Goal: Task Accomplishment & Management: Manage account settings

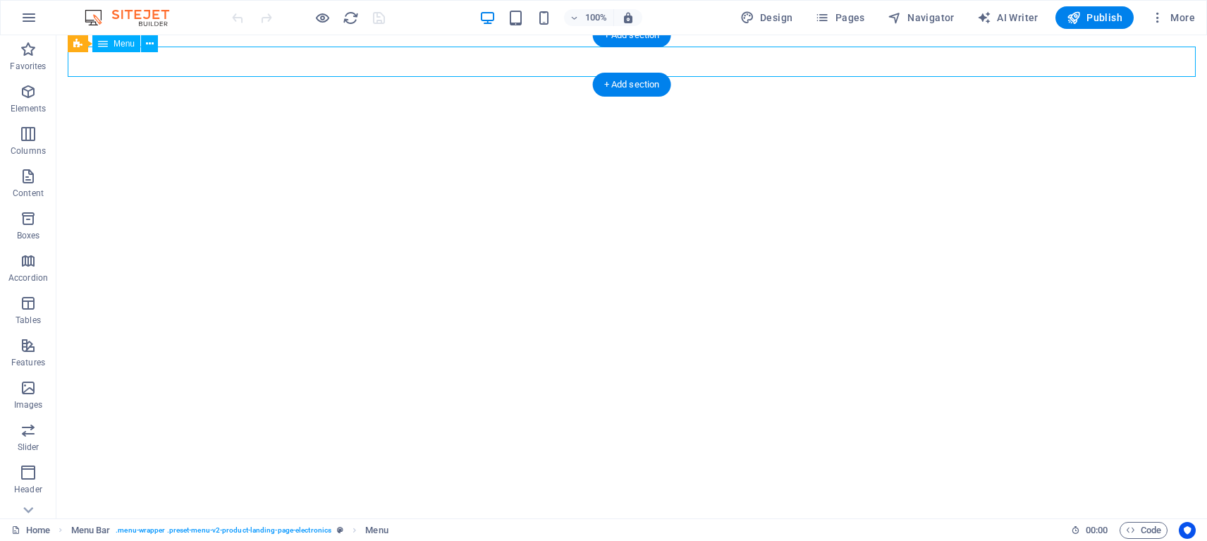
select select "primary"
select select "4"
select select
select select "primary"
select select "5"
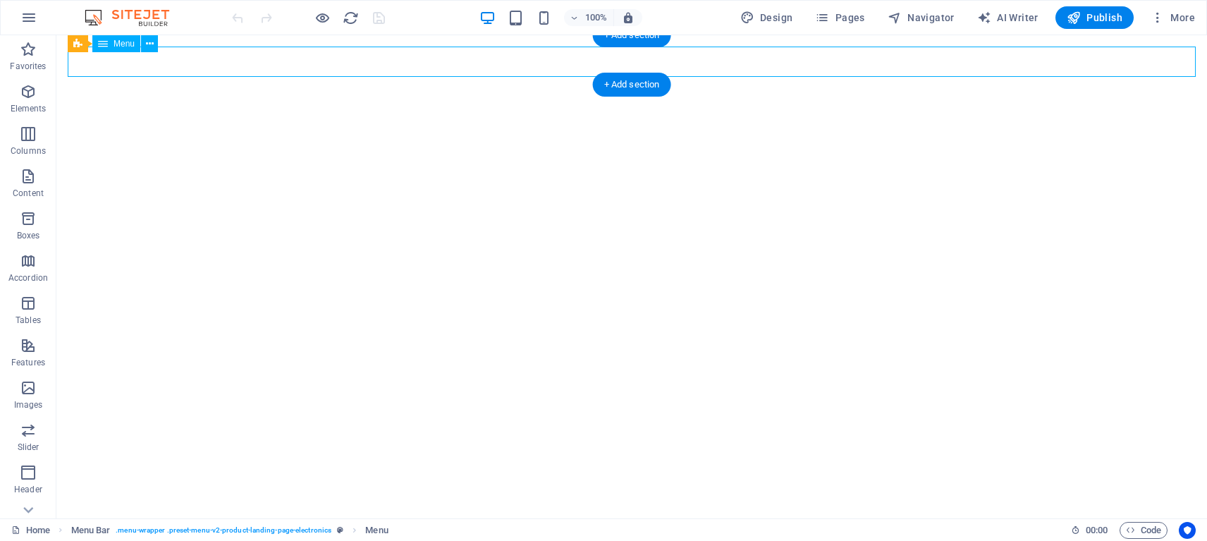
select select
select select "primary"
select select "6"
select select
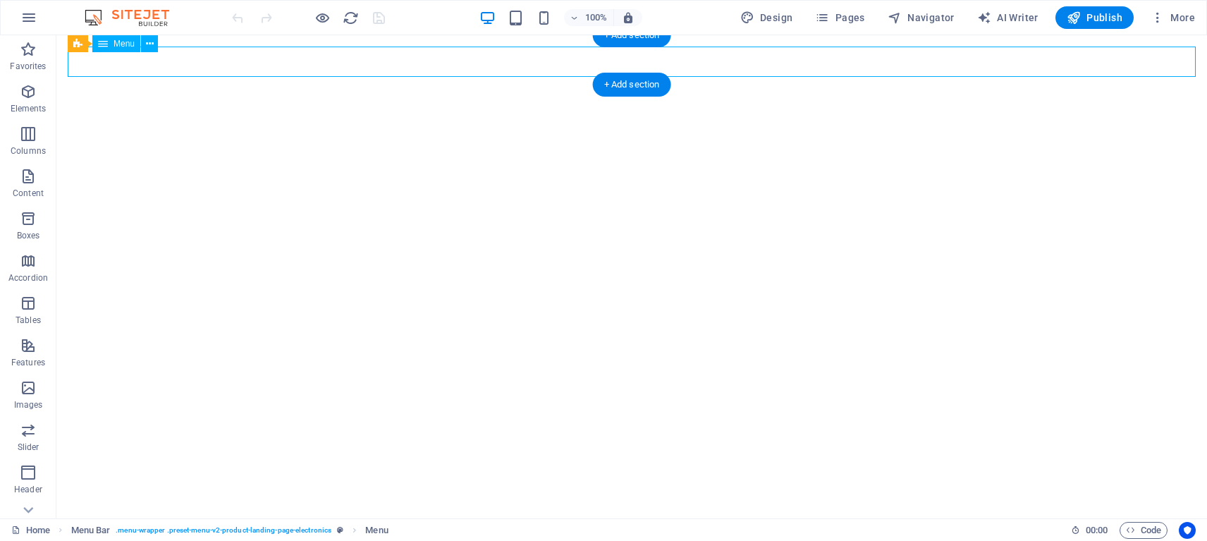
select select "primary"
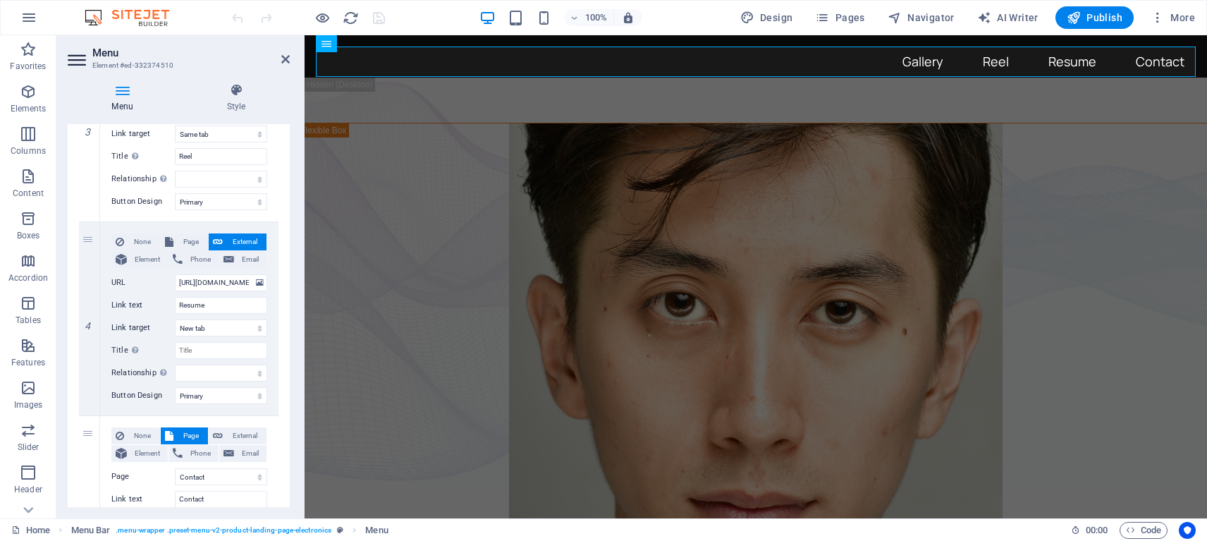
scroll to position [603, 0]
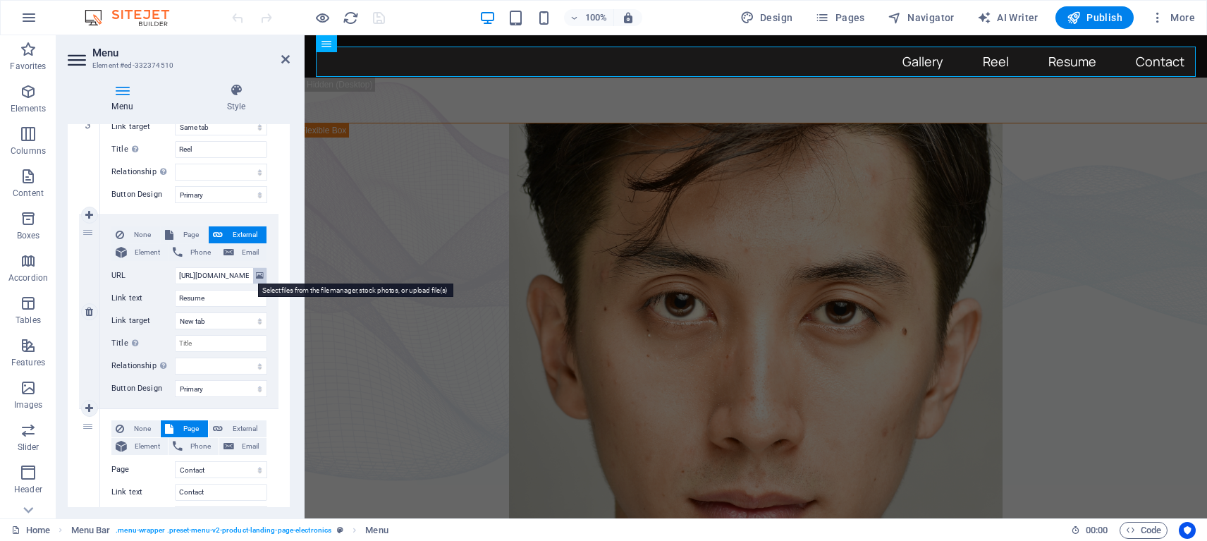
click at [256, 273] on icon at bounding box center [260, 276] width 8 height 16
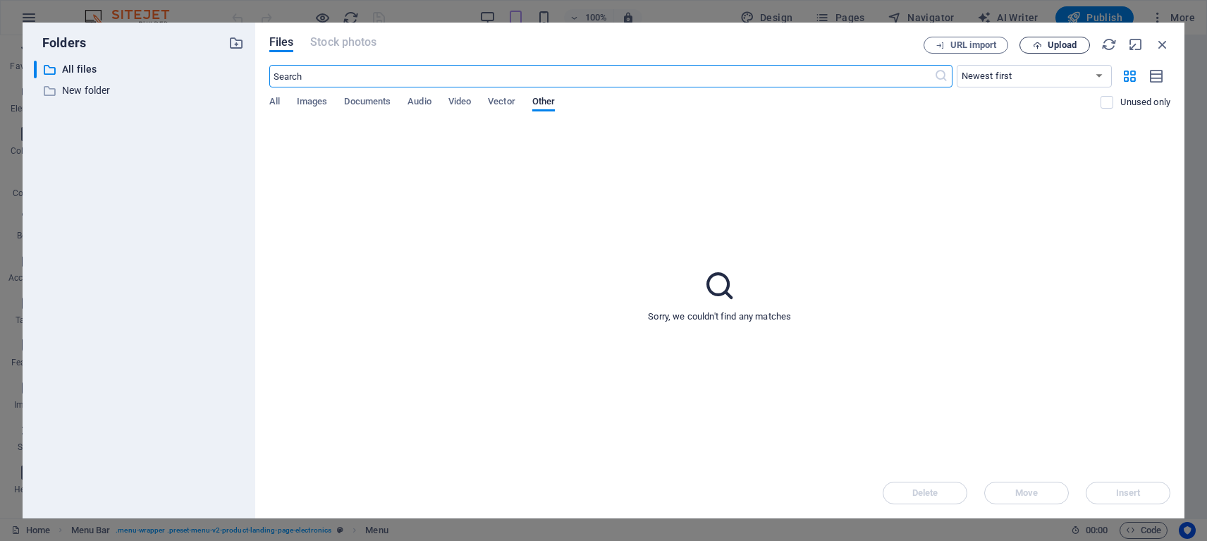
click at [1043, 44] on span "Upload" at bounding box center [1055, 45] width 58 height 9
select select
type input "[URL][DOMAIN_NAME][PERSON_NAME]"
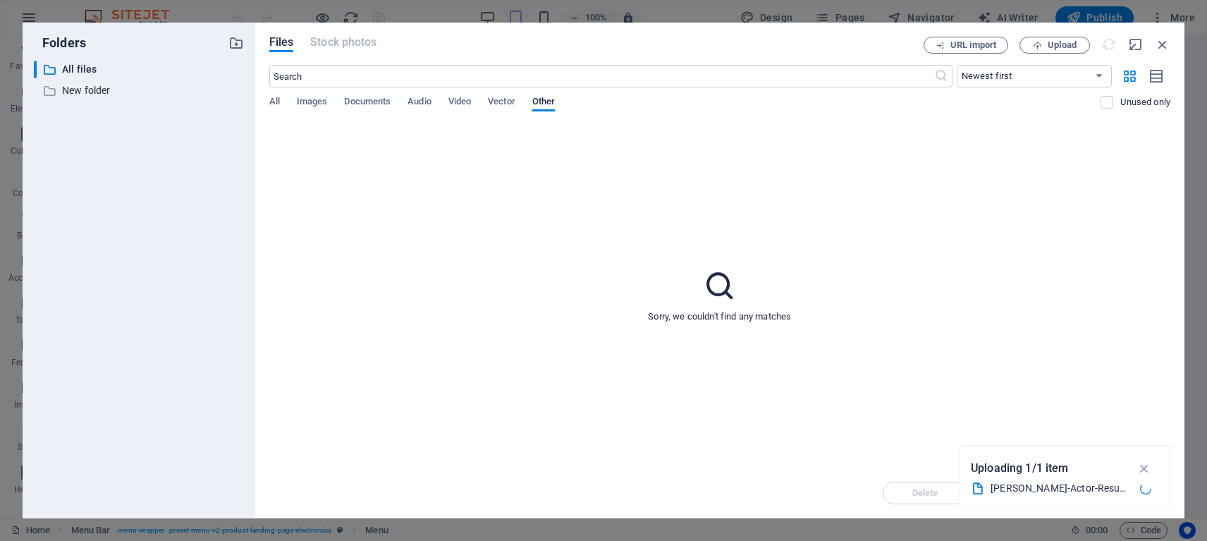
select select
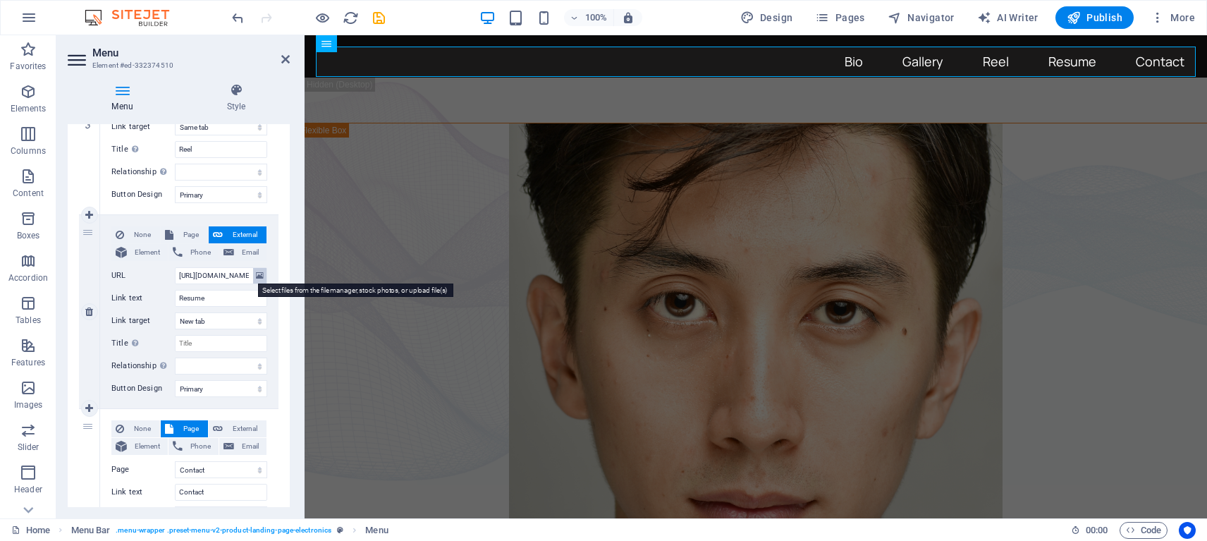
click at [257, 279] on icon at bounding box center [260, 276] width 8 height 16
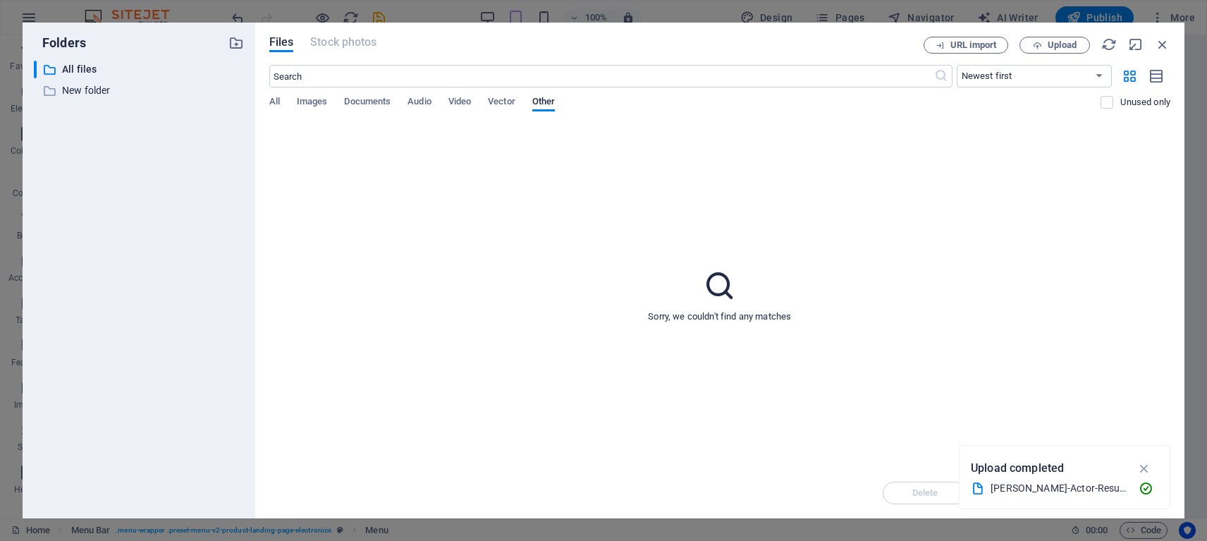
click at [505, 95] on div "​ Newest first Oldest first Name (A-Z) Name (Z-A) Size (0-9) Size (9-0) Resolut…" at bounding box center [719, 94] width 901 height 58
click at [1026, 493] on div "[PERSON_NAME]-Actor-Resume.pdf" at bounding box center [1058, 488] width 137 height 16
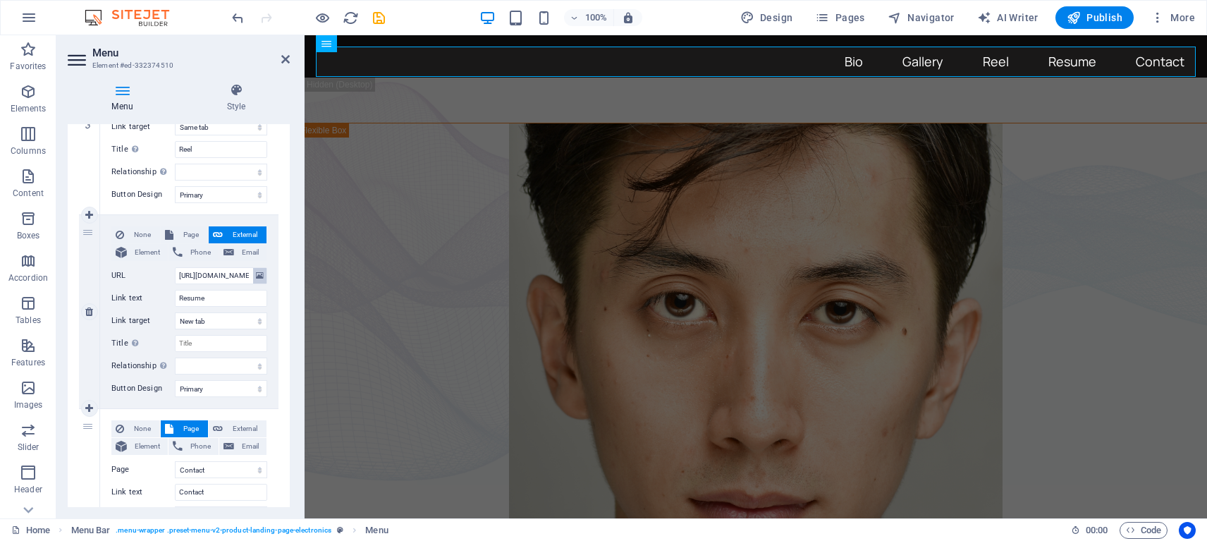
click at [257, 273] on icon at bounding box center [260, 276] width 8 height 16
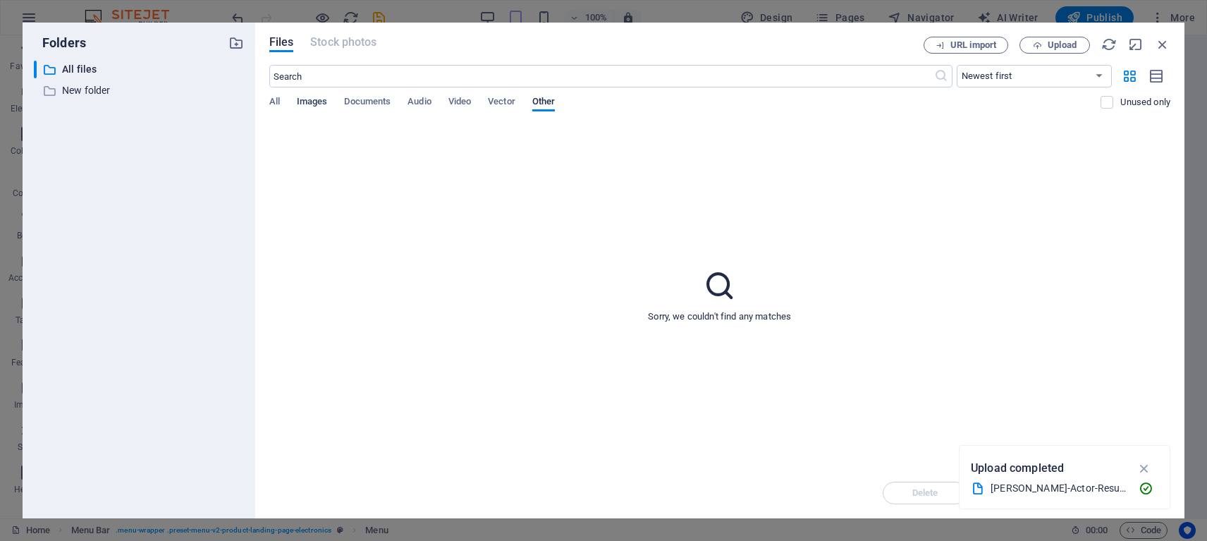
click at [310, 101] on span "Images" at bounding box center [312, 103] width 31 height 20
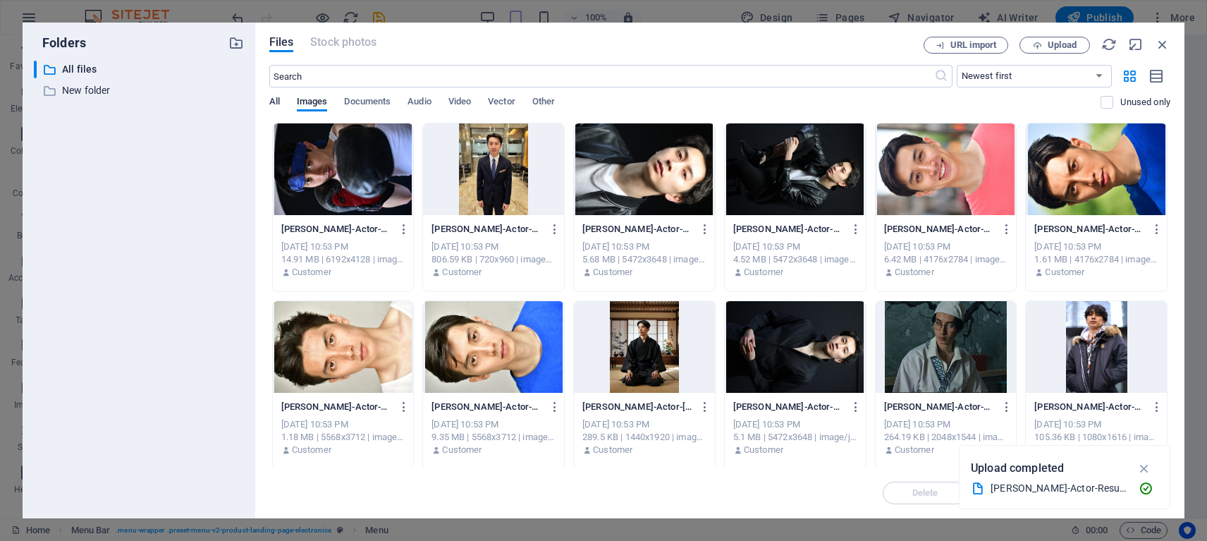
click at [272, 105] on span "All" at bounding box center [274, 103] width 11 height 20
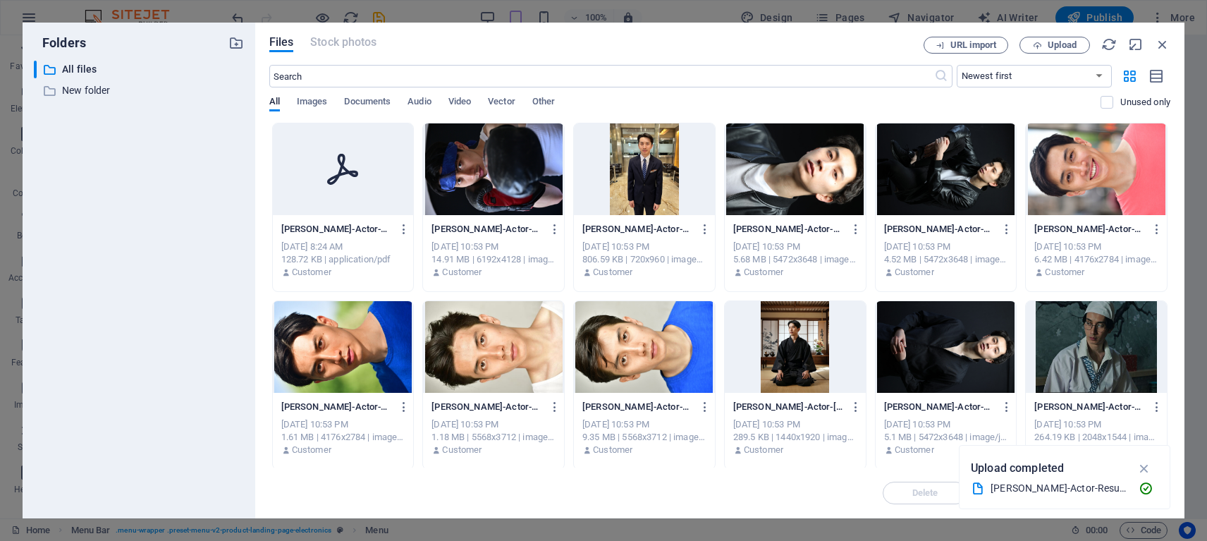
click at [332, 200] on div at bounding box center [343, 169] width 141 height 92
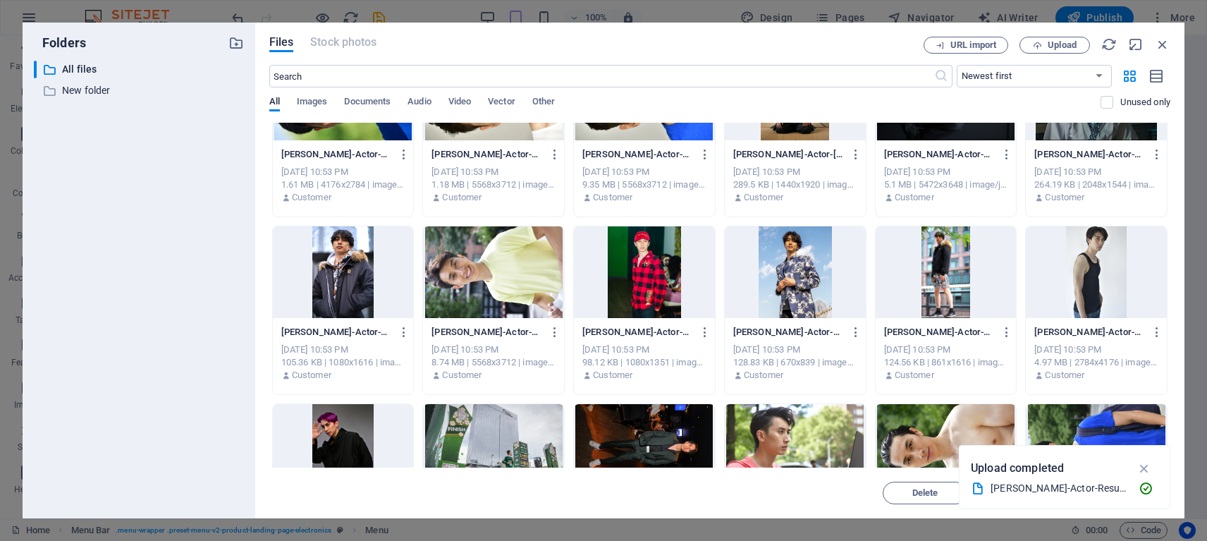
scroll to position [0, 0]
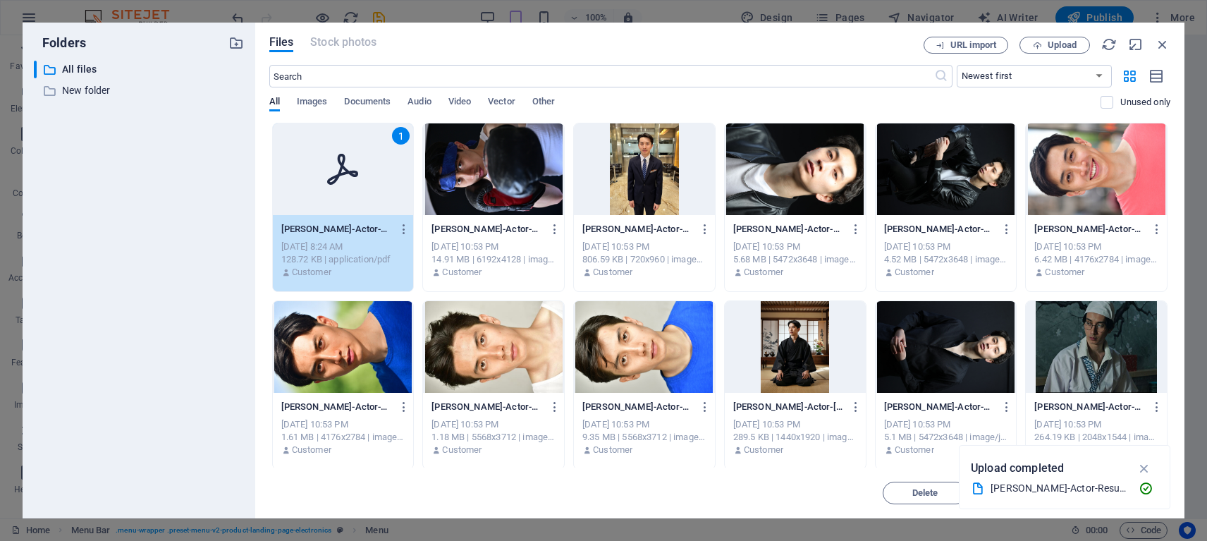
click at [316, 185] on div "1" at bounding box center [343, 169] width 141 height 92
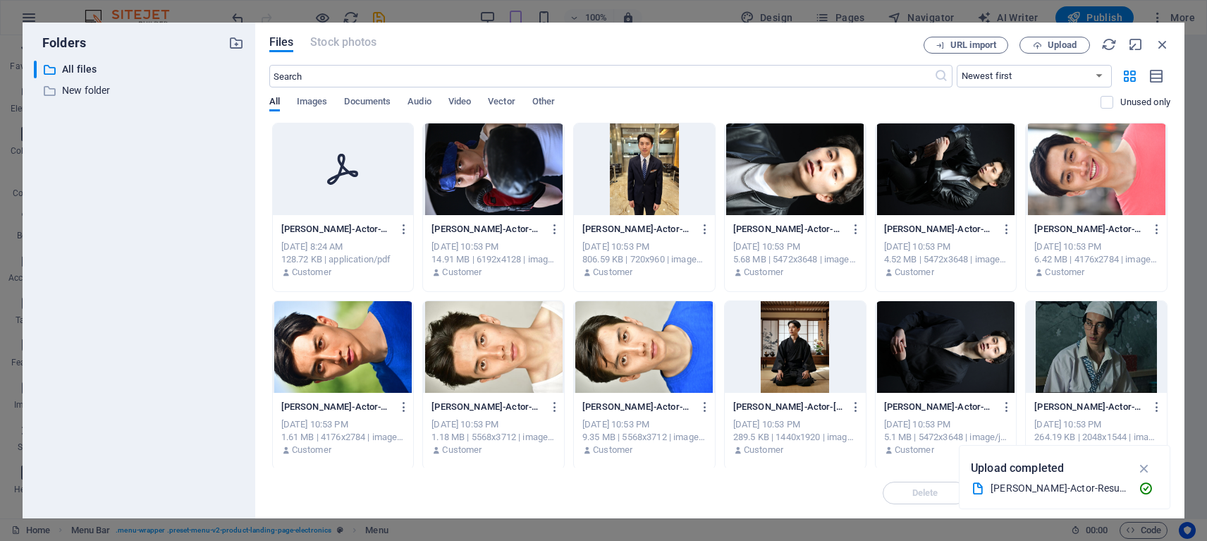
click at [316, 185] on div at bounding box center [343, 169] width 141 height 92
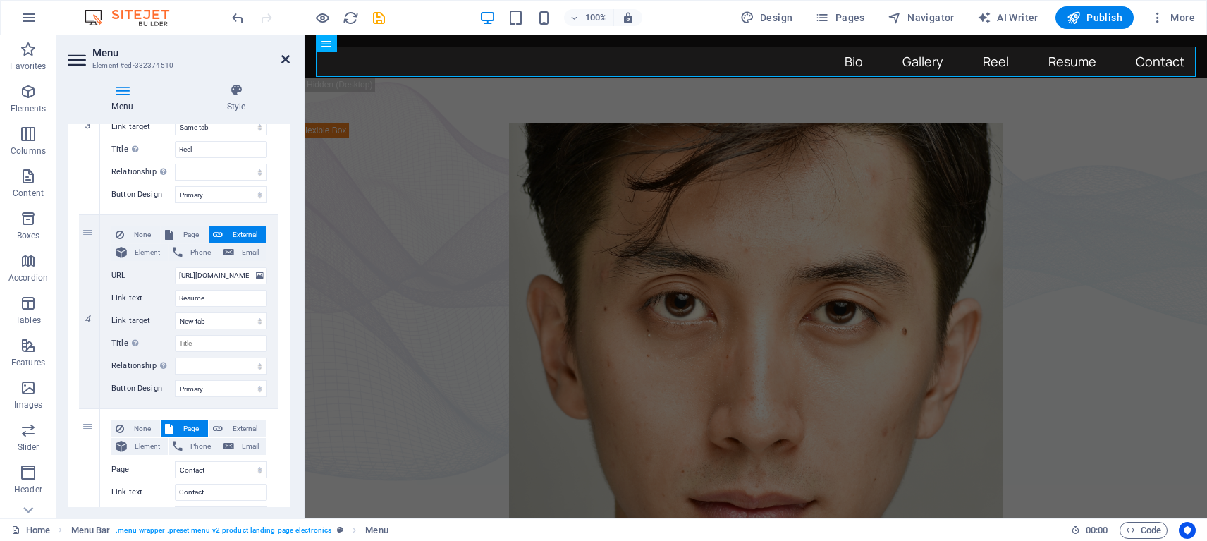
click at [284, 61] on icon at bounding box center [285, 59] width 8 height 11
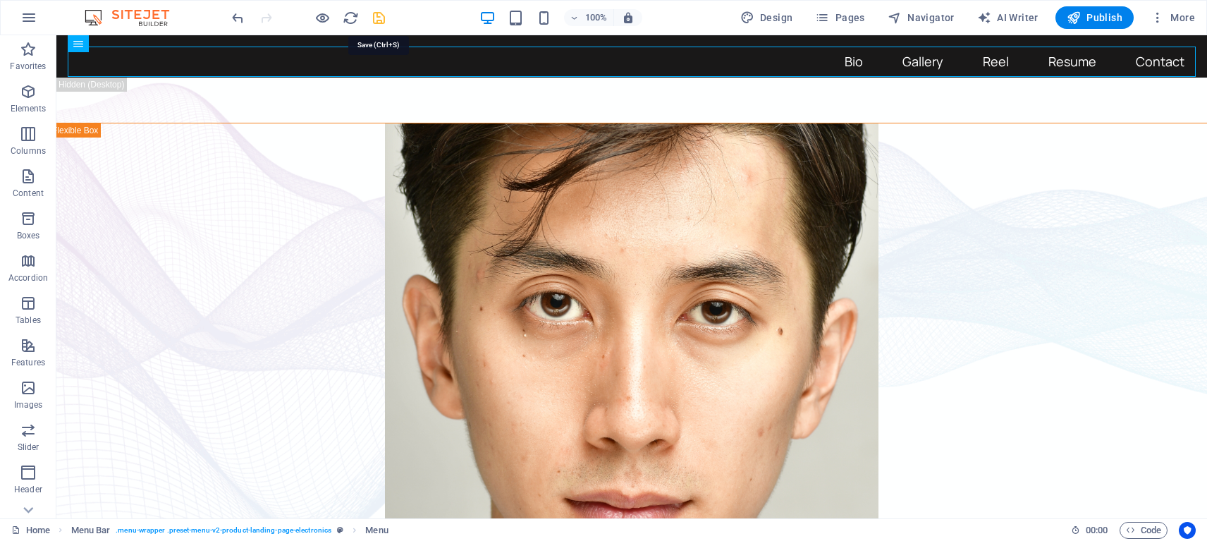
click at [379, 18] on icon "save" at bounding box center [379, 18] width 16 height 16
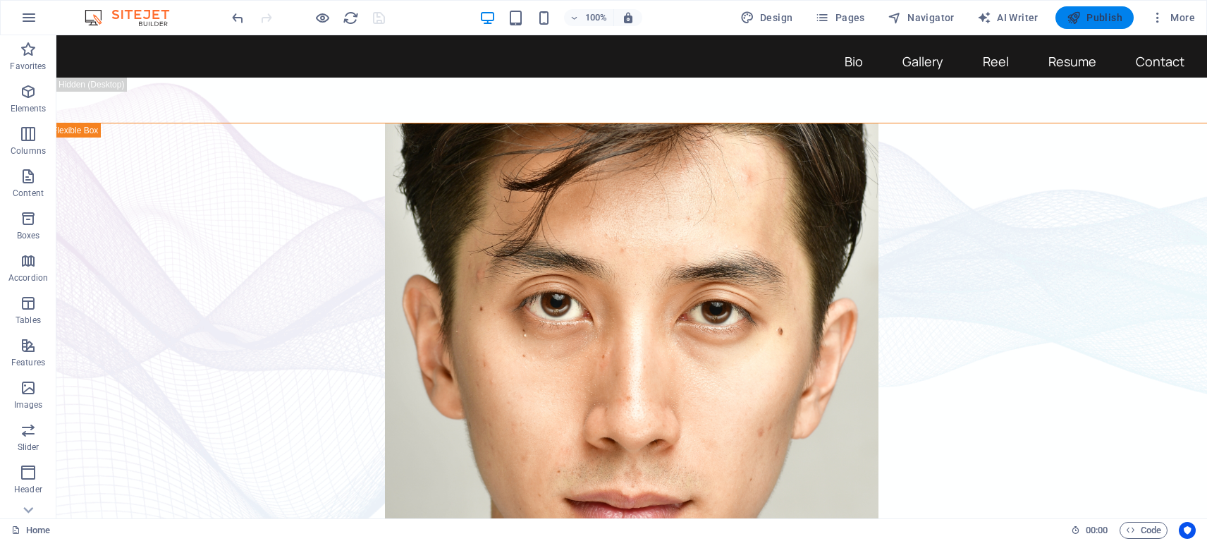
click at [1086, 18] on span "Publish" at bounding box center [1094, 18] width 56 height 14
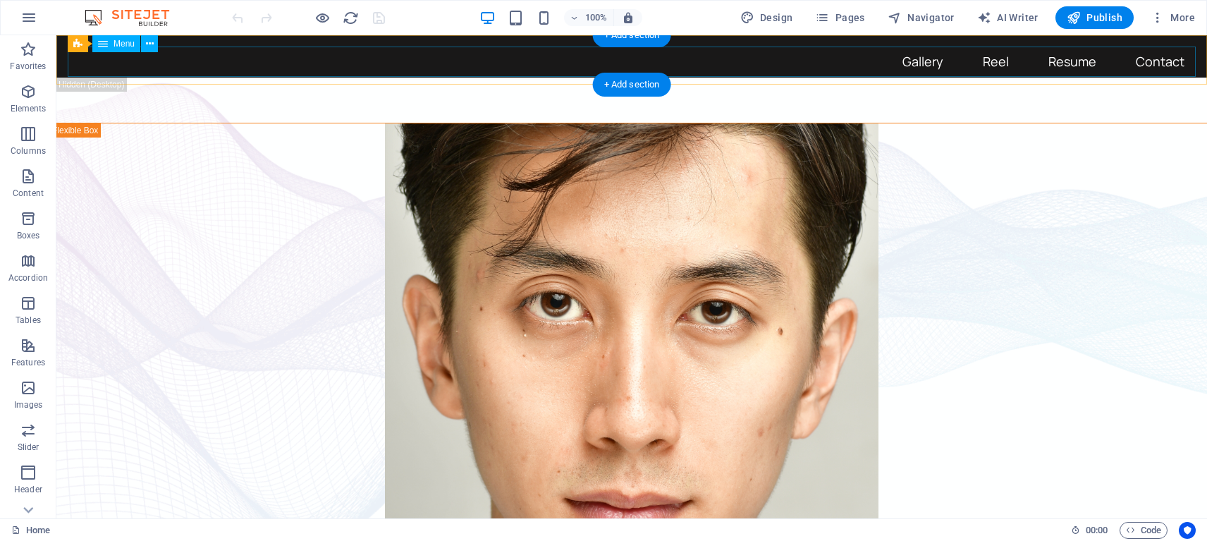
click at [1072, 60] on nav "Bio Gallery Reel Resume Contact" at bounding box center [632, 62] width 1128 height 30
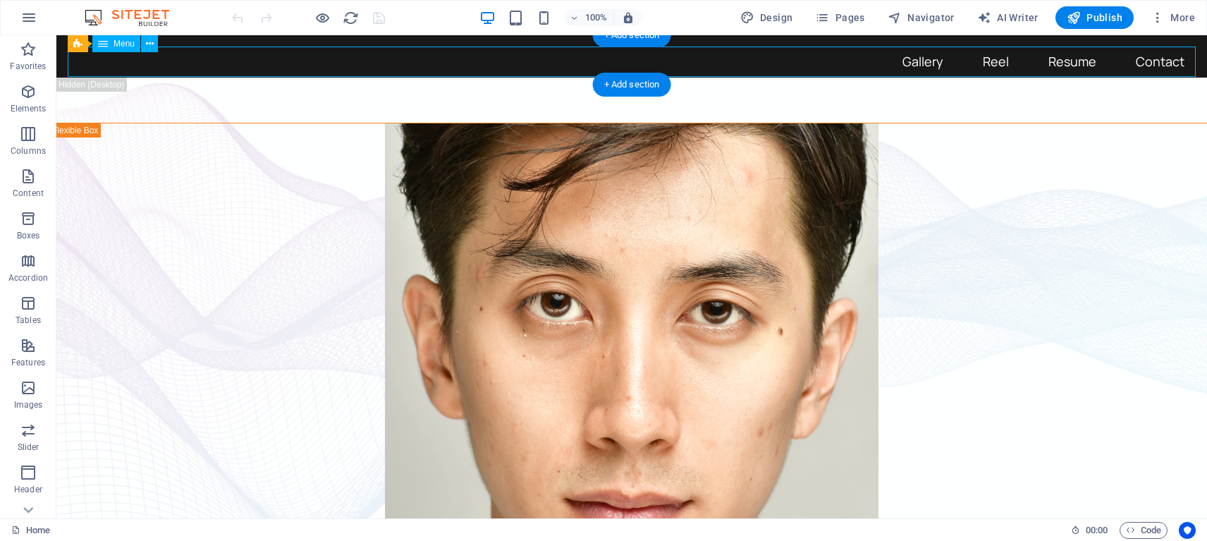
click at [1072, 60] on nav "Bio Gallery Reel Resume Contact" at bounding box center [632, 62] width 1128 height 30
select select "primary"
select select "4"
select select
select select "primary"
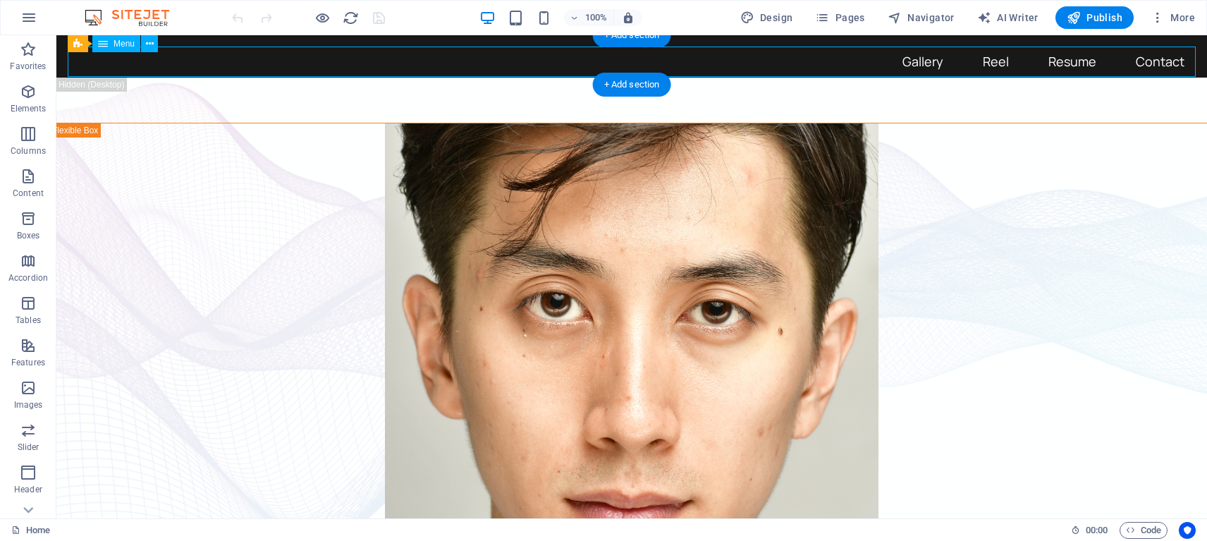
select select "5"
select select
select select "primary"
select select "6"
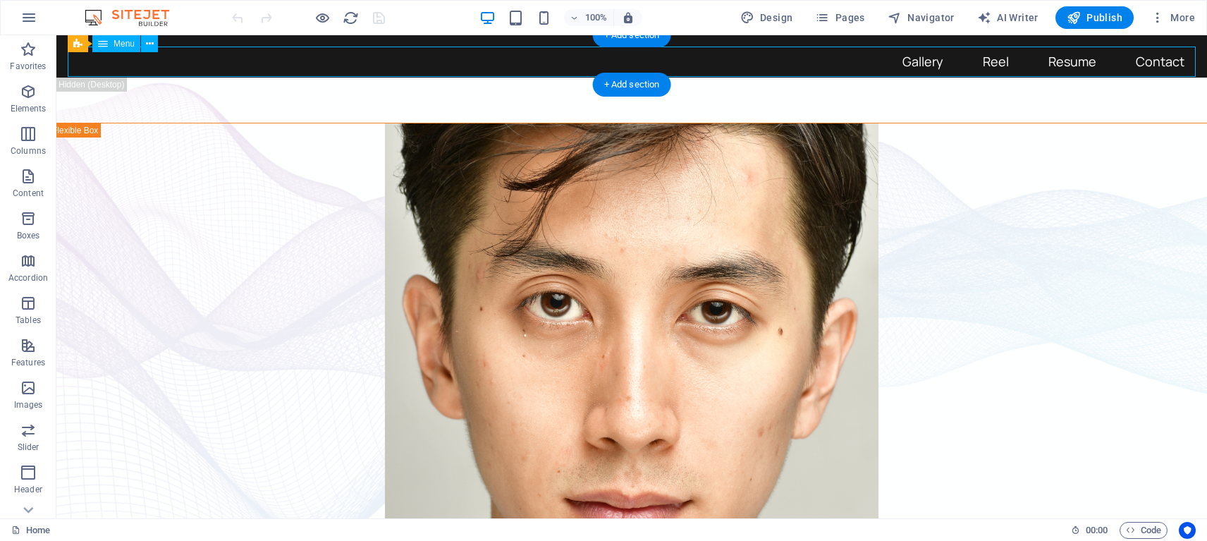
select select
select select "primary"
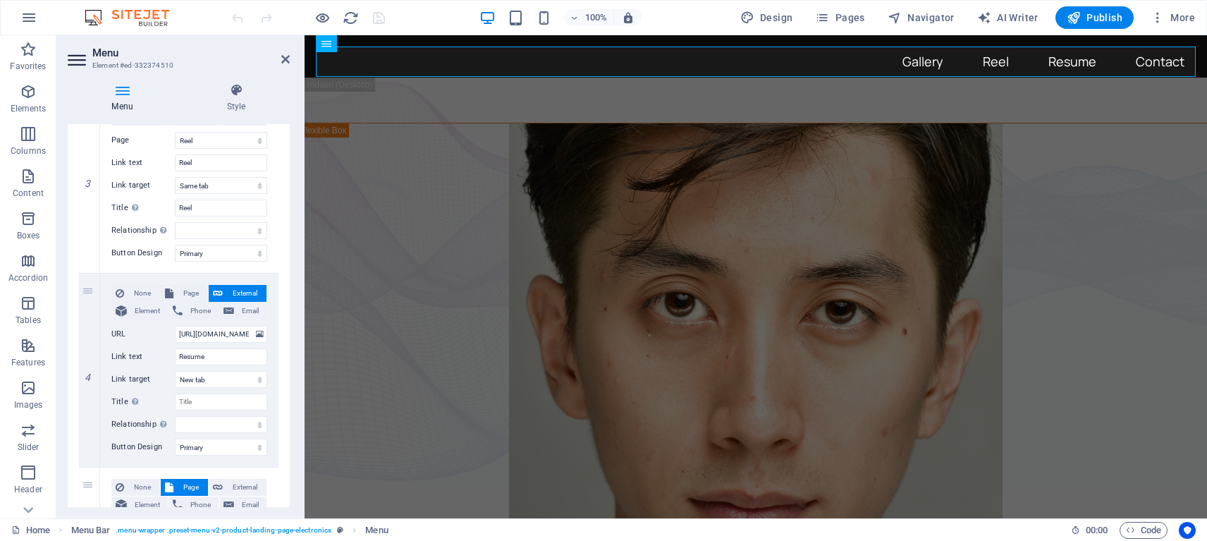
scroll to position [546, 0]
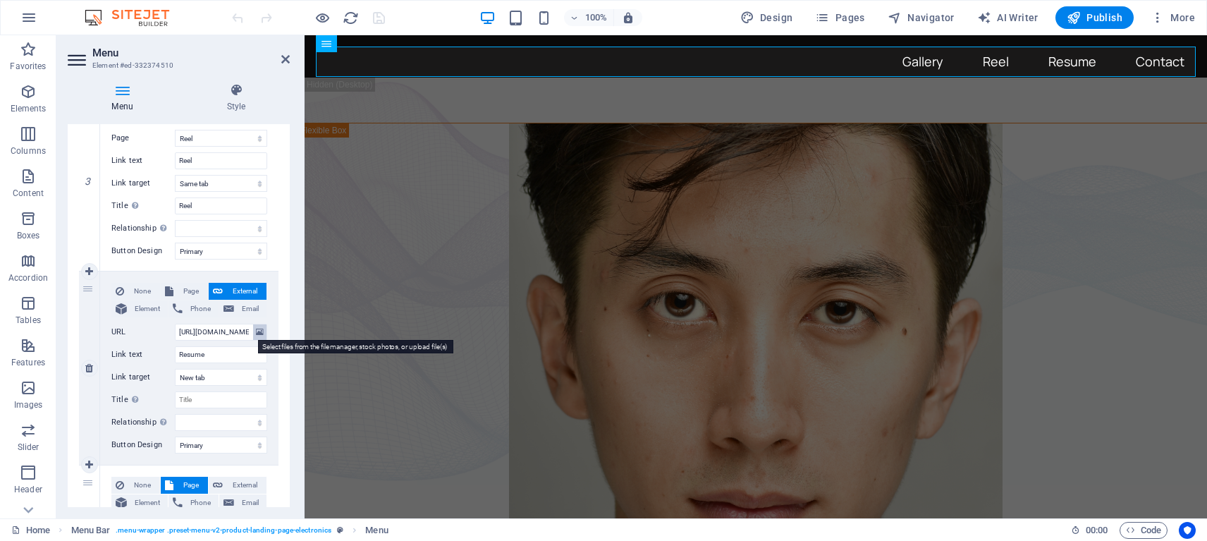
click at [257, 332] on icon at bounding box center [260, 332] width 8 height 16
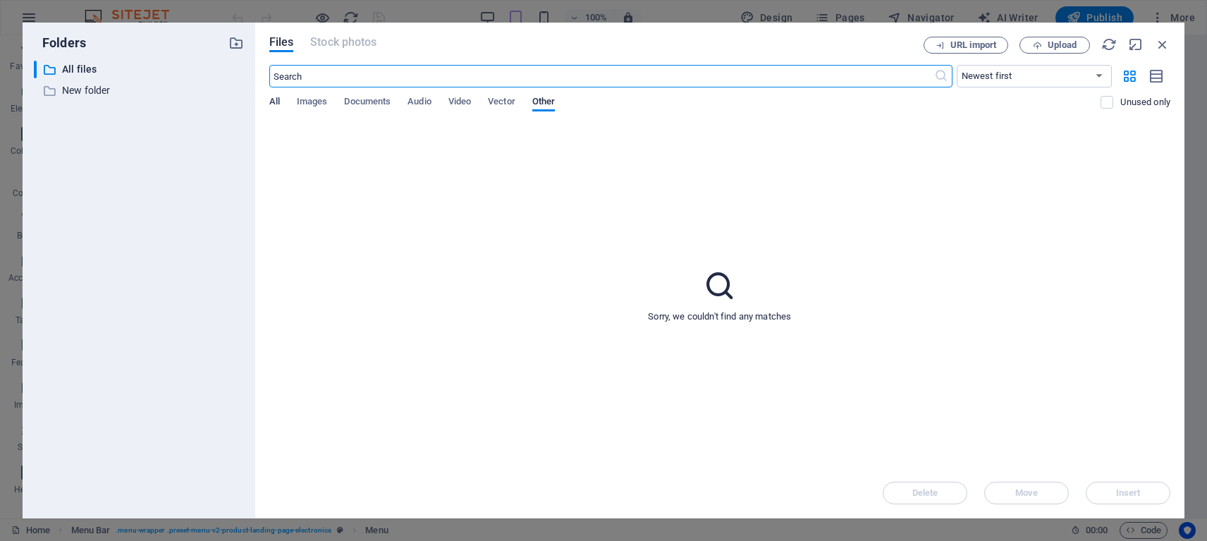
click at [273, 100] on span "All" at bounding box center [274, 103] width 11 height 20
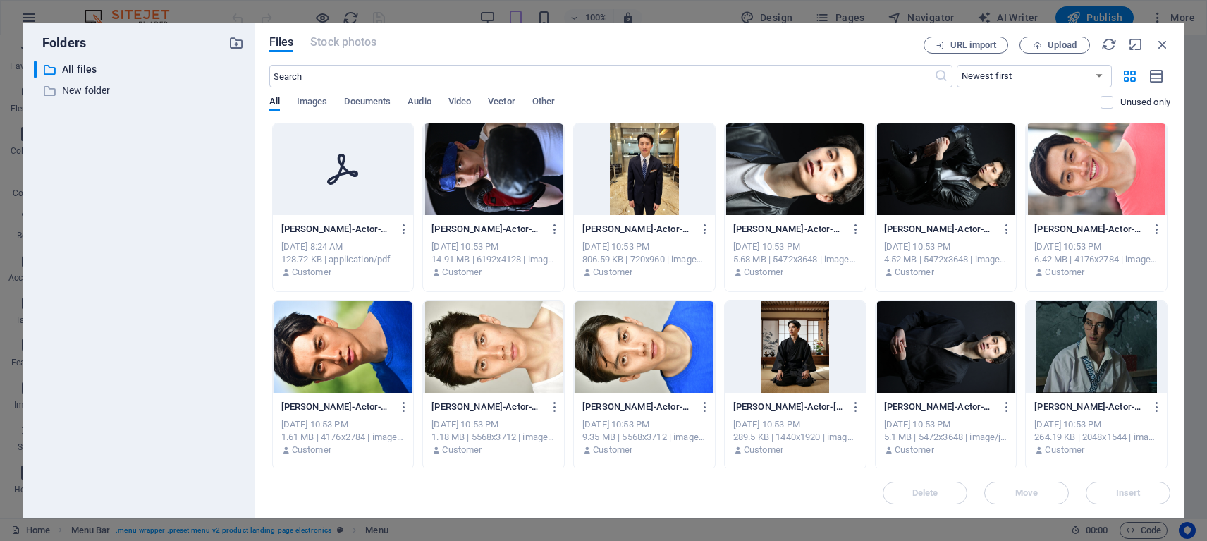
click at [328, 209] on div at bounding box center [343, 169] width 141 height 92
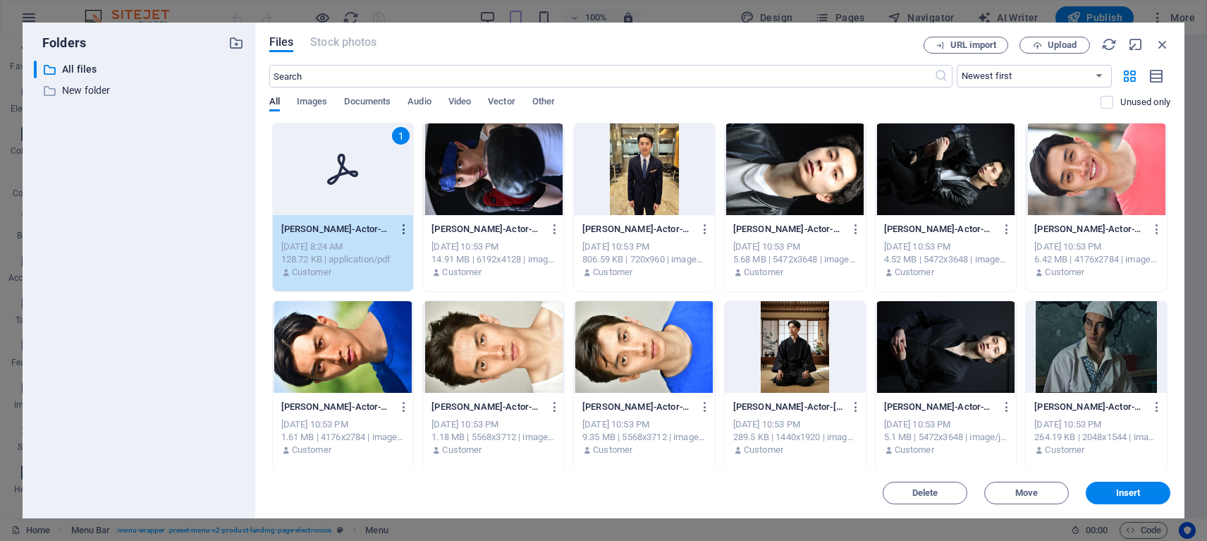
click at [402, 225] on icon "button" at bounding box center [404, 229] width 13 height 13
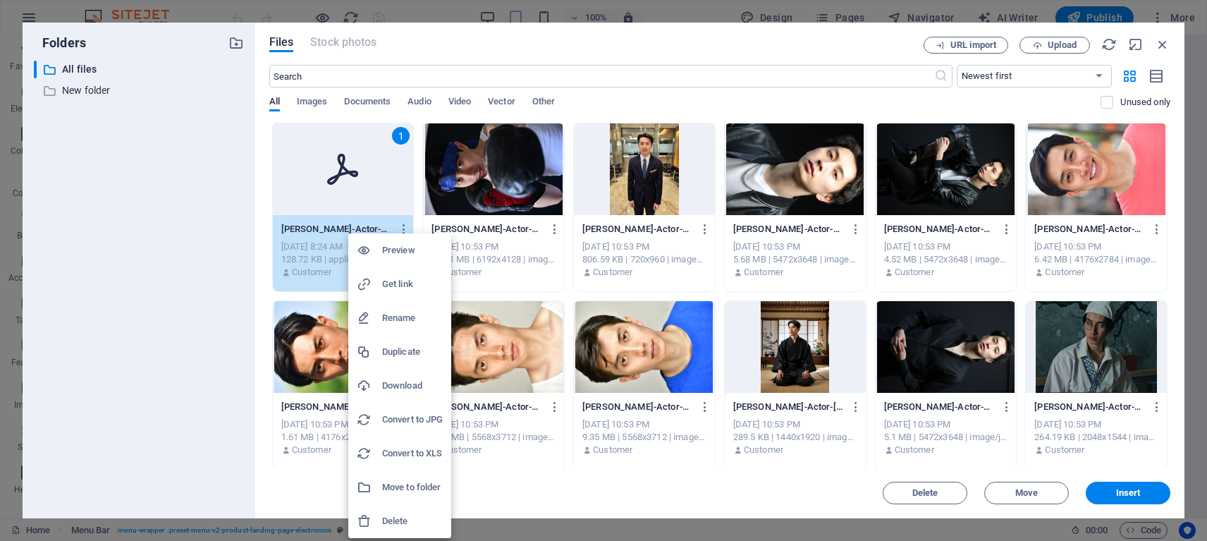
click at [387, 385] on h6 "Download" at bounding box center [412, 385] width 61 height 17
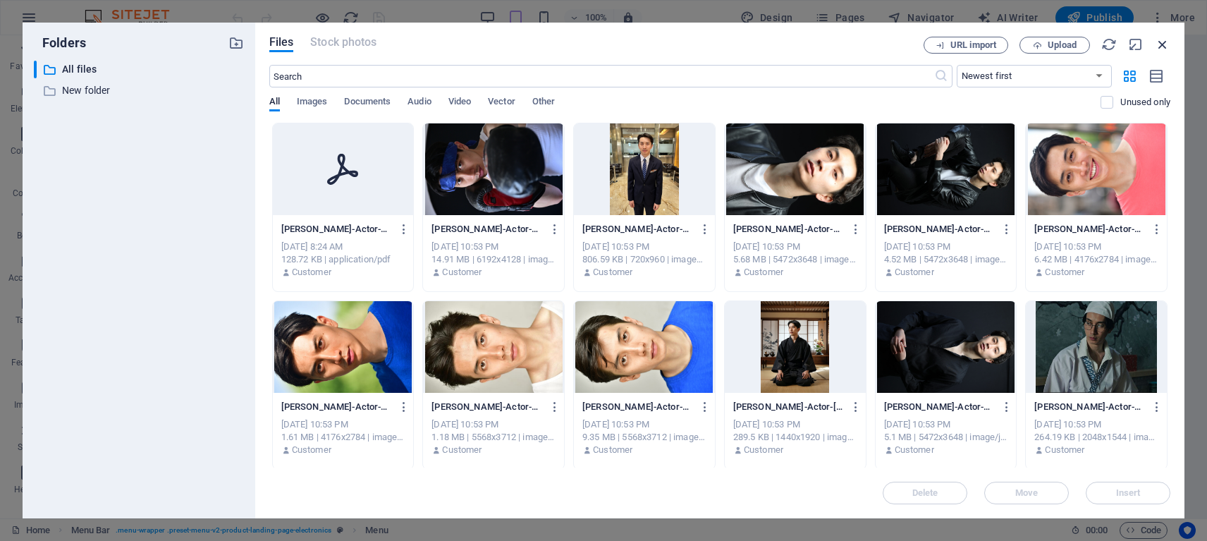
click at [1159, 46] on icon "button" at bounding box center [1163, 45] width 16 height 16
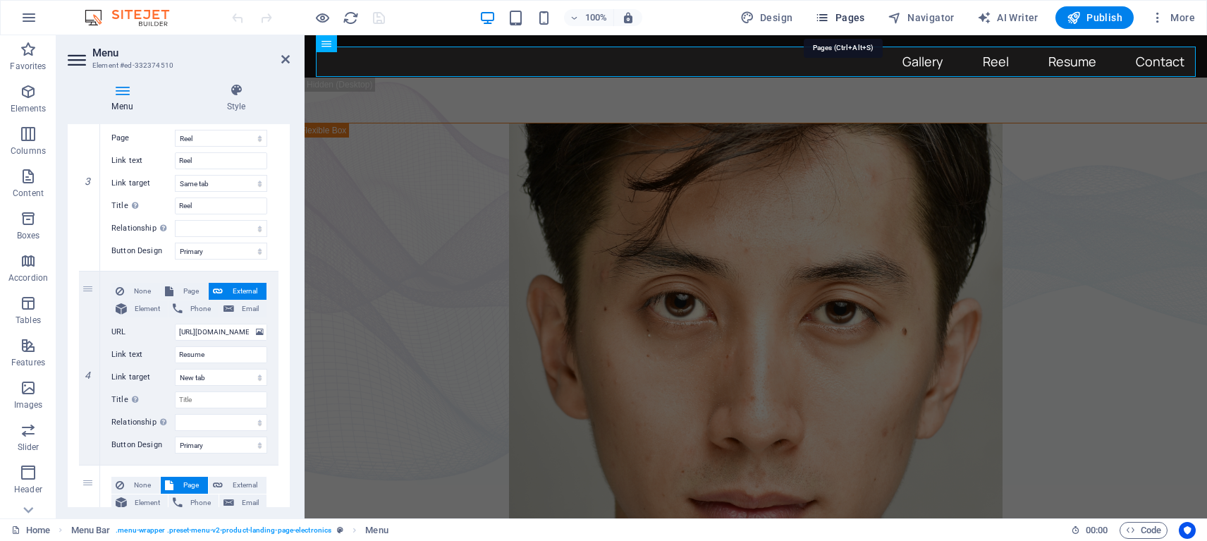
click at [851, 16] on span "Pages" at bounding box center [839, 18] width 49 height 14
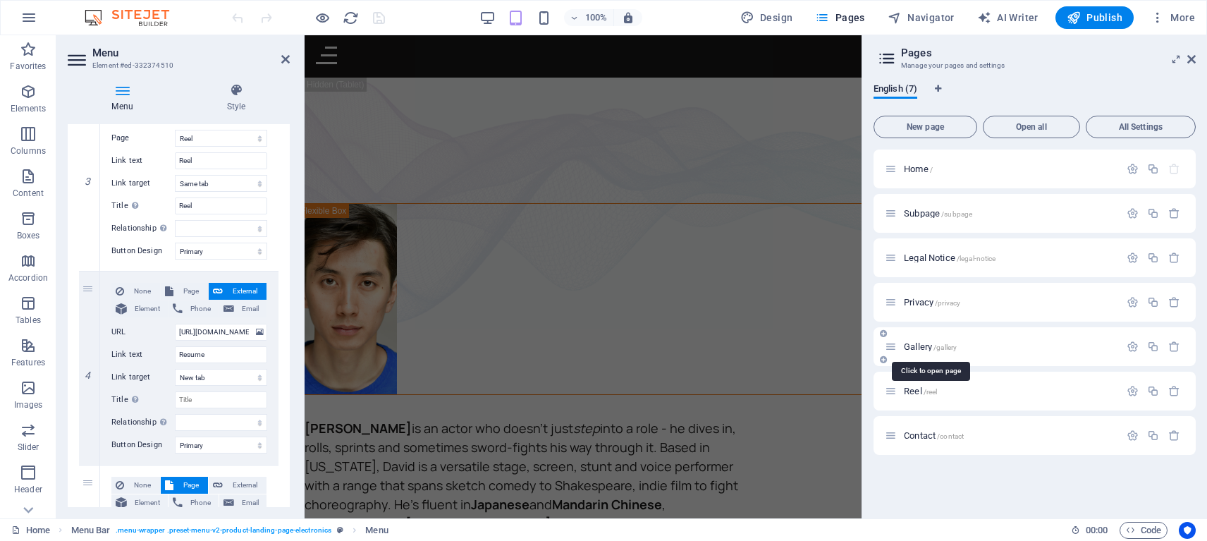
click at [933, 348] on span "Gallery /gallery" at bounding box center [930, 346] width 53 height 11
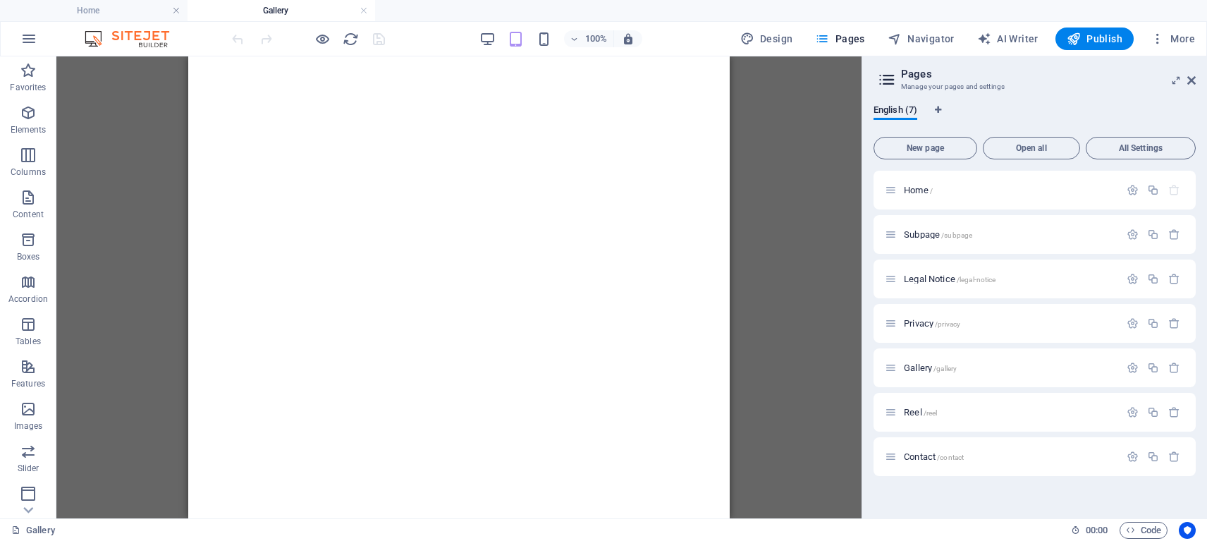
click at [1191, 74] on h2 "Pages" at bounding box center [1048, 74] width 295 height 13
click at [1193, 78] on icon at bounding box center [1191, 80] width 8 height 11
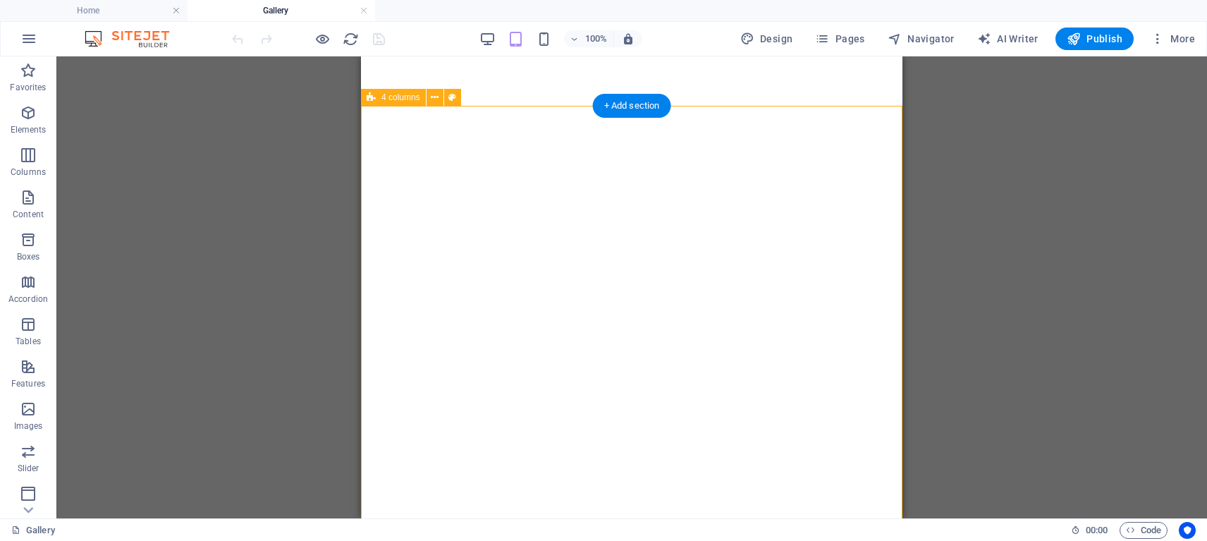
select select "px"
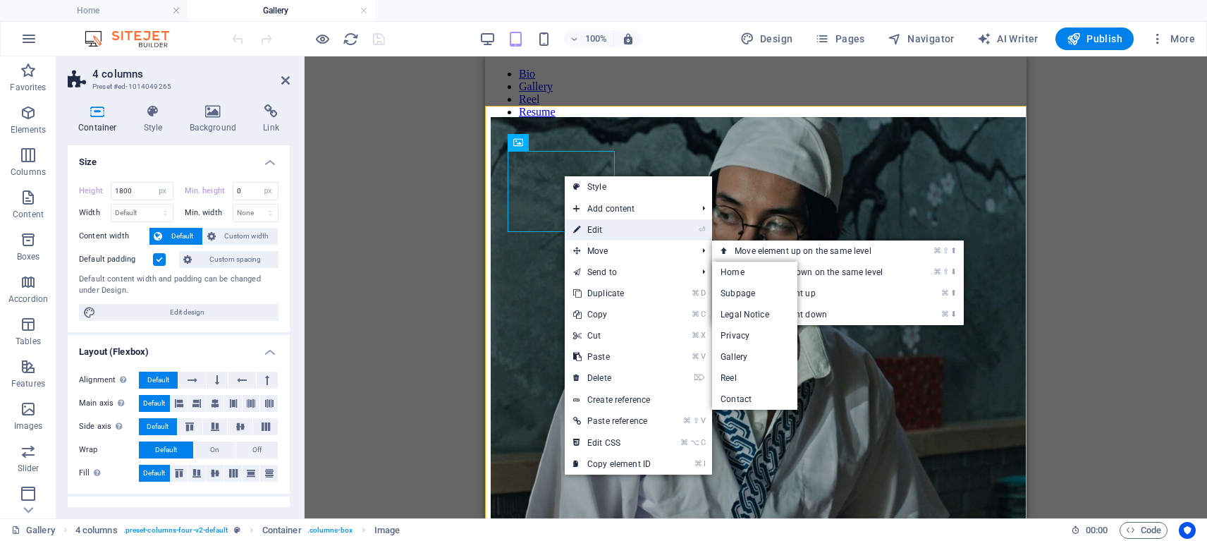
scroll to position [0, 0]
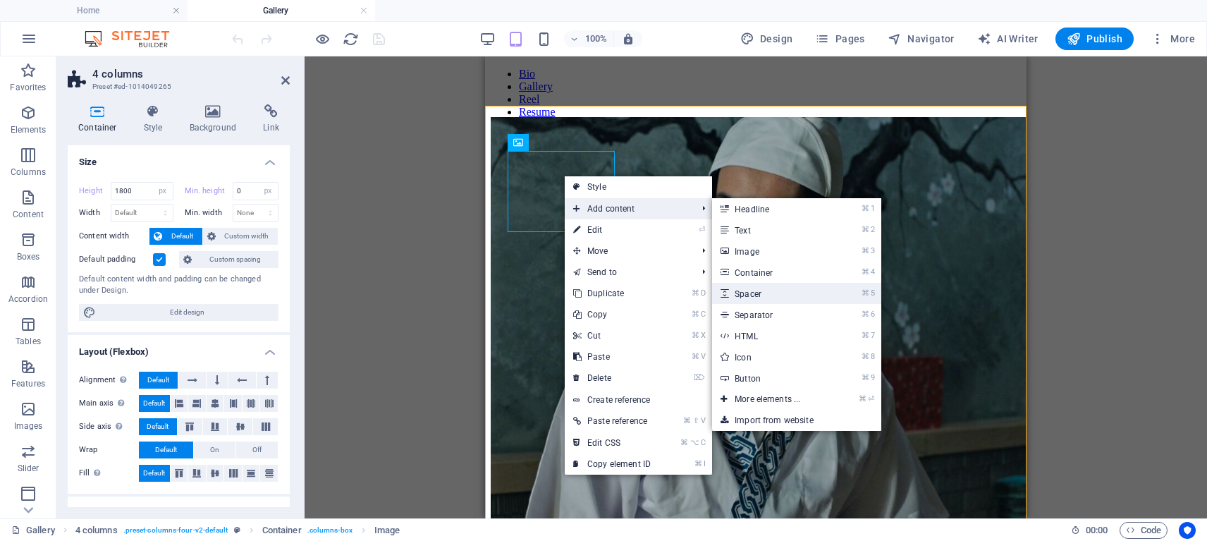
click at [749, 289] on link "⌘ 5 Spacer" at bounding box center [770, 293] width 116 height 21
select select "px"
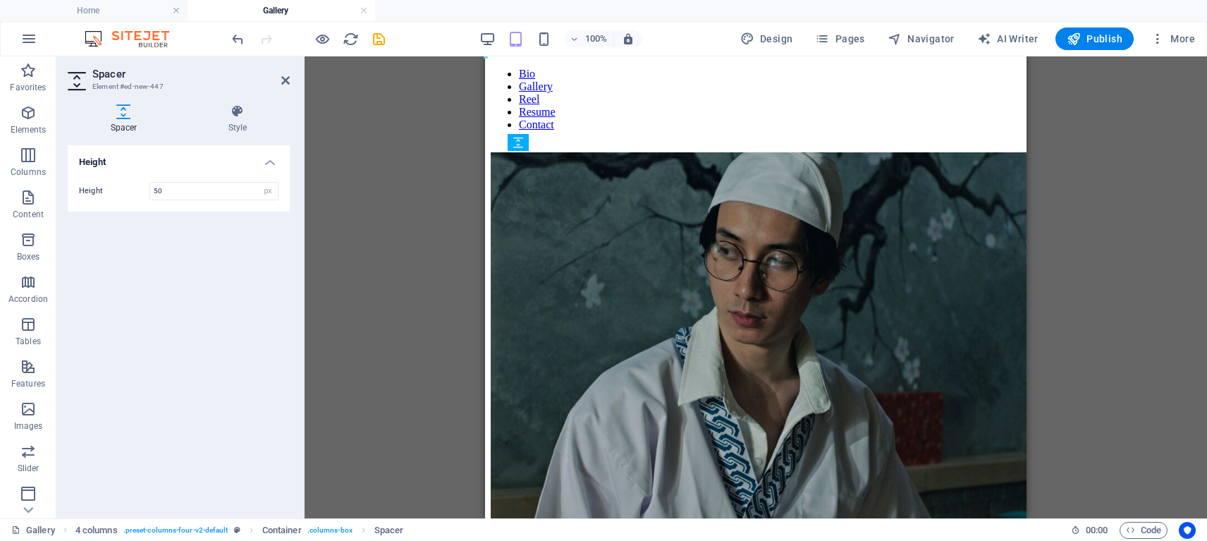
drag, startPoint x: 549, startPoint y: 247, endPoint x: 550, endPoint y: 163, distance: 84.6
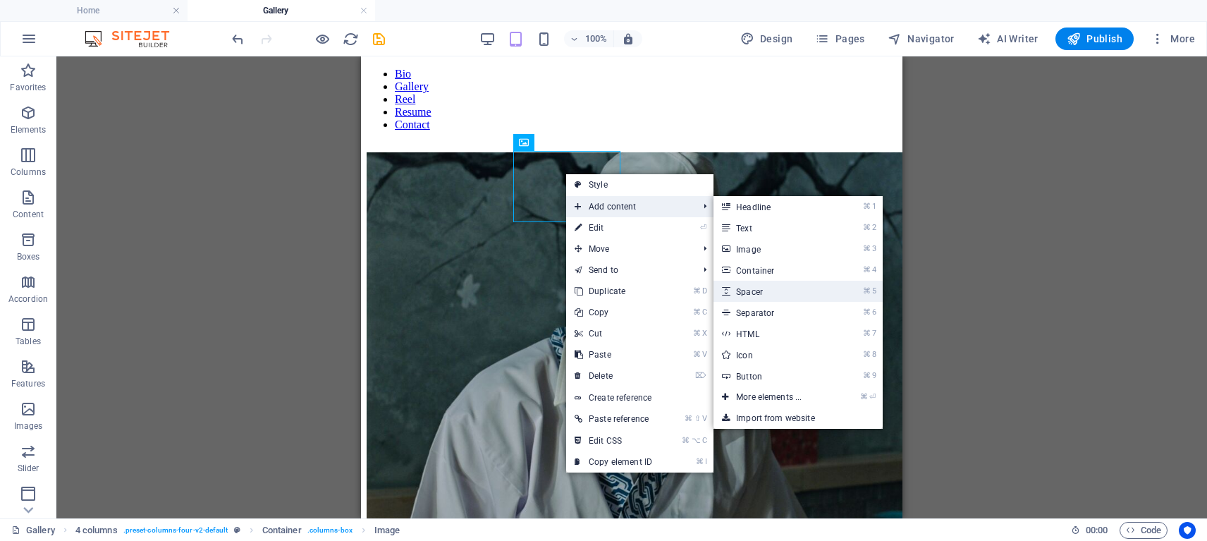
click at [752, 285] on link "⌘ 5 Spacer" at bounding box center [771, 291] width 116 height 21
select select "px"
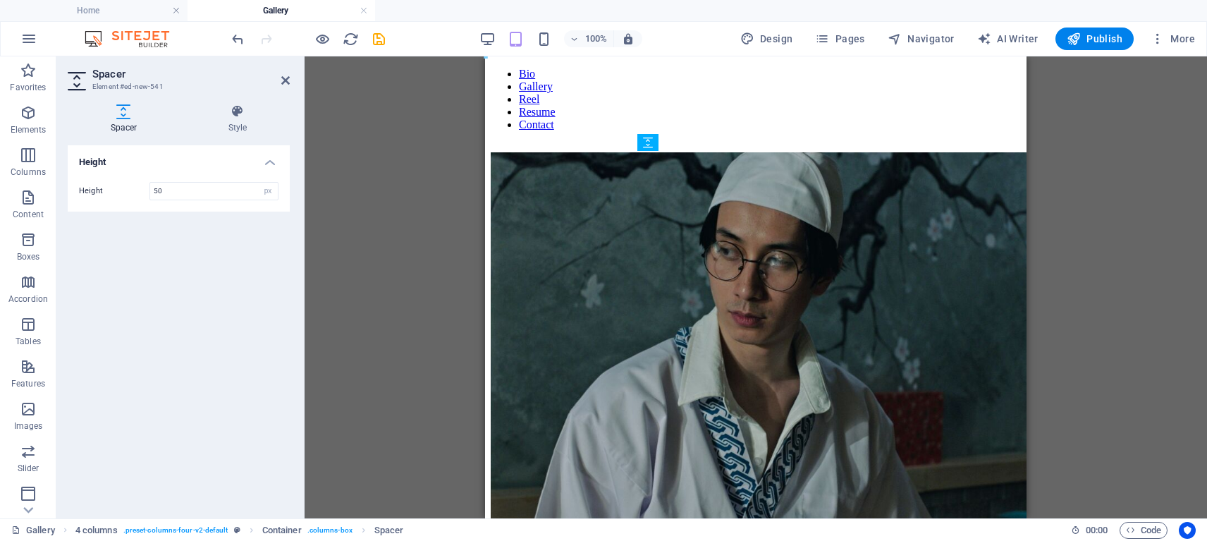
drag, startPoint x: 675, startPoint y: 237, endPoint x: 675, endPoint y: 207, distance: 30.3
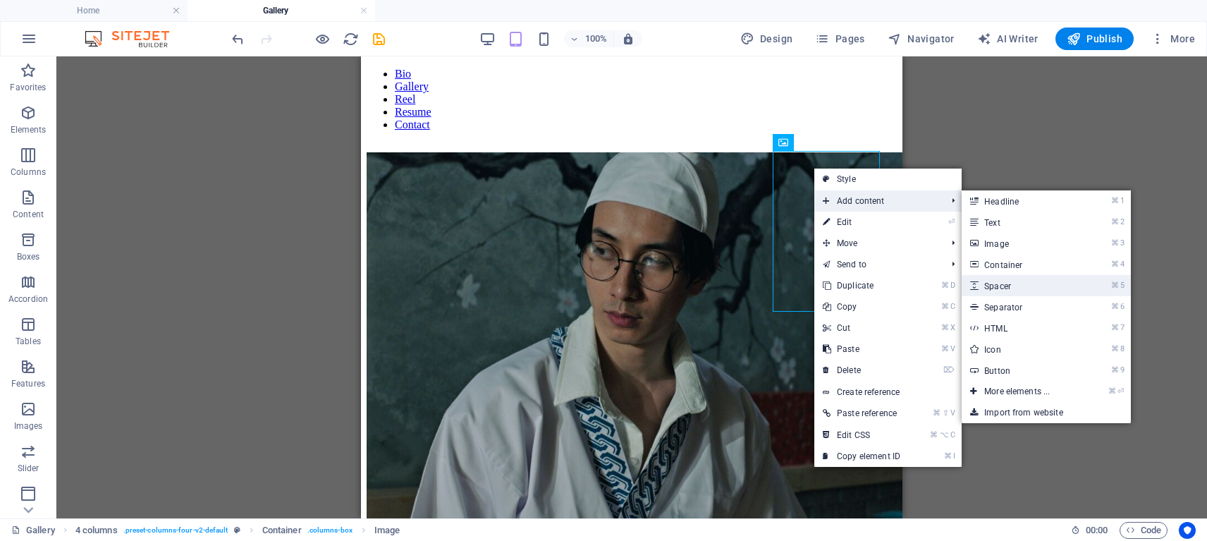
click at [995, 288] on link "⌘ 5 Spacer" at bounding box center [1019, 285] width 116 height 21
select select "px"
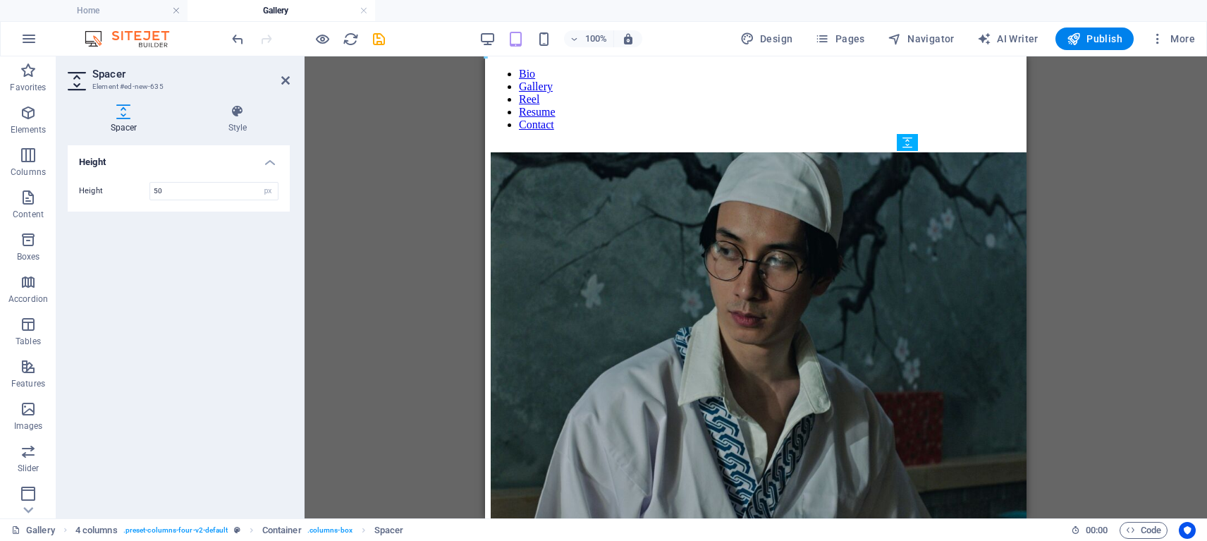
drag, startPoint x: 922, startPoint y: 320, endPoint x: 922, endPoint y: 286, distance: 33.8
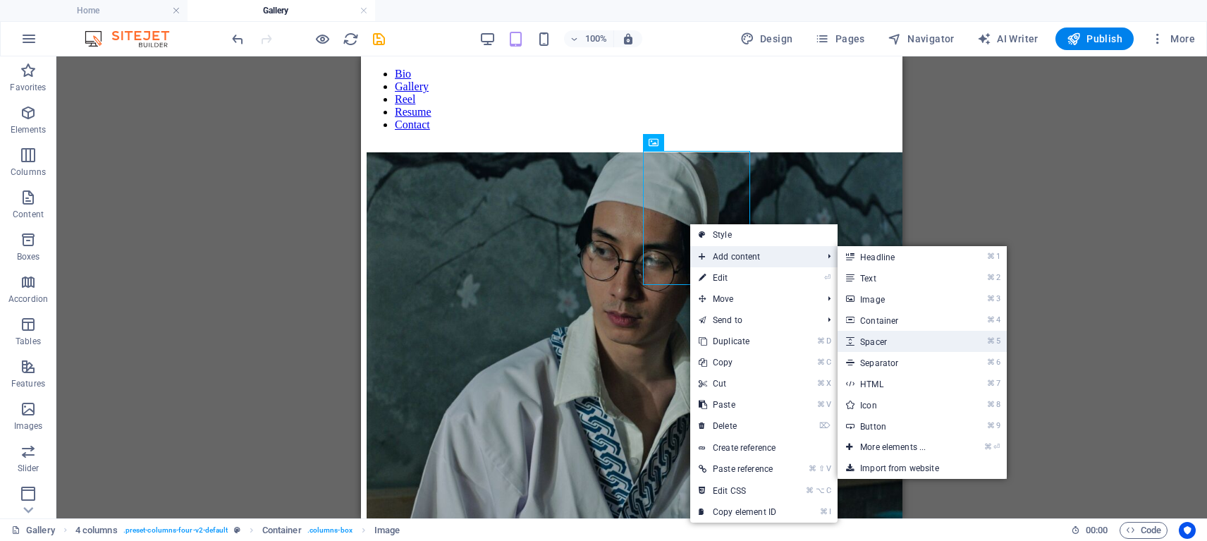
click at [862, 337] on link "⌘ 5 Spacer" at bounding box center [895, 341] width 116 height 21
select select "px"
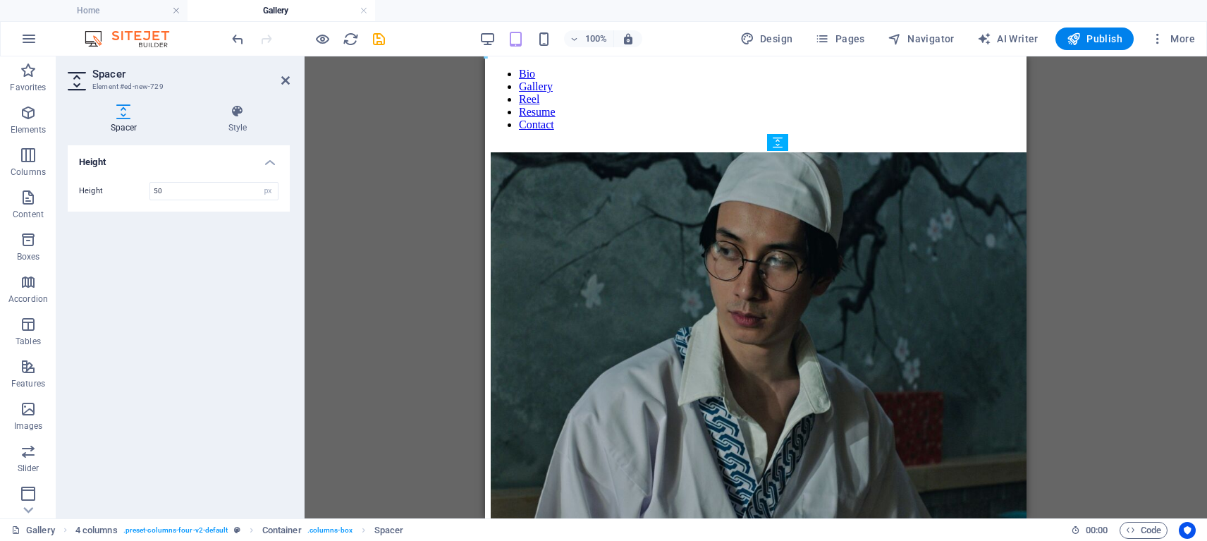
drag, startPoint x: 832, startPoint y: 304, endPoint x: 832, endPoint y: 264, distance: 40.2
click at [1090, 104] on div "Container 4 columns Image Container Image Container Container Spacer Reference …" at bounding box center [756, 287] width 902 height 462
click at [1099, 37] on span "Publish" at bounding box center [1094, 39] width 56 height 14
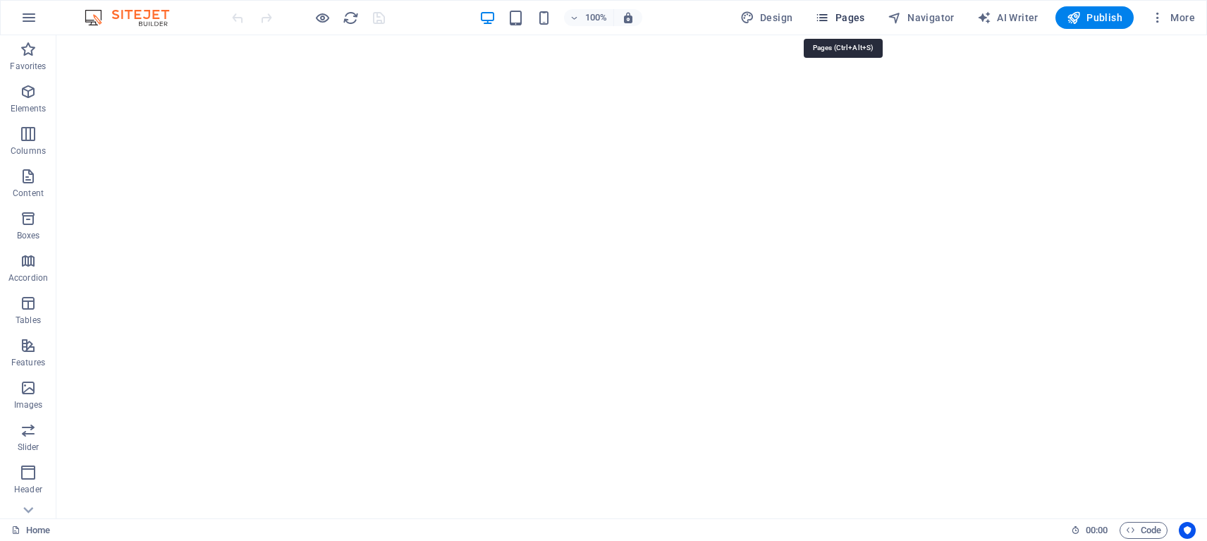
click at [851, 14] on span "Pages" at bounding box center [839, 18] width 49 height 14
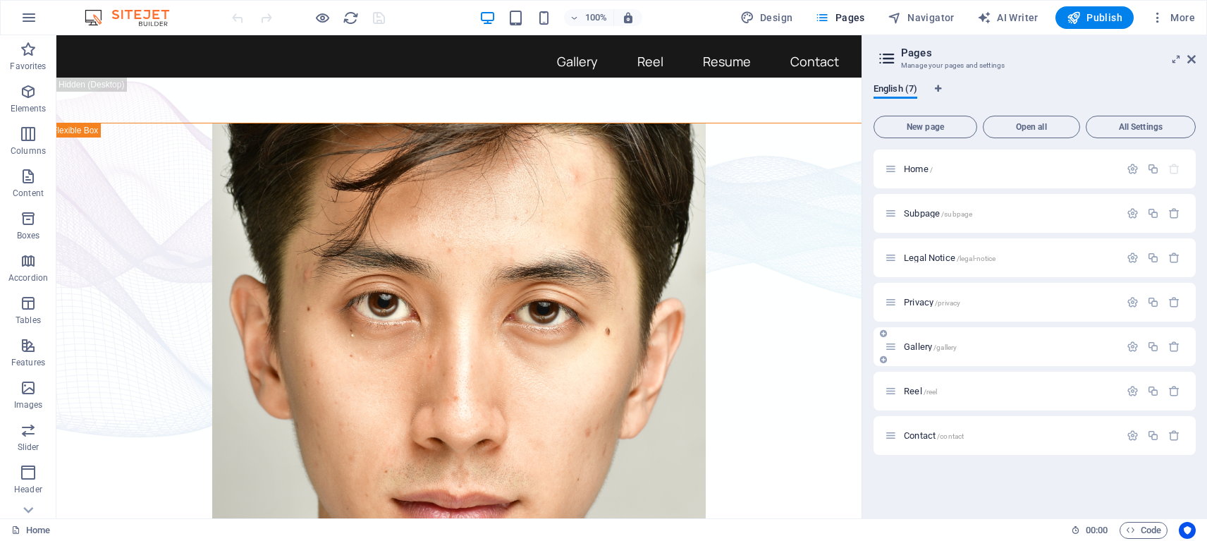
click at [965, 349] on p "Gallery /gallery" at bounding box center [1009, 346] width 211 height 9
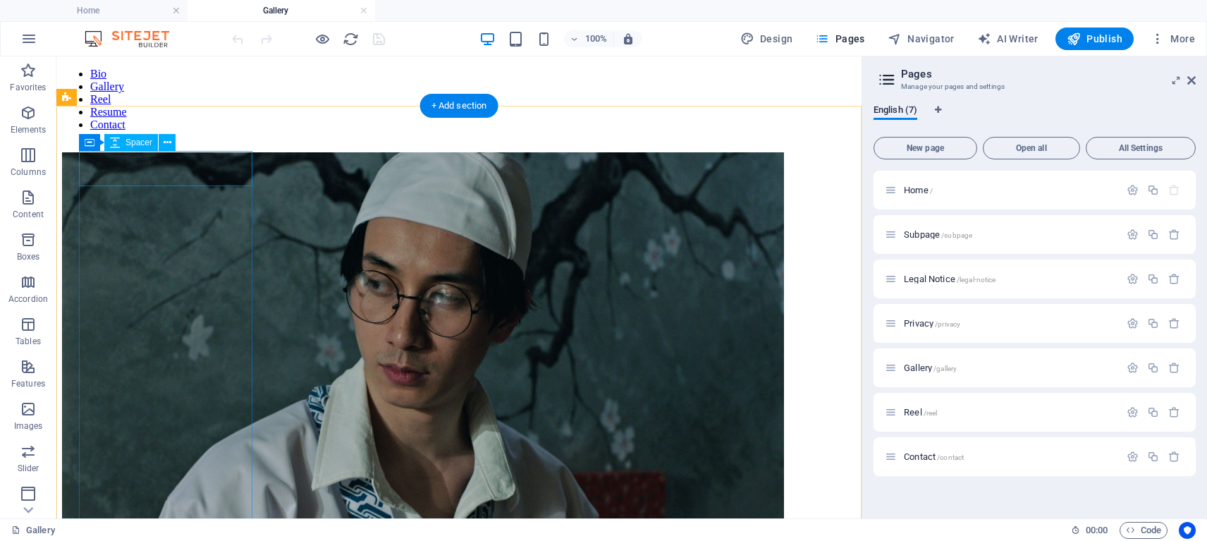
click at [199, 152] on div at bounding box center [459, 134] width 794 height 35
select select "px"
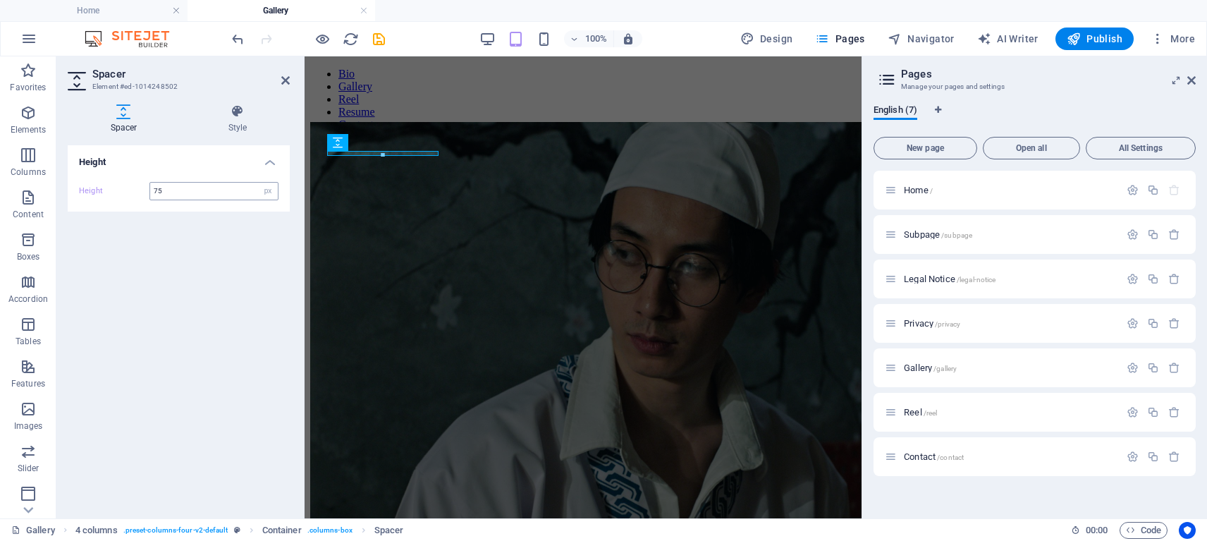
type input "75"
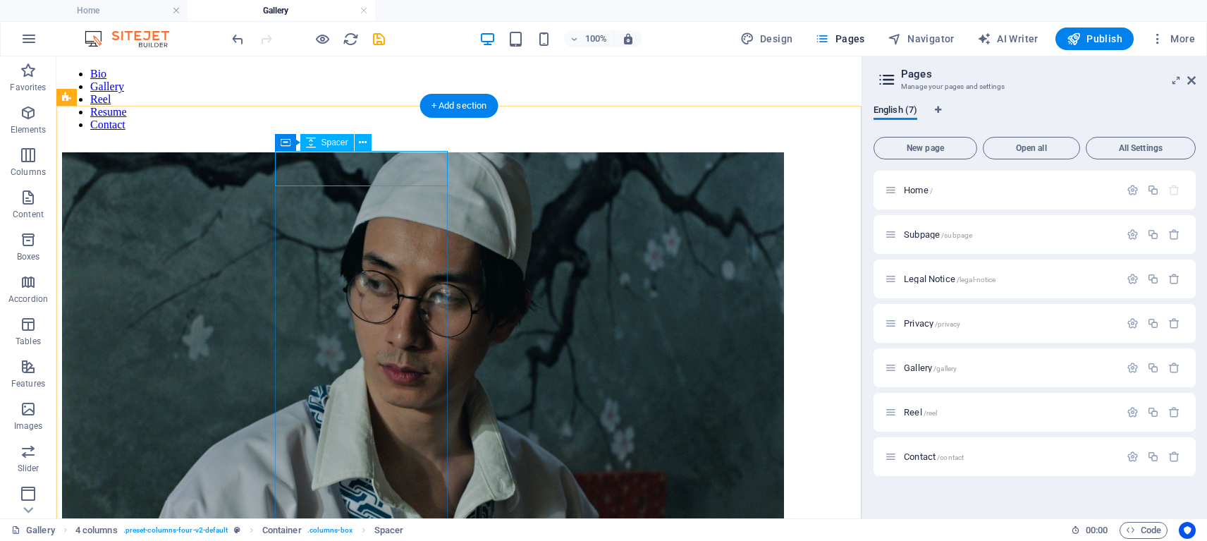
select select "px"
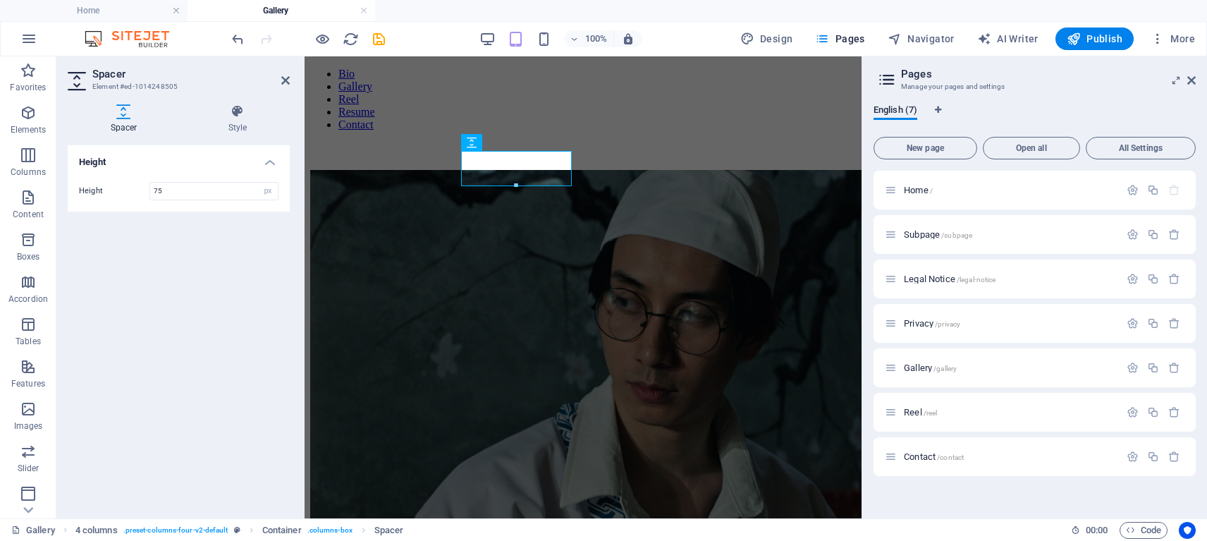
type input "75"
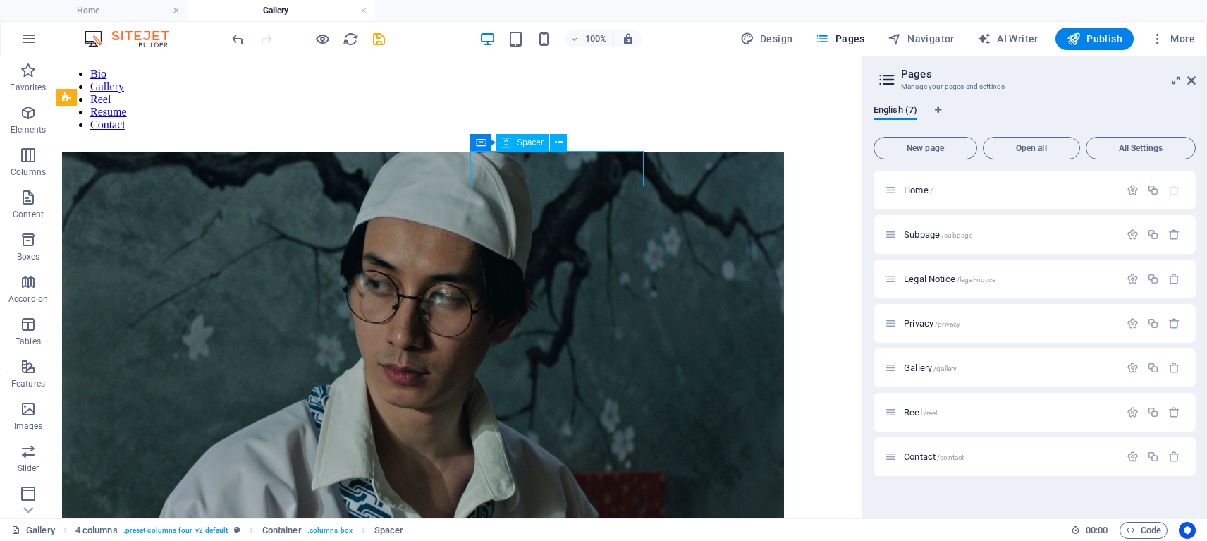
select select "px"
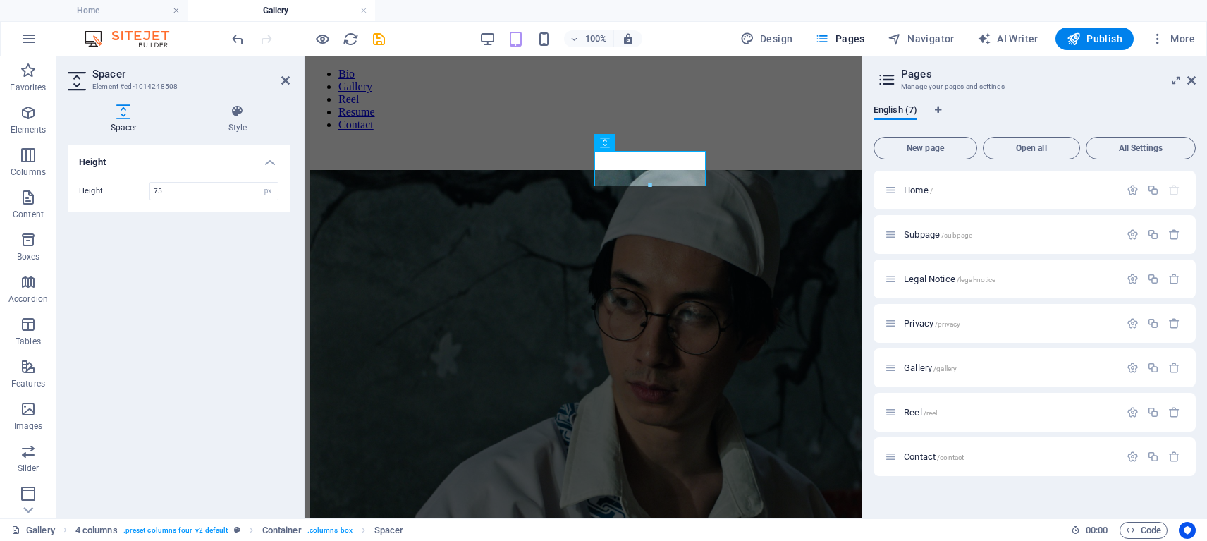
type input "75"
click at [284, 80] on icon at bounding box center [285, 80] width 8 height 11
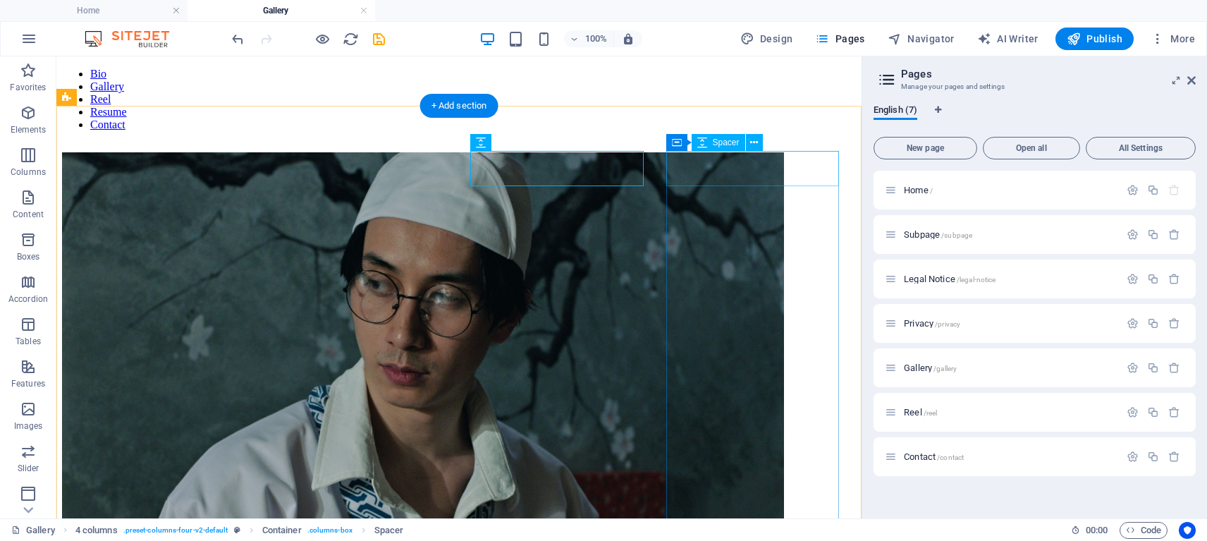
select select "px"
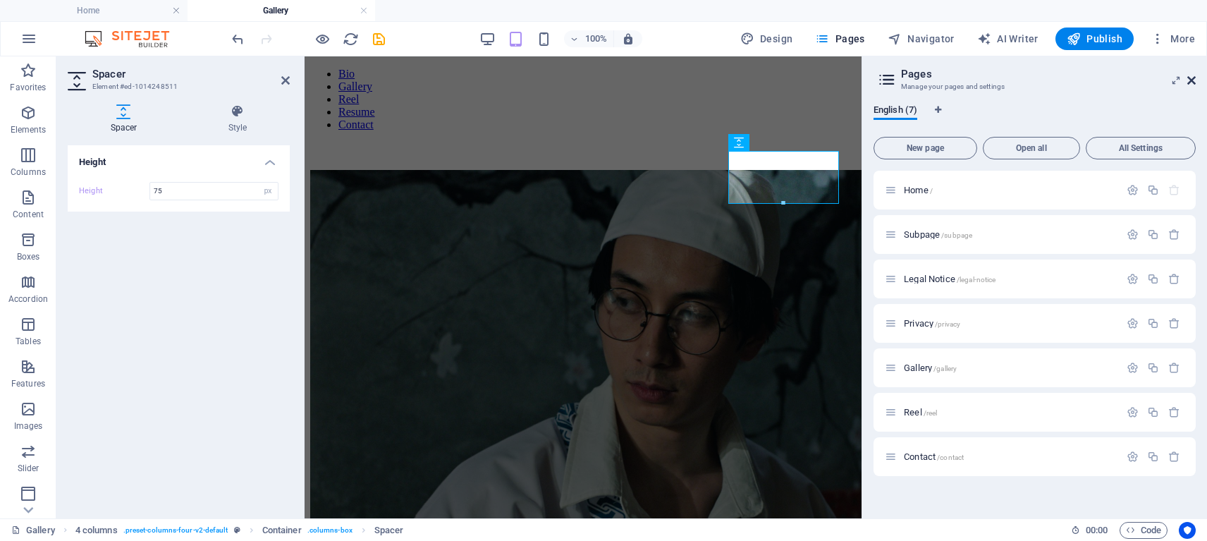
click at [1188, 76] on icon at bounding box center [1191, 80] width 8 height 11
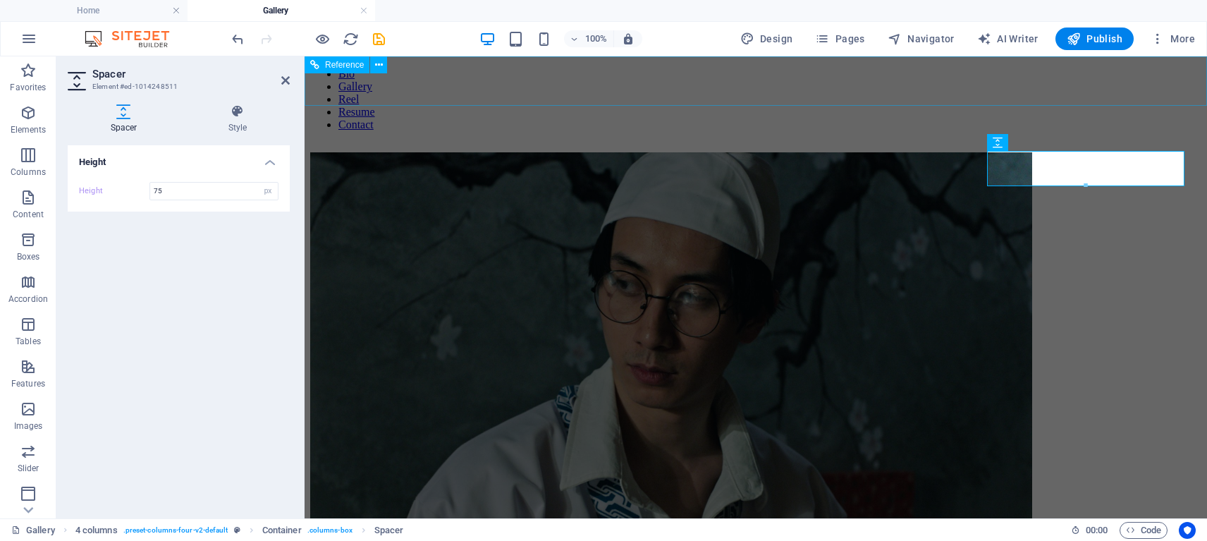
type input "50"
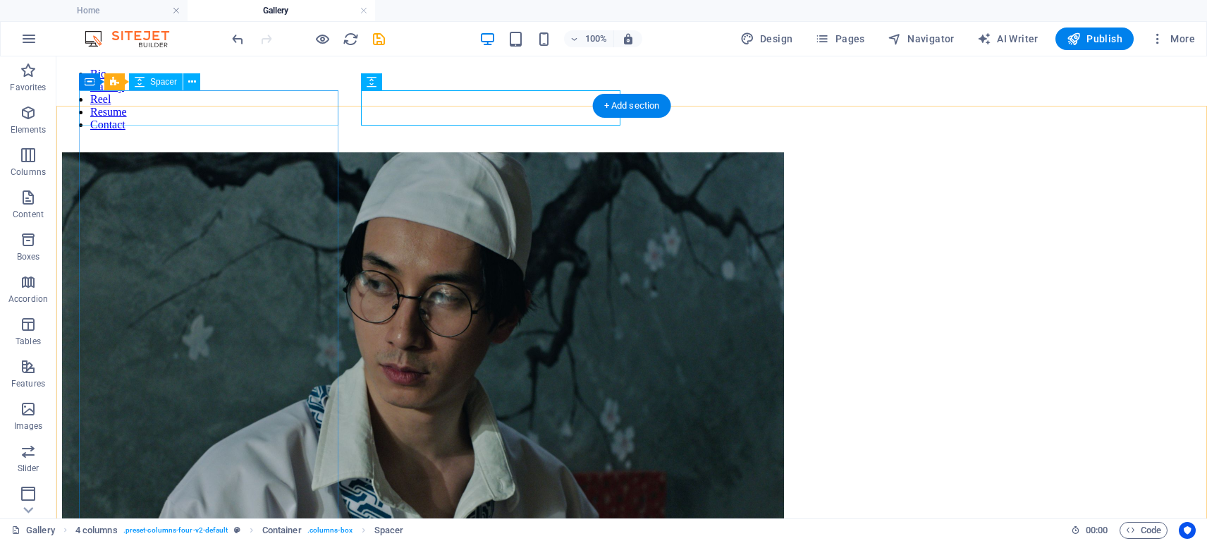
click at [205, 117] on div at bounding box center [631, 134] width 1139 height 35
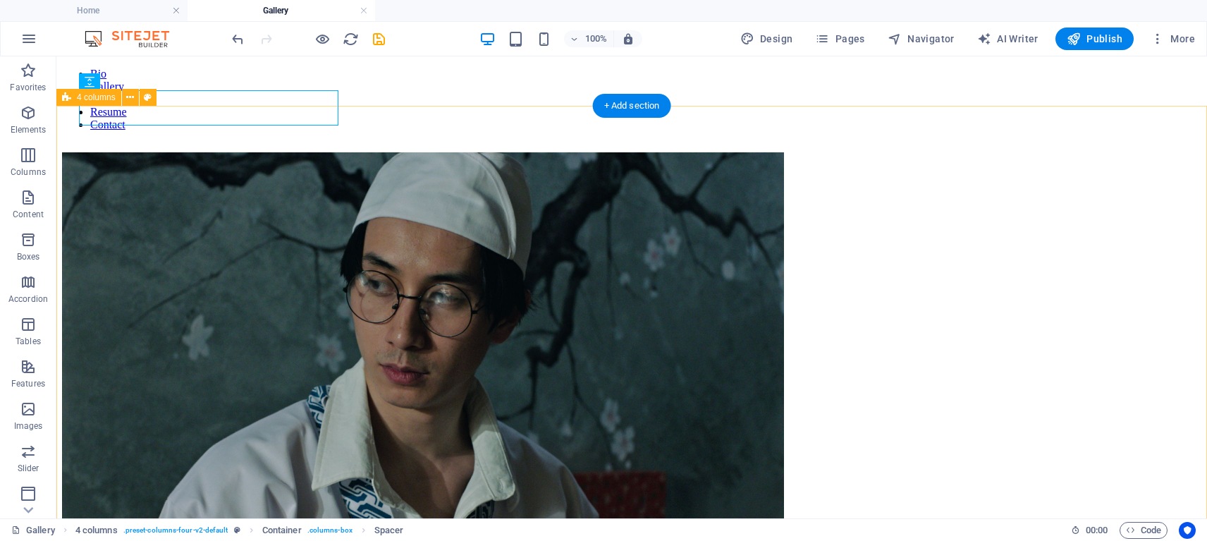
select select "px"
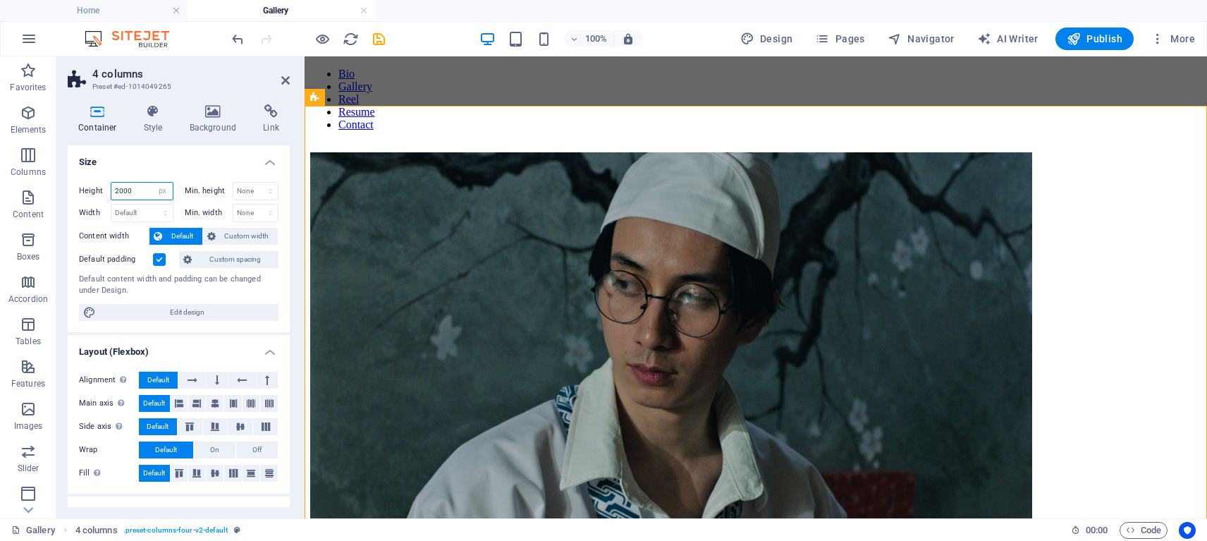
click at [121, 188] on input "2000" at bounding box center [141, 191] width 61 height 17
type input "2200"
click at [132, 191] on input "2200" at bounding box center [141, 191] width 61 height 17
click at [289, 77] on icon at bounding box center [285, 80] width 8 height 11
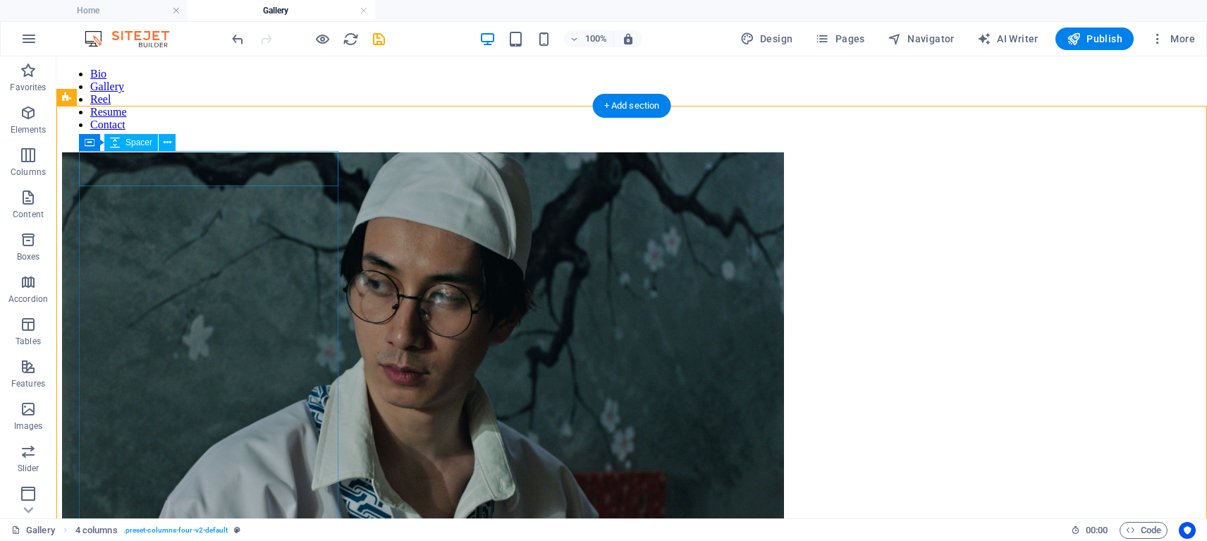
click at [209, 152] on div at bounding box center [631, 134] width 1139 height 35
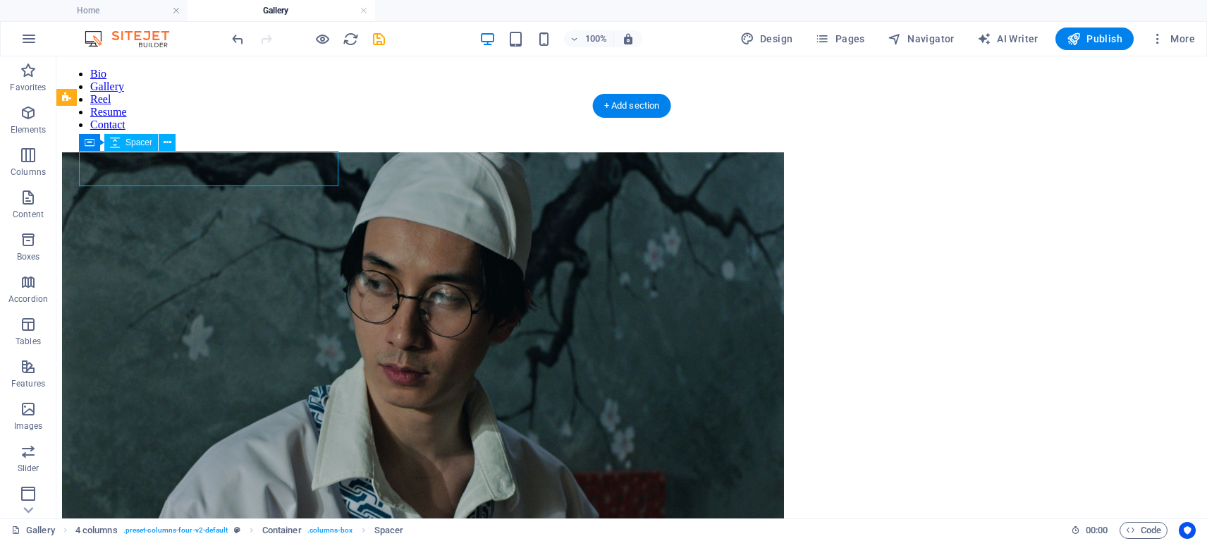
click at [209, 152] on div at bounding box center [631, 134] width 1139 height 35
select select "px"
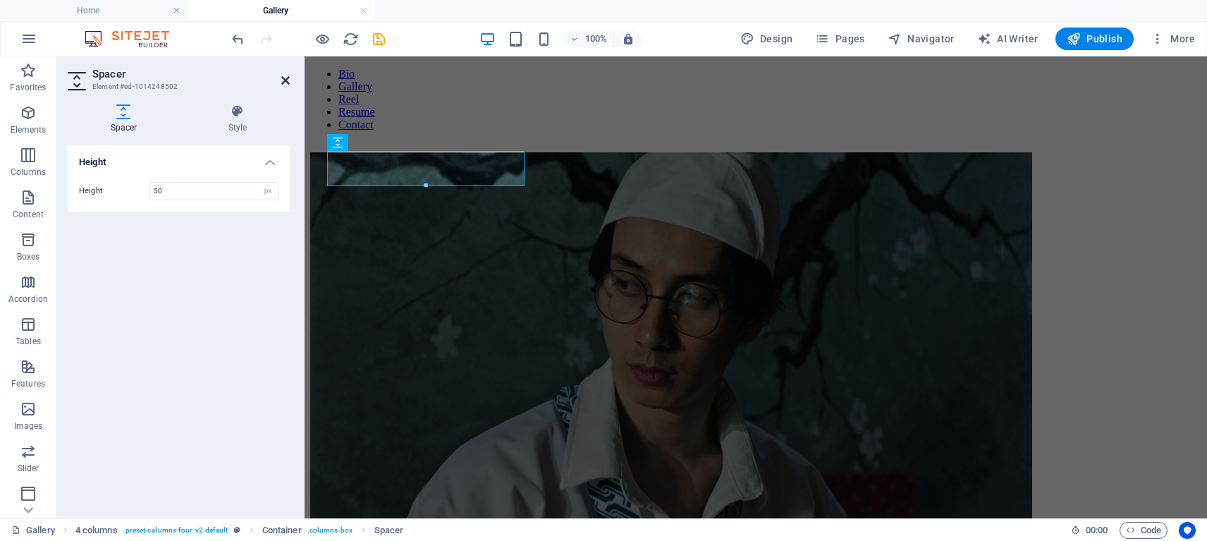
click at [288, 82] on icon at bounding box center [285, 80] width 8 height 11
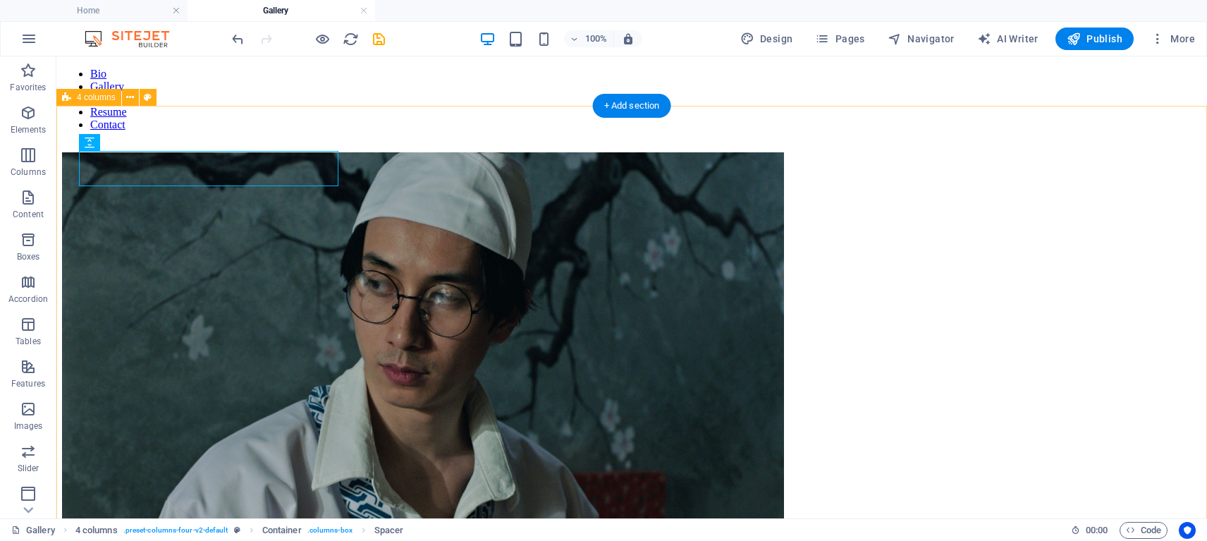
click at [261, 152] on div at bounding box center [631, 134] width 1139 height 35
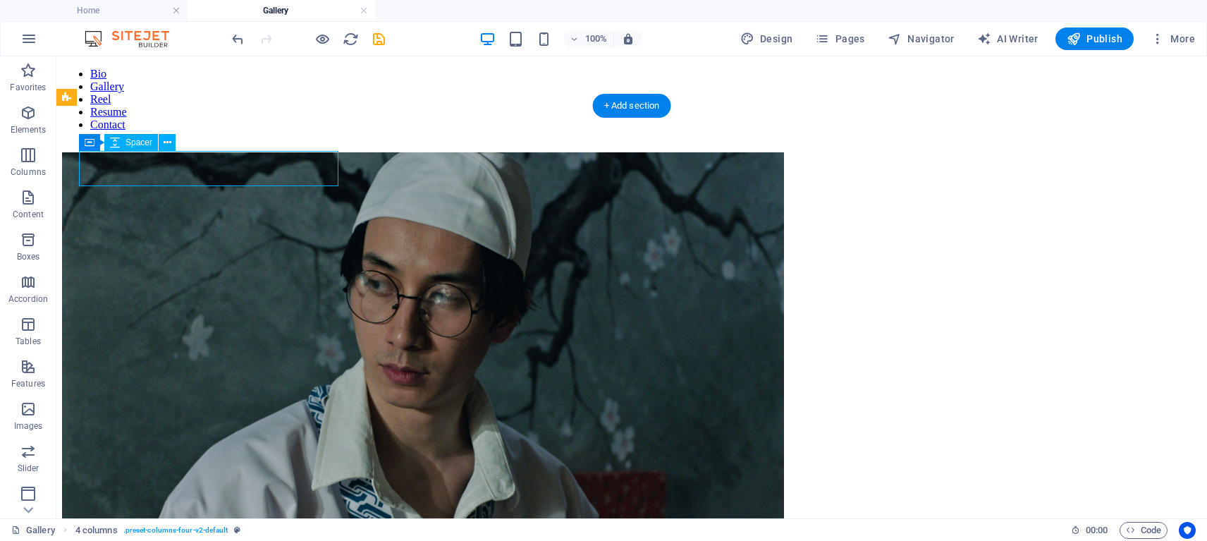
click at [261, 152] on div at bounding box center [631, 134] width 1139 height 35
select select "px"
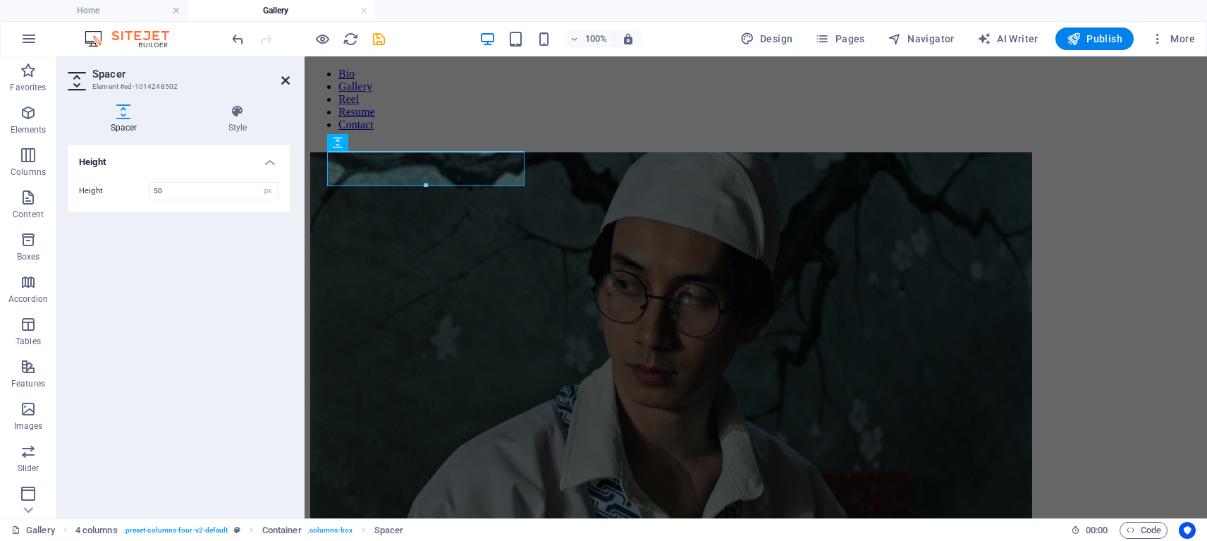
click at [285, 82] on icon at bounding box center [285, 80] width 8 height 11
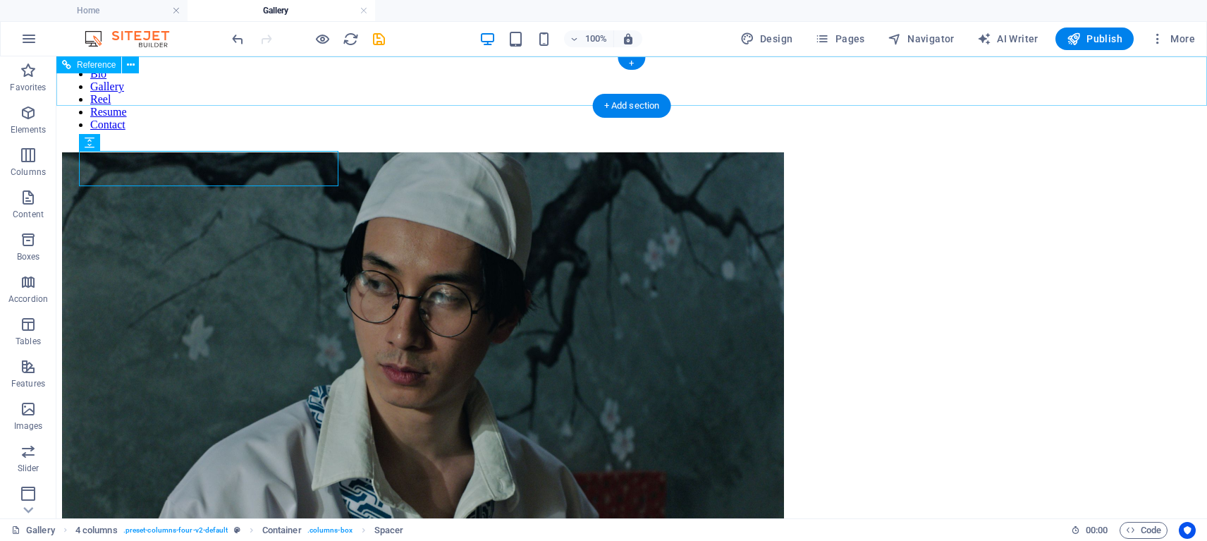
click at [230, 97] on nav "Bio Gallery Reel Resume Contact" at bounding box center [631, 99] width 1139 height 63
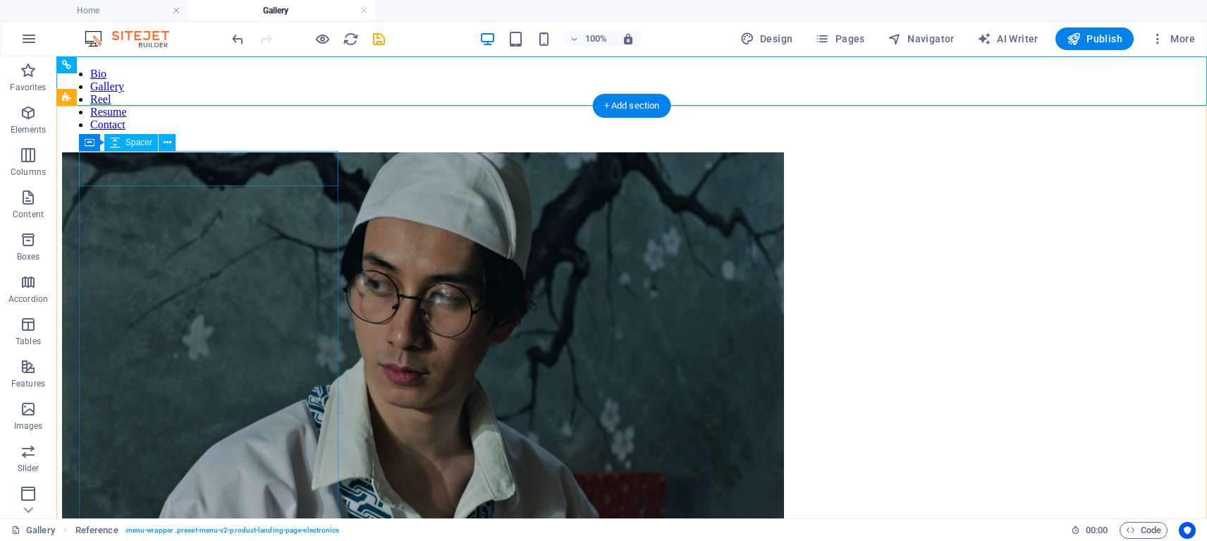
click at [213, 152] on div at bounding box center [631, 134] width 1139 height 35
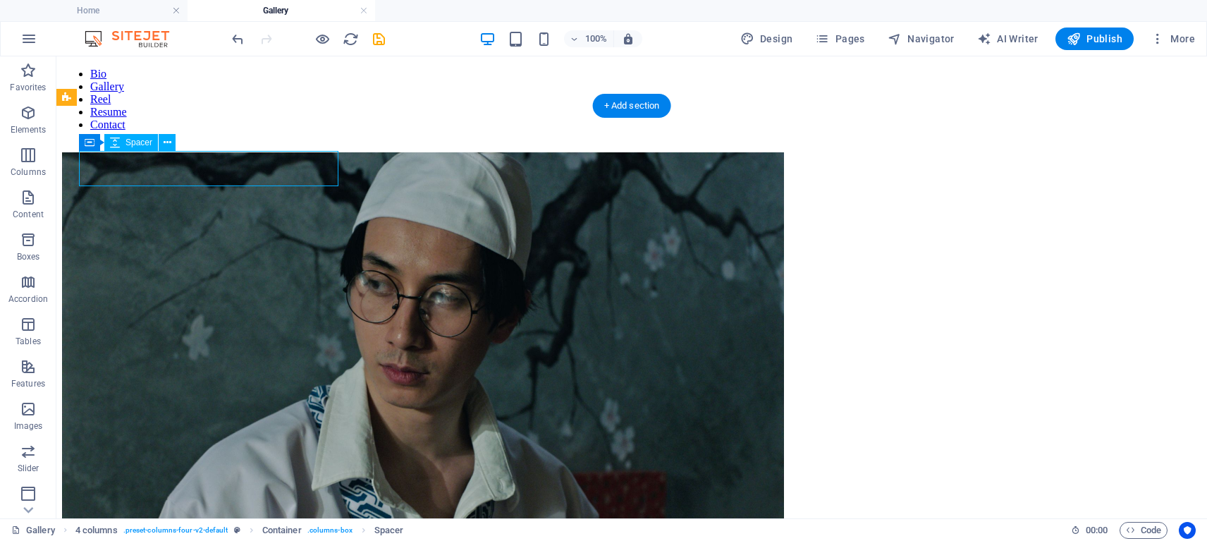
click at [213, 152] on div at bounding box center [631, 134] width 1139 height 35
select select "px"
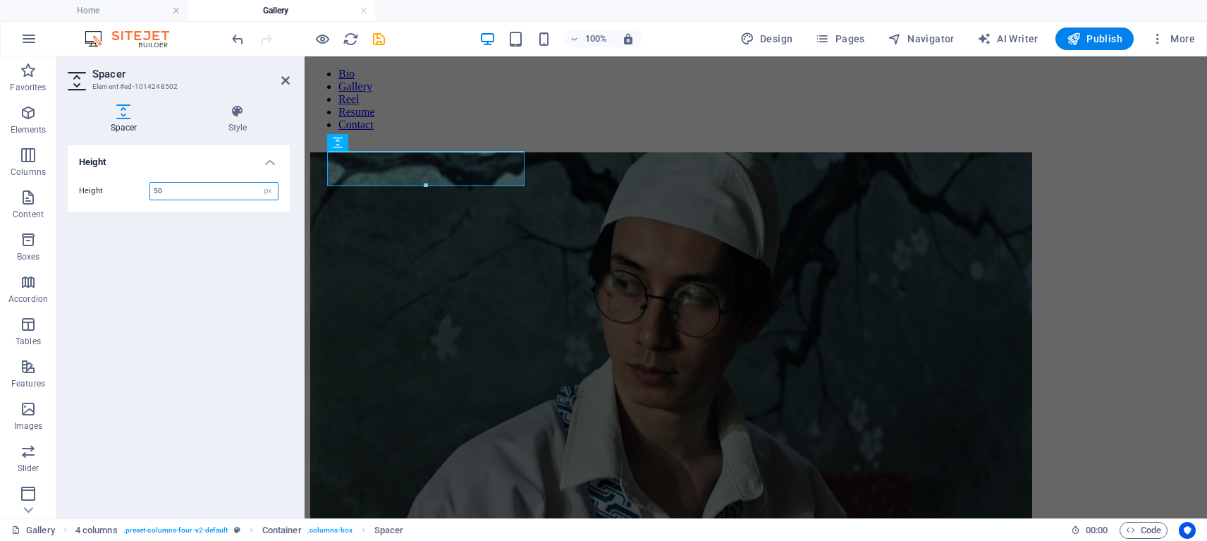
click at [168, 185] on input "50" at bounding box center [214, 191] width 128 height 17
type input "5"
type input "70"
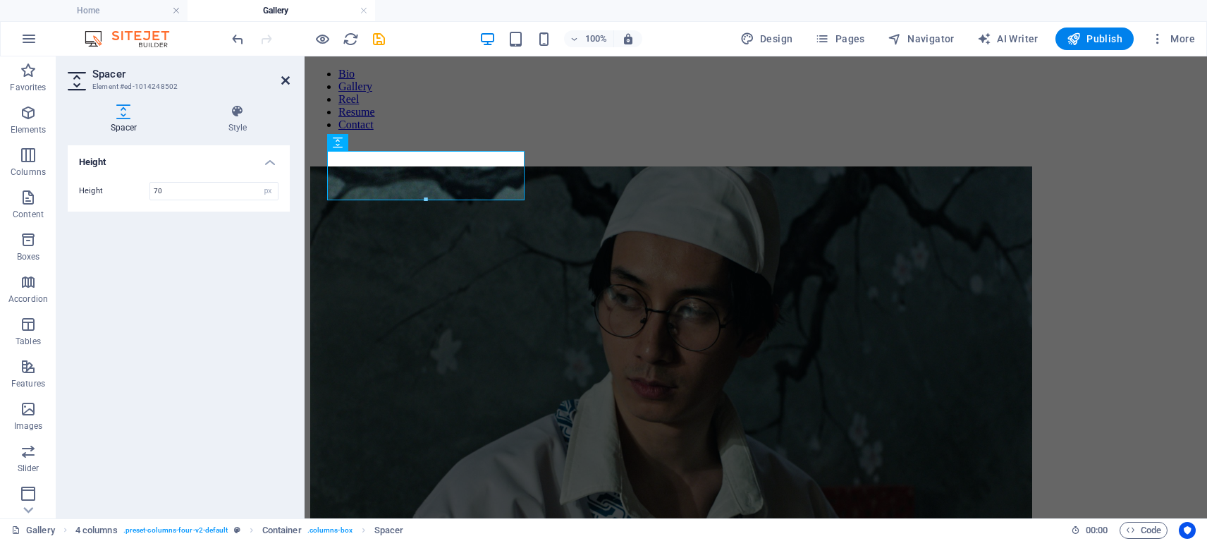
click at [283, 78] on icon at bounding box center [285, 80] width 8 height 11
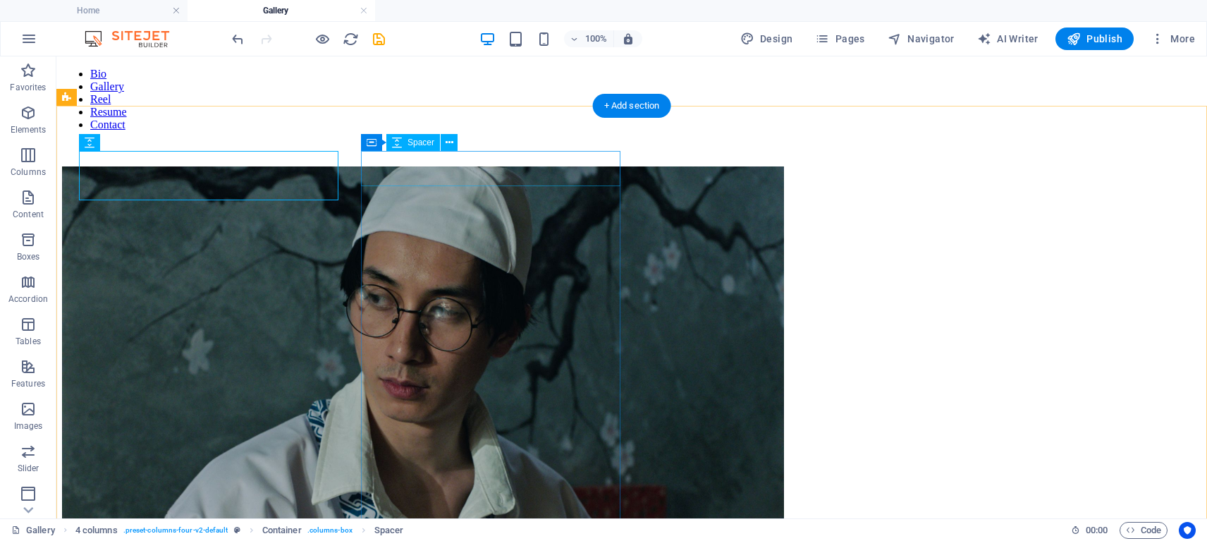
select select "px"
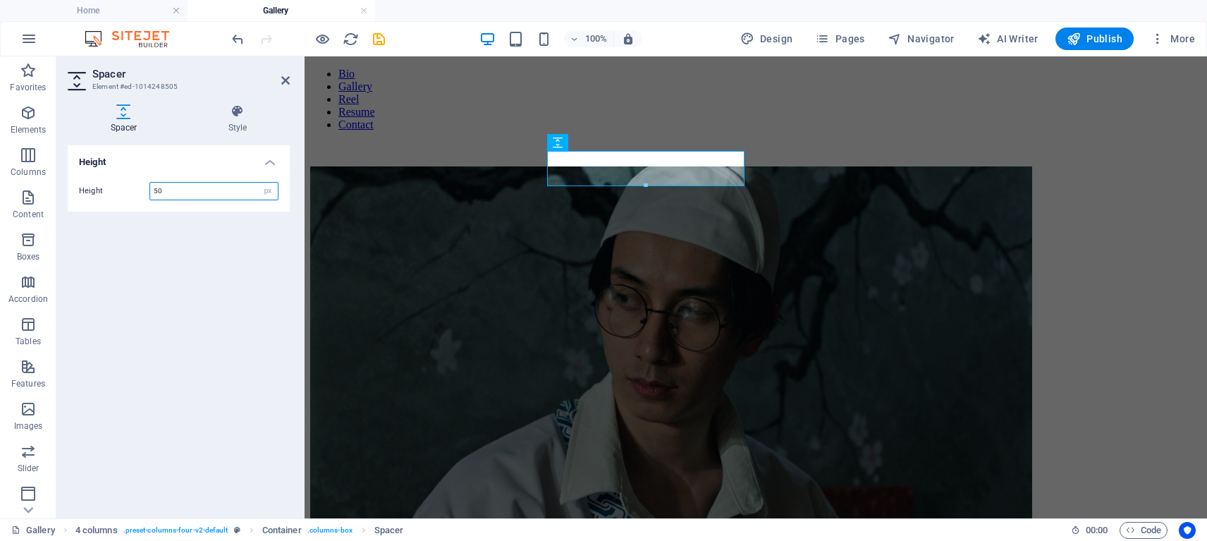
click at [193, 186] on input "50" at bounding box center [214, 191] width 128 height 17
type input "70"
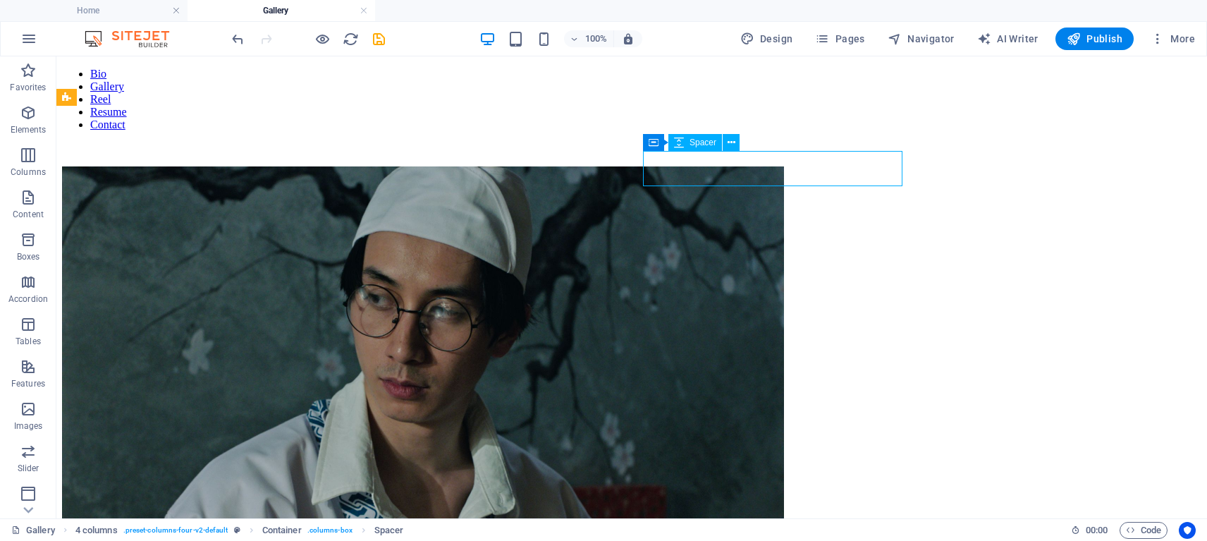
select select "px"
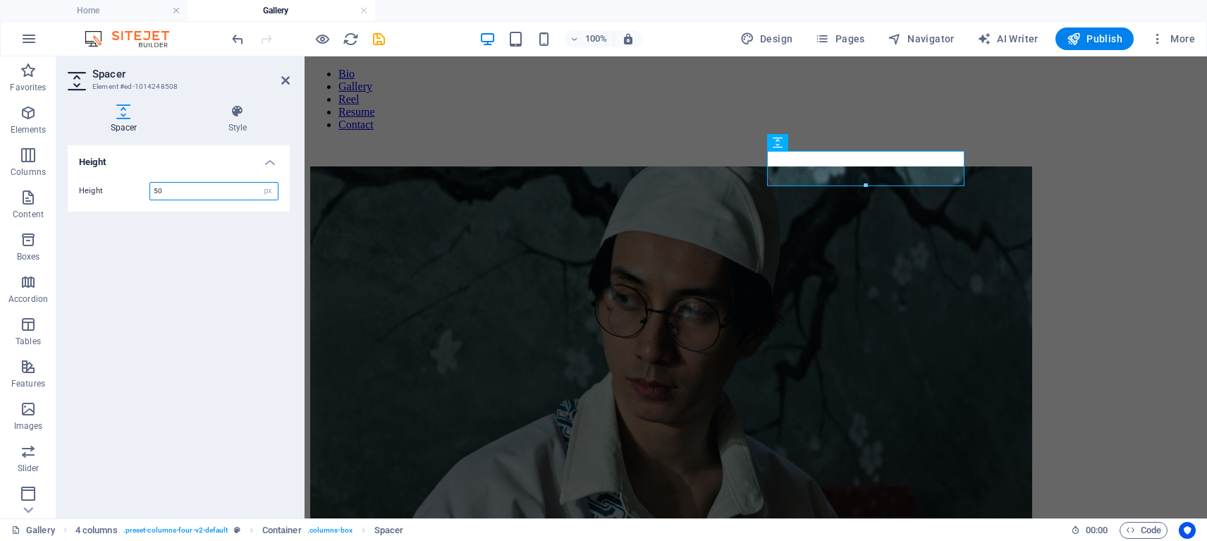
click at [159, 184] on input "50" at bounding box center [214, 191] width 128 height 17
type input "70"
click at [287, 78] on icon at bounding box center [285, 80] width 8 height 11
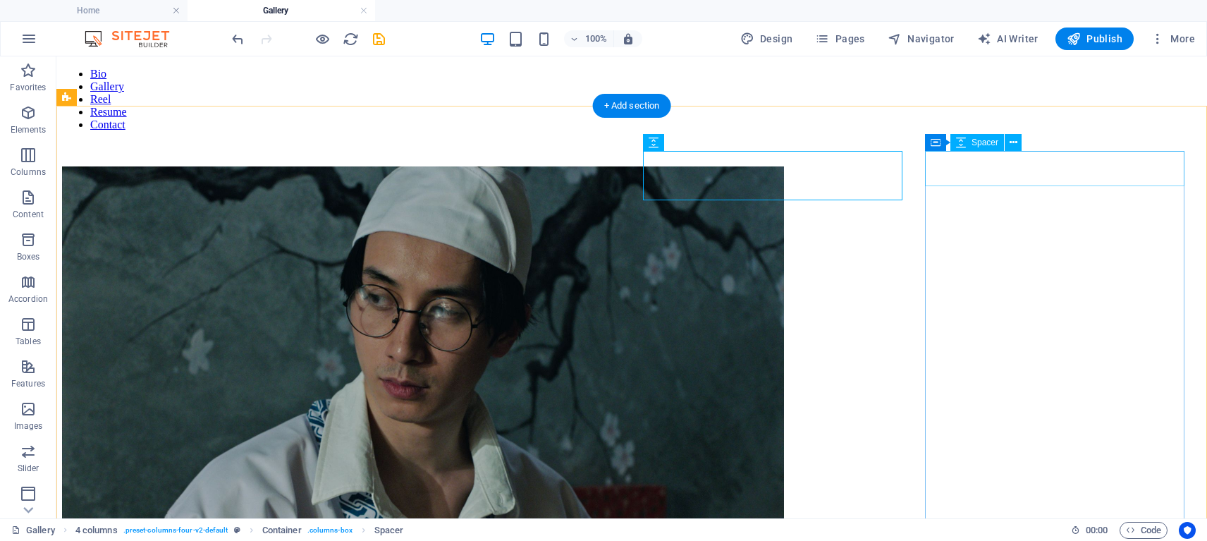
select select "px"
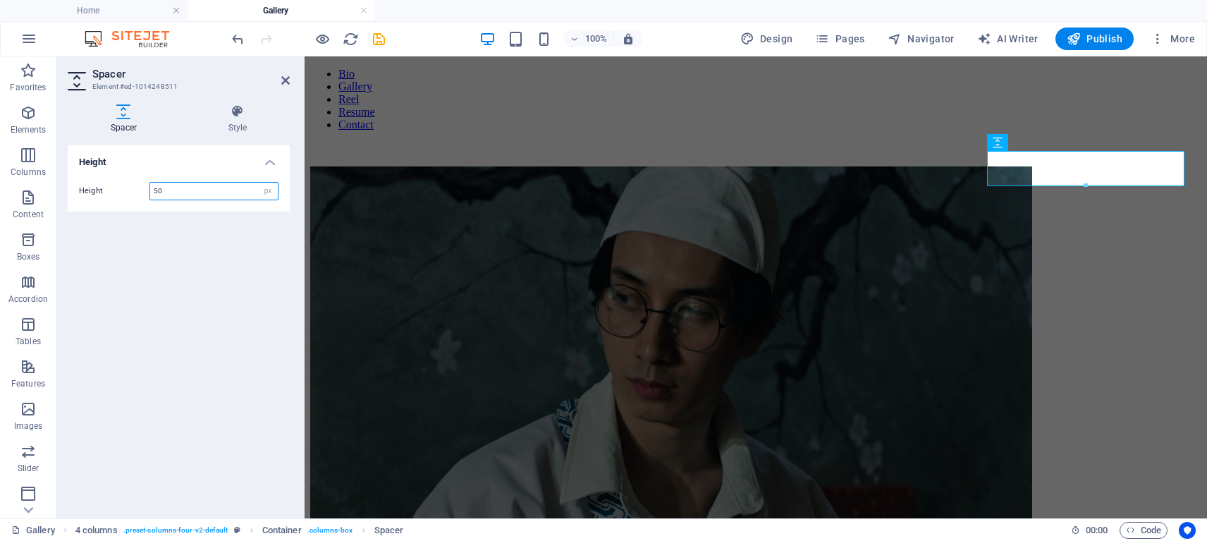
click at [195, 192] on input "50" at bounding box center [214, 191] width 128 height 17
type input "70"
click at [285, 78] on icon at bounding box center [285, 80] width 8 height 11
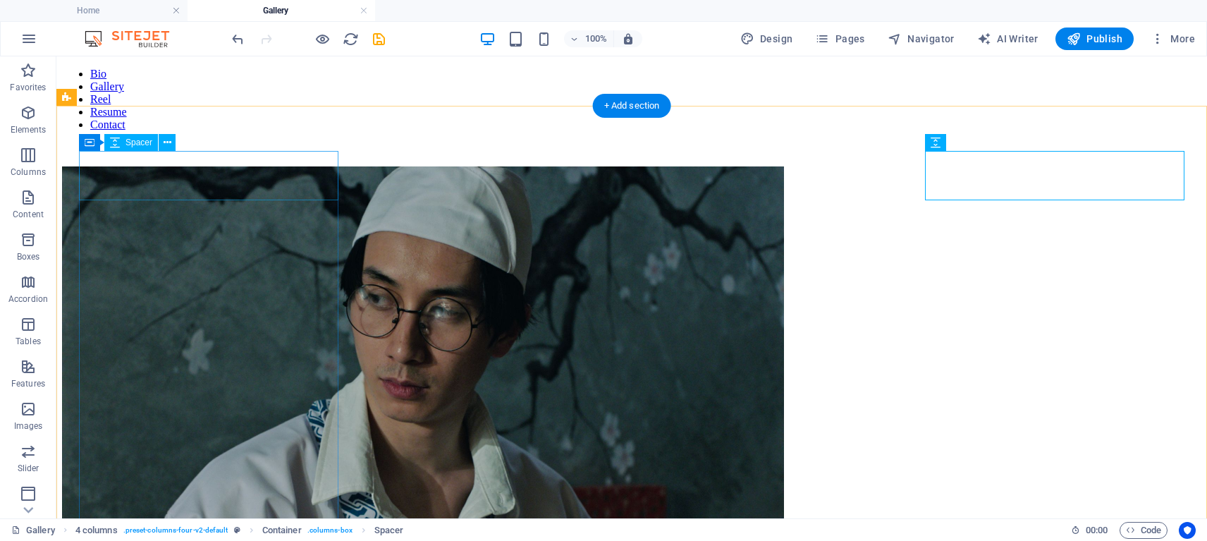
click at [304, 166] on div at bounding box center [631, 141] width 1139 height 49
select select "px"
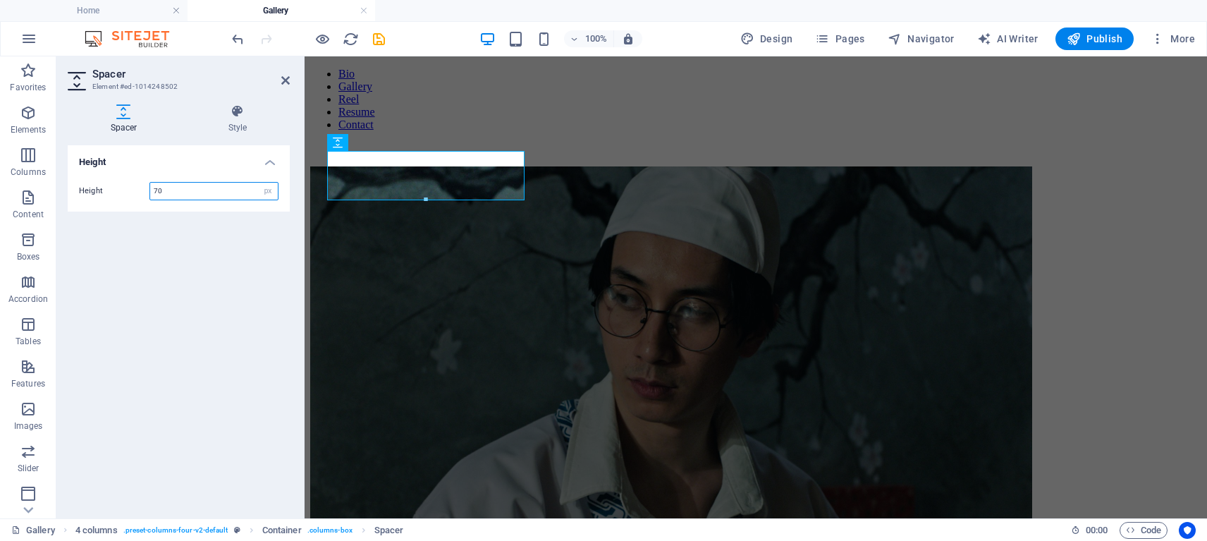
click at [176, 183] on input "70" at bounding box center [214, 191] width 128 height 17
type input "75"
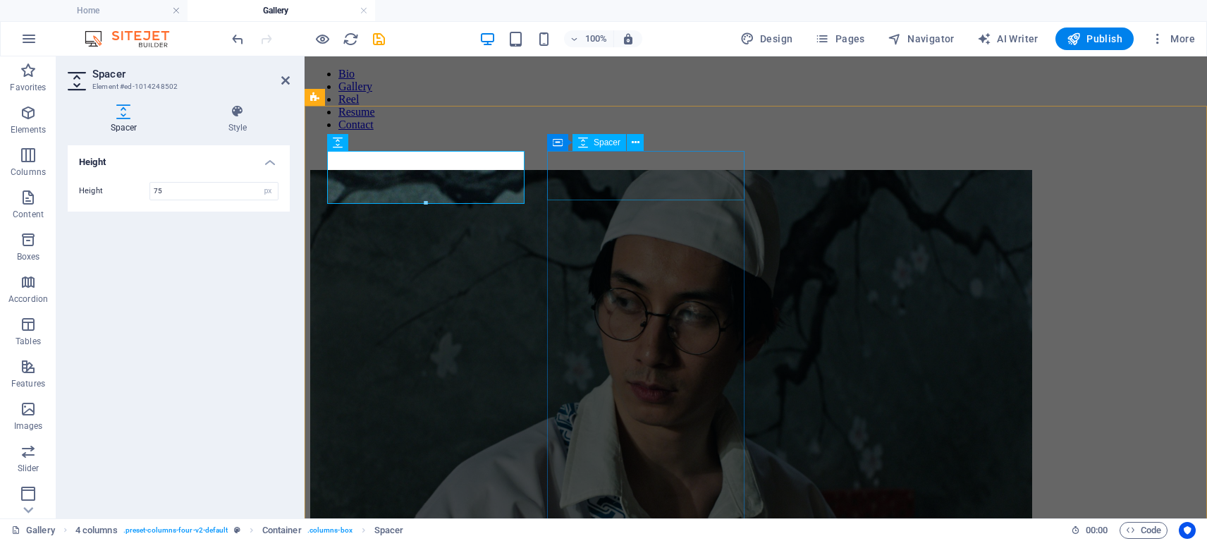
select select "px"
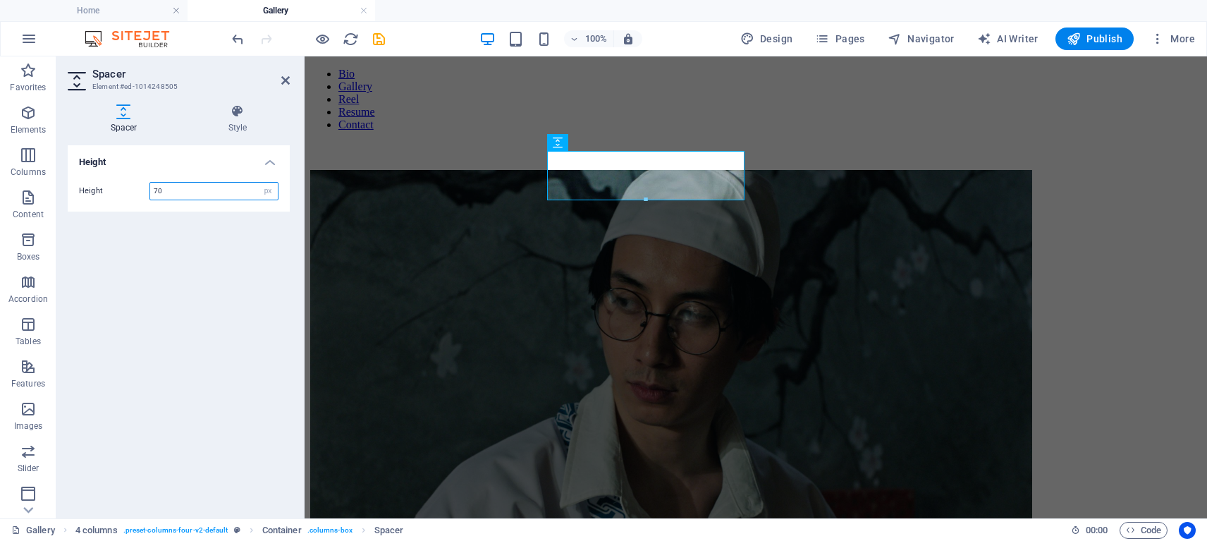
click at [213, 190] on input "70" at bounding box center [214, 191] width 128 height 17
type input "75"
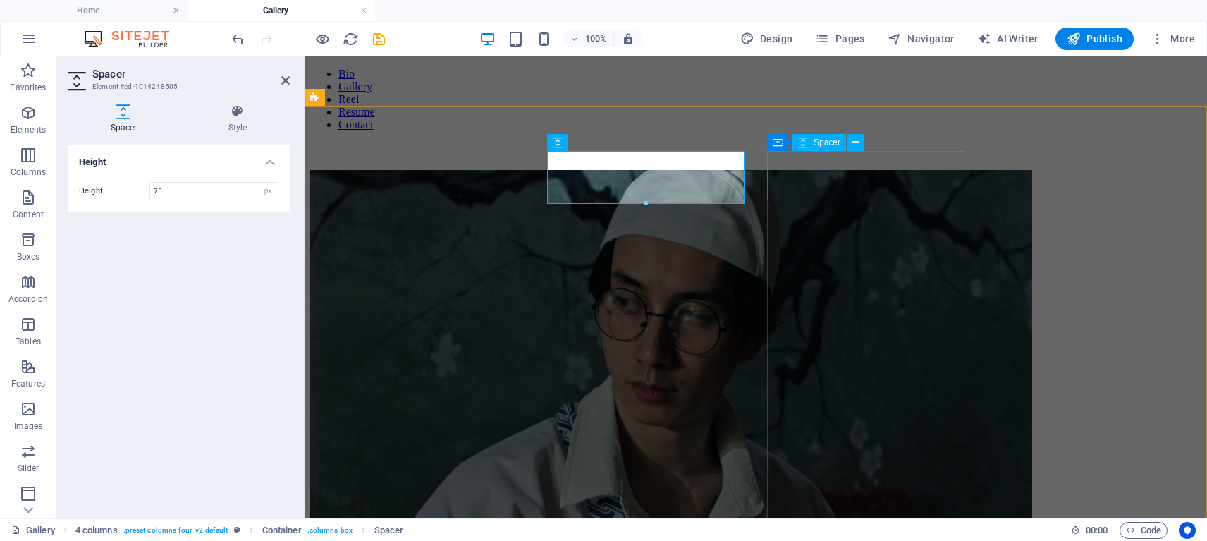
select select "px"
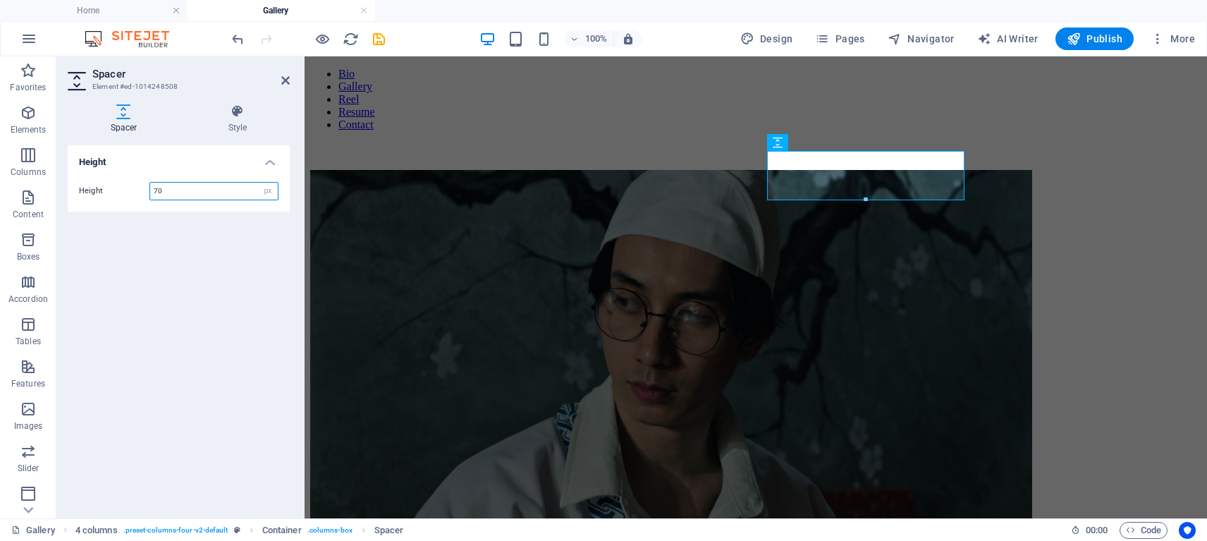
click at [202, 188] on input "70" at bounding box center [214, 191] width 128 height 17
type input "75"
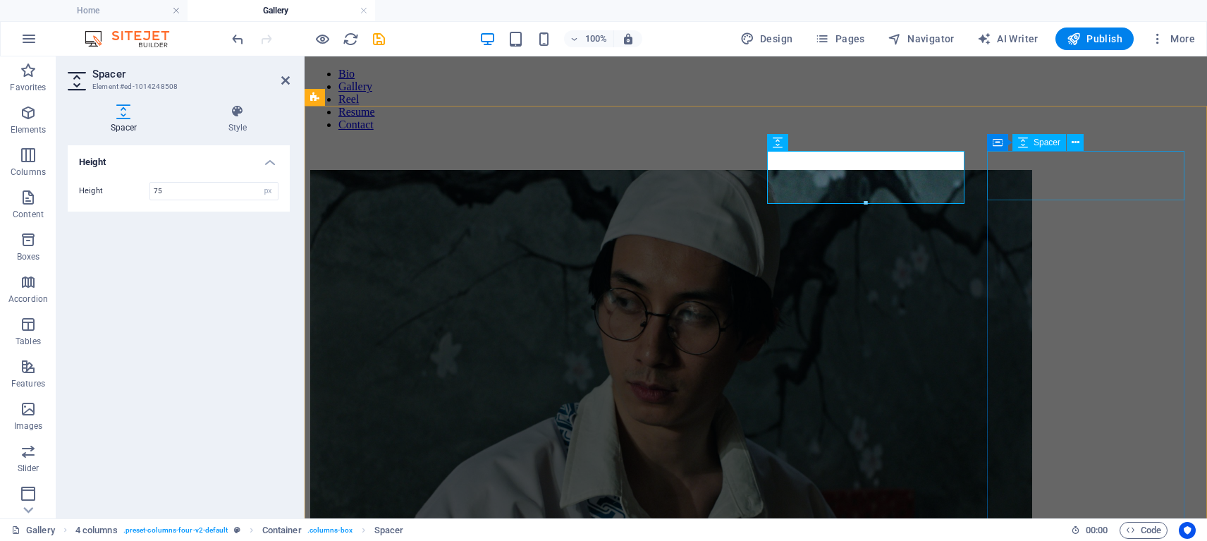
select select "px"
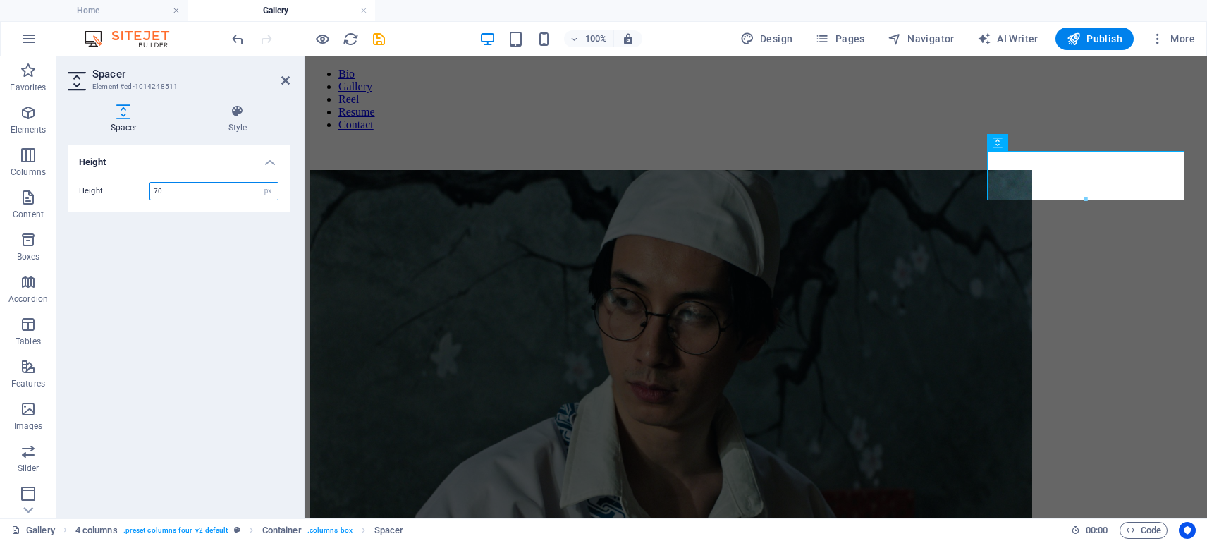
click at [217, 190] on input "70" at bounding box center [214, 191] width 128 height 17
type input "75"
click at [289, 82] on icon at bounding box center [285, 80] width 8 height 11
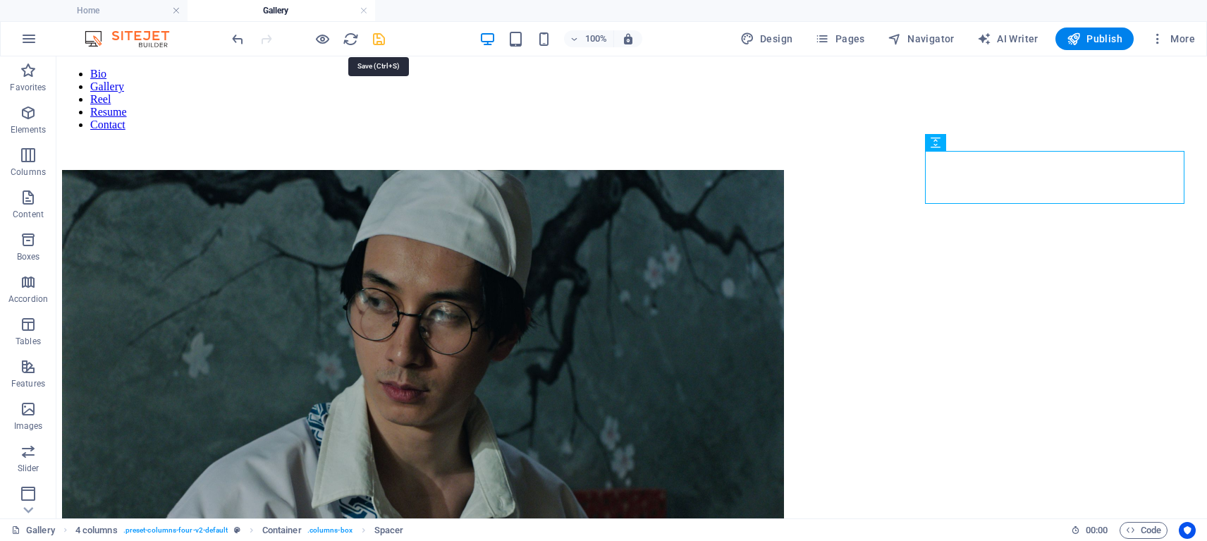
click at [379, 39] on icon "save" at bounding box center [379, 39] width 16 height 16
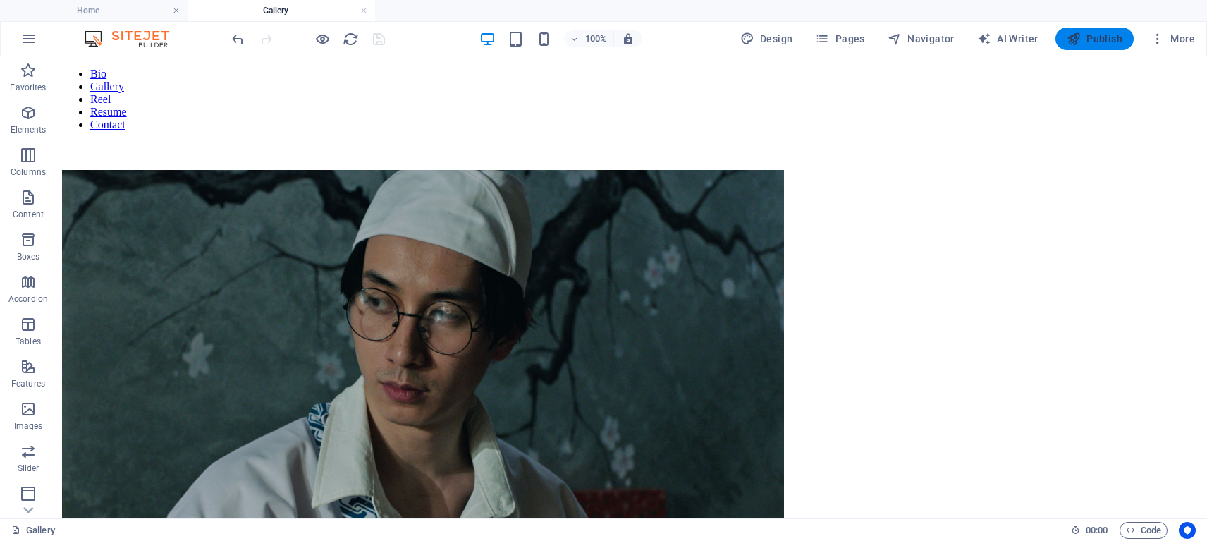
click at [1100, 42] on span "Publish" at bounding box center [1094, 39] width 56 height 14
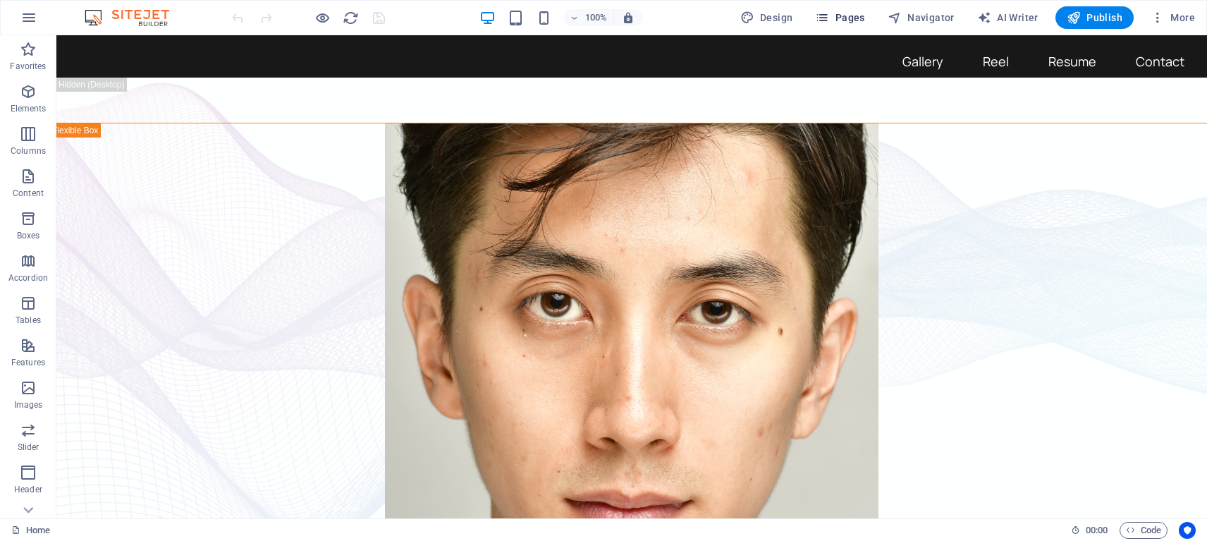
click at [849, 23] on span "Pages" at bounding box center [839, 18] width 49 height 14
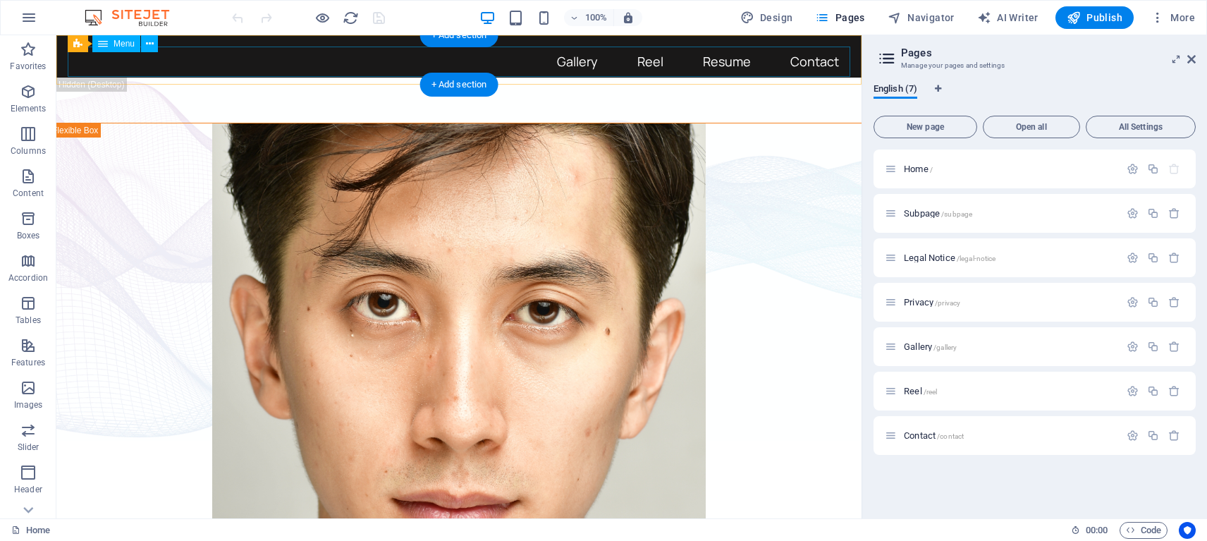
click at [541, 63] on nav "Bio Gallery Reel Resume Contact" at bounding box center [459, 62] width 782 height 30
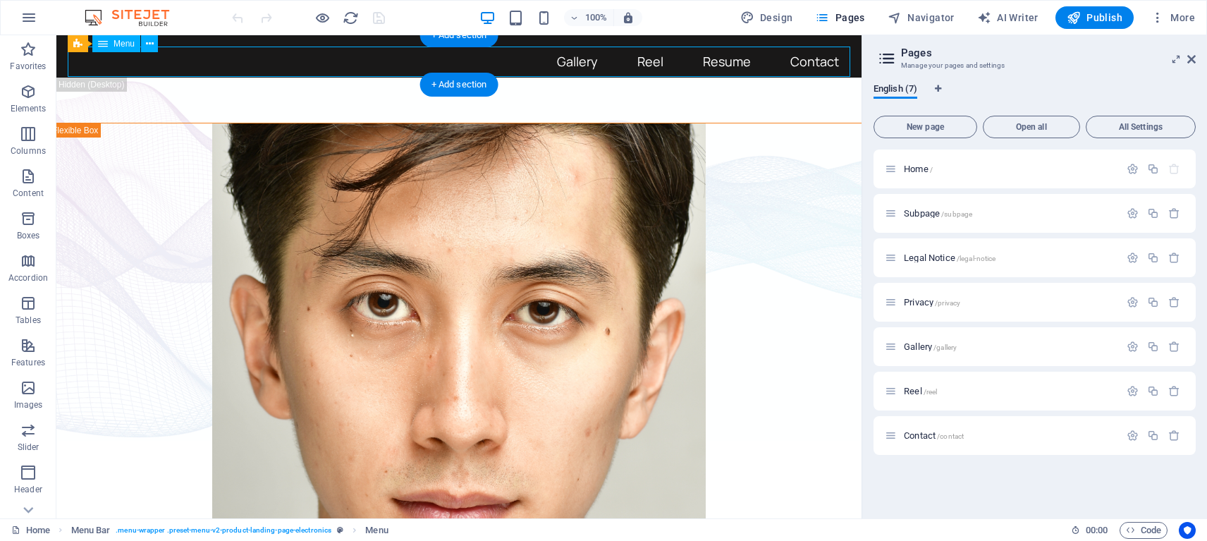
click at [541, 63] on nav "Bio Gallery Reel Resume Contact" at bounding box center [459, 62] width 782 height 30
select select "primary"
select select "4"
select select
select select "primary"
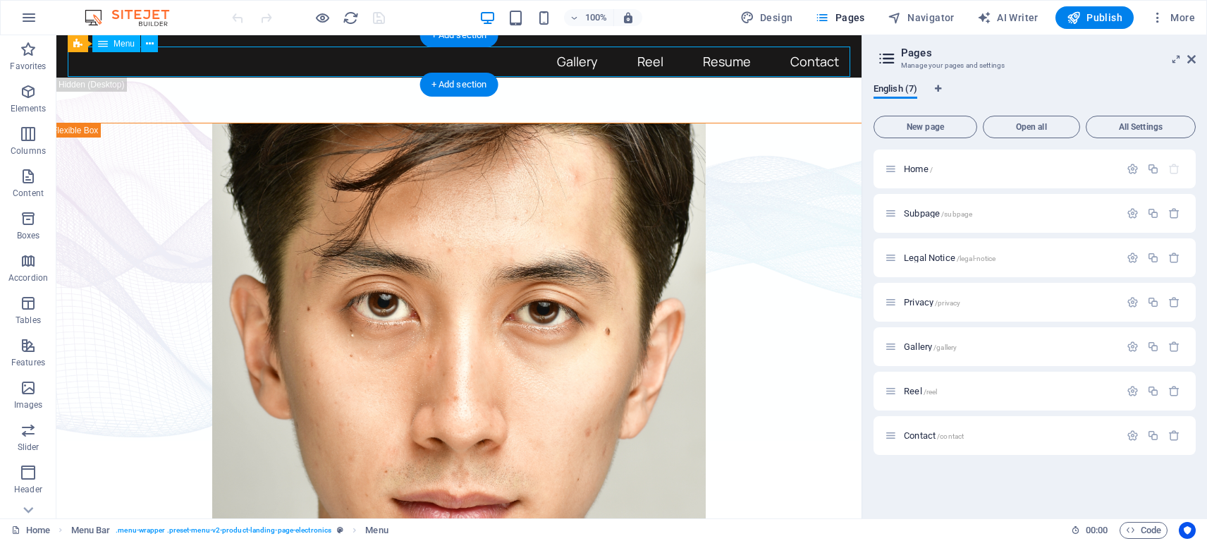
select select "5"
select select
select select "primary"
select select "6"
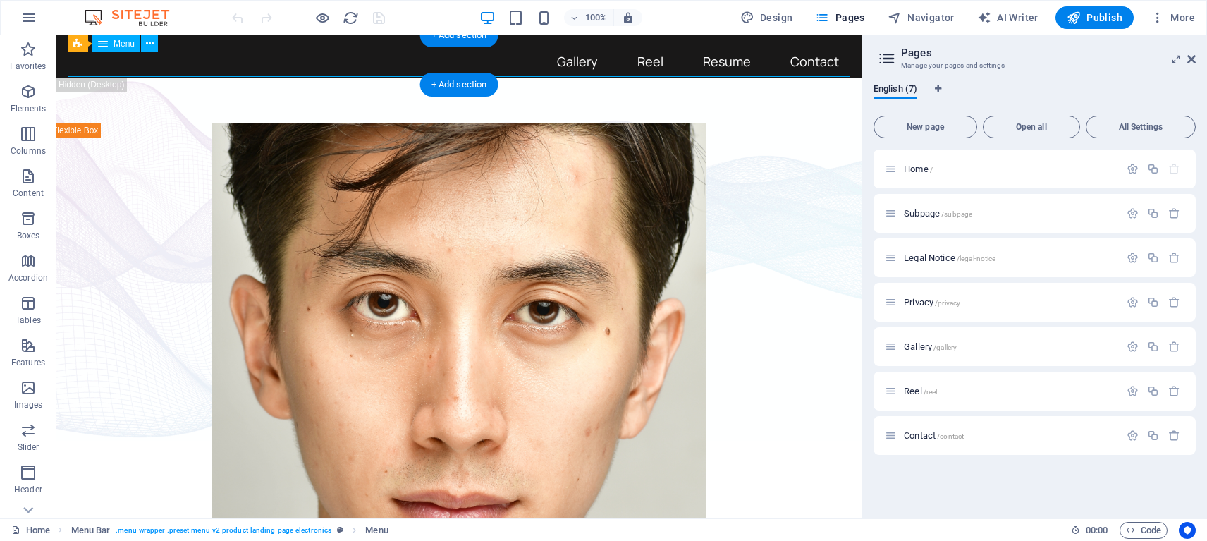
select select
select select "primary"
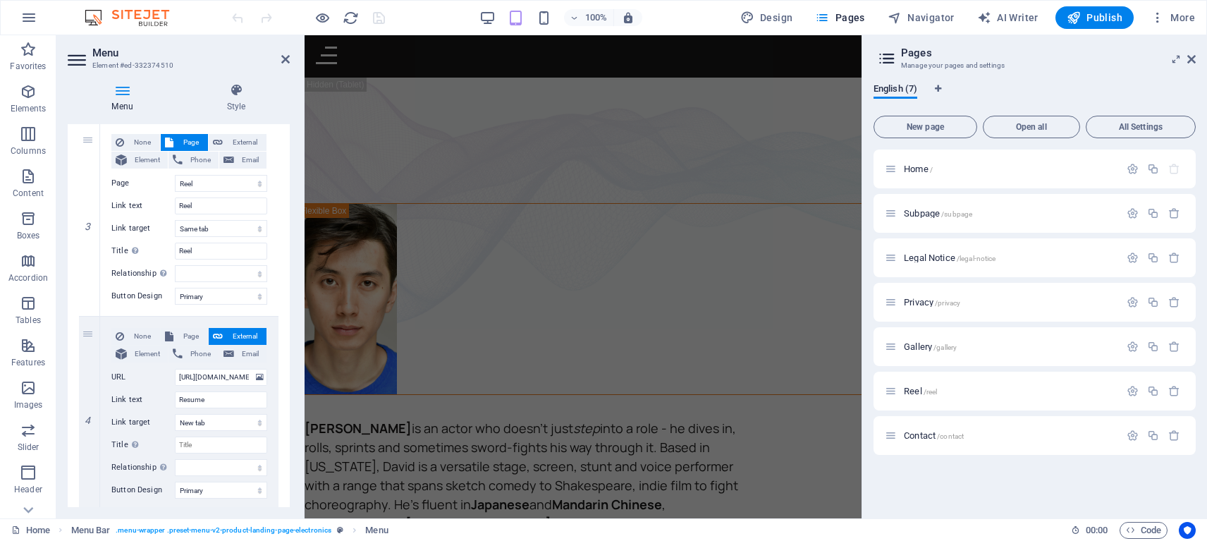
scroll to position [509, 0]
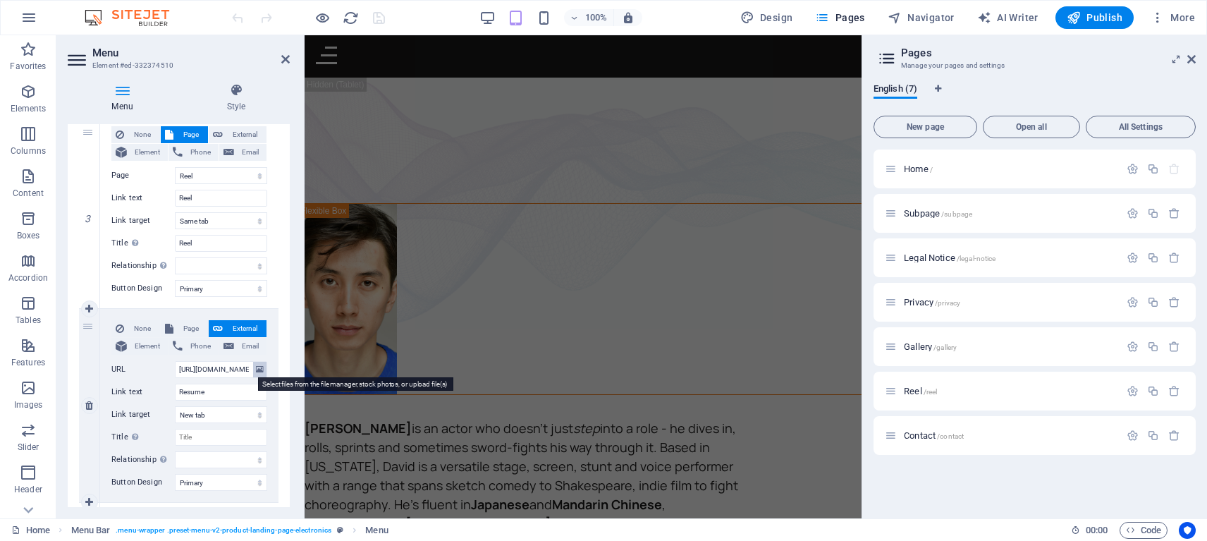
click at [256, 369] on icon at bounding box center [260, 370] width 8 height 16
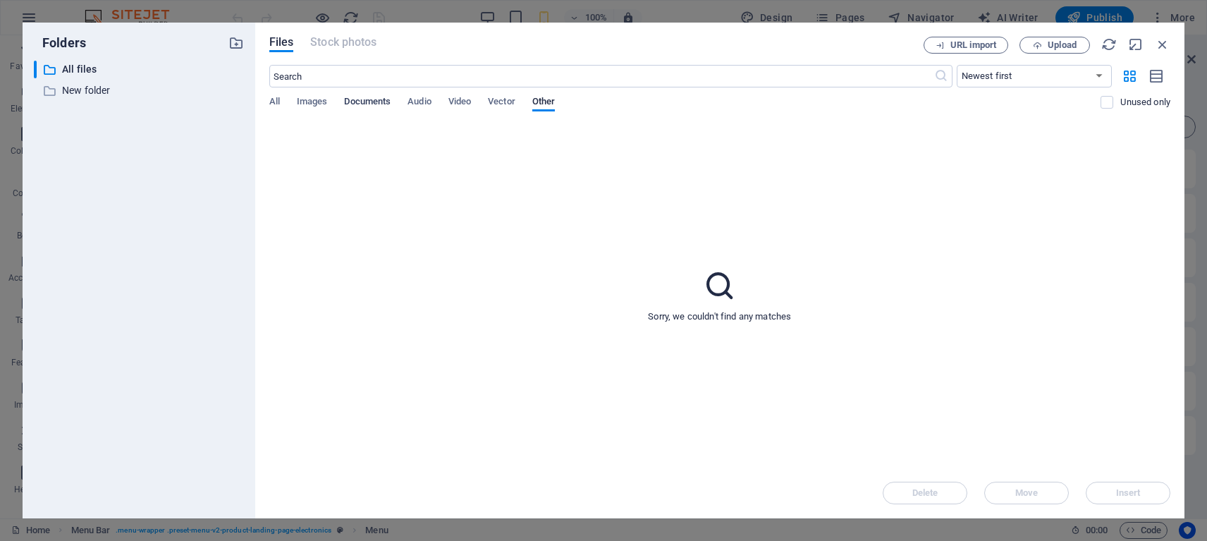
click at [361, 97] on span "Documents" at bounding box center [367, 103] width 47 height 20
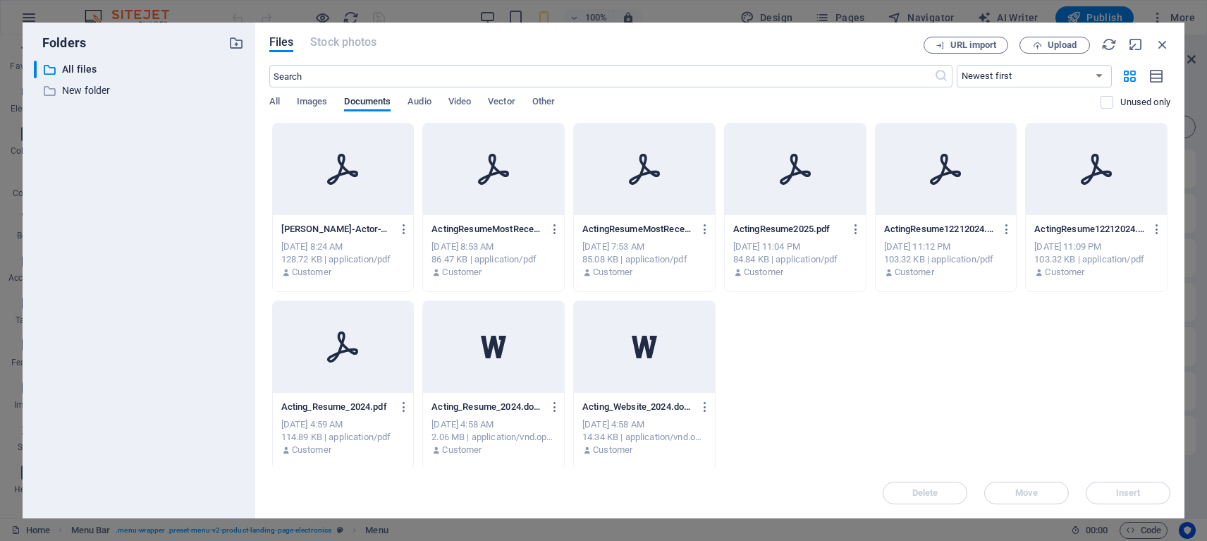
click at [341, 181] on icon at bounding box center [343, 169] width 34 height 34
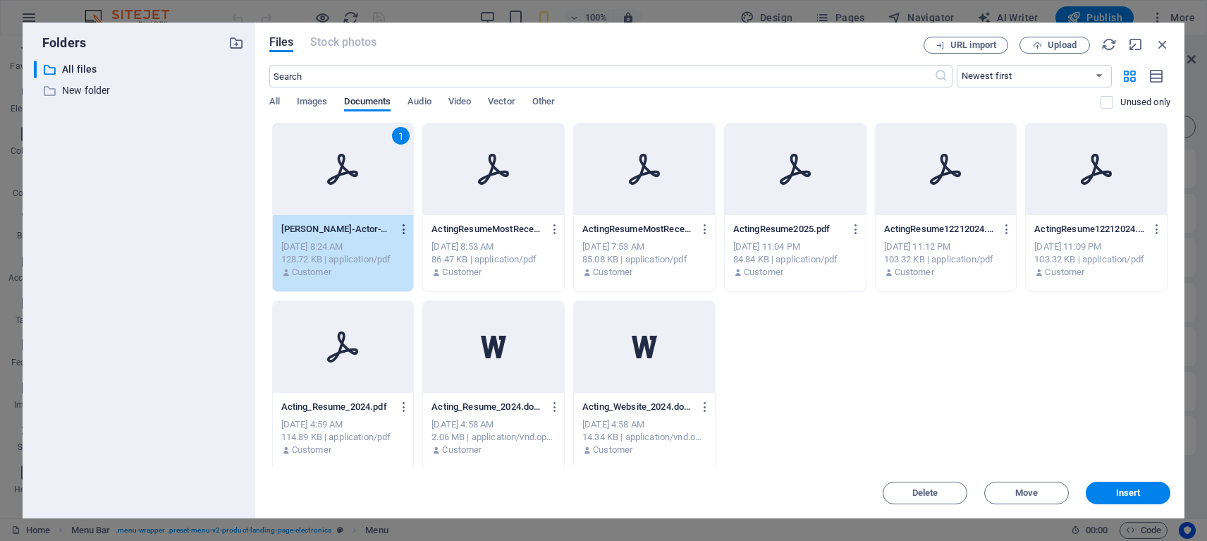
click at [402, 223] on icon "button" at bounding box center [404, 229] width 13 height 13
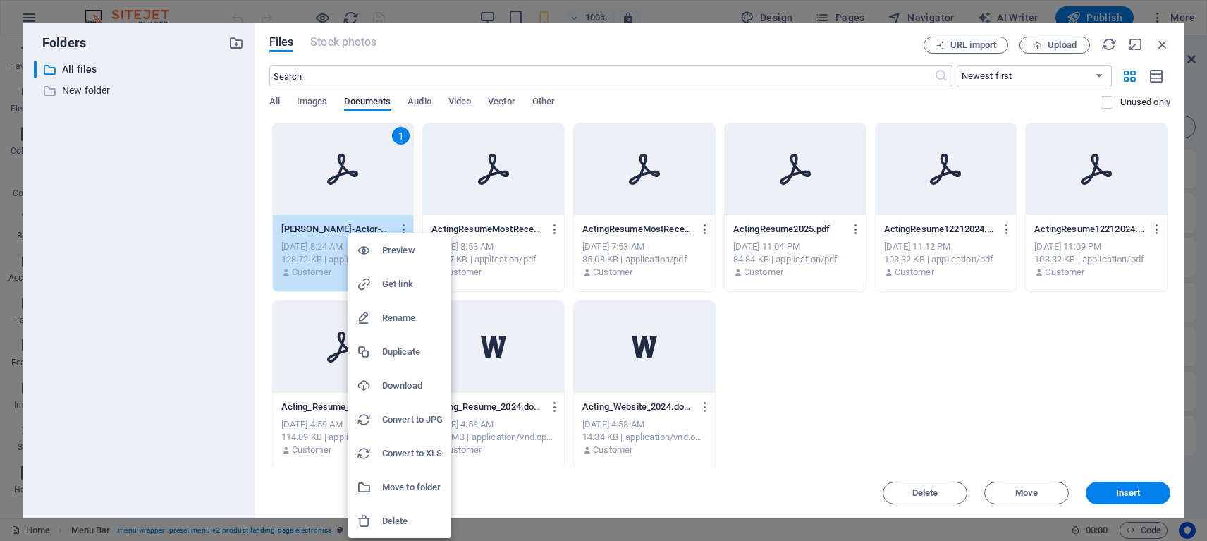
click at [398, 255] on h6 "Preview" at bounding box center [412, 250] width 61 height 17
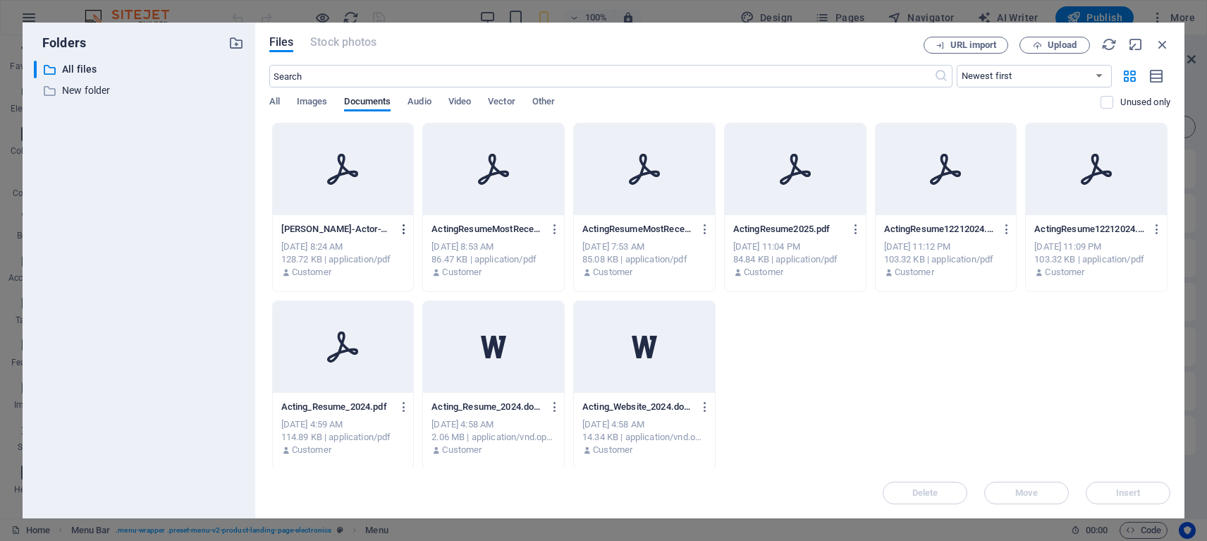
click at [402, 225] on icon "button" at bounding box center [404, 229] width 13 height 13
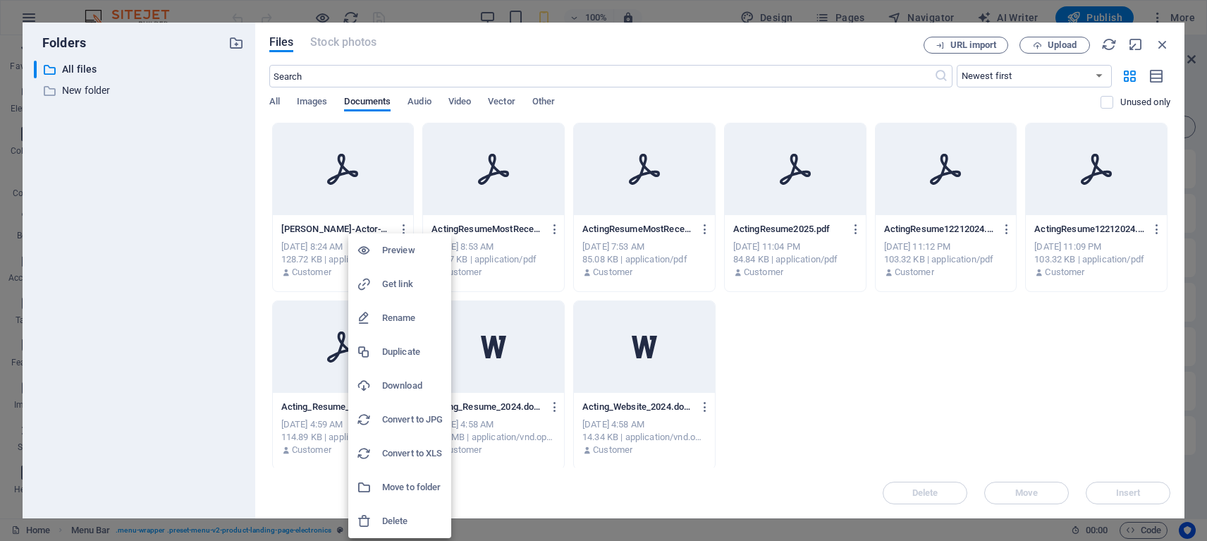
click at [398, 316] on h6 "Rename" at bounding box center [412, 317] width 61 height 17
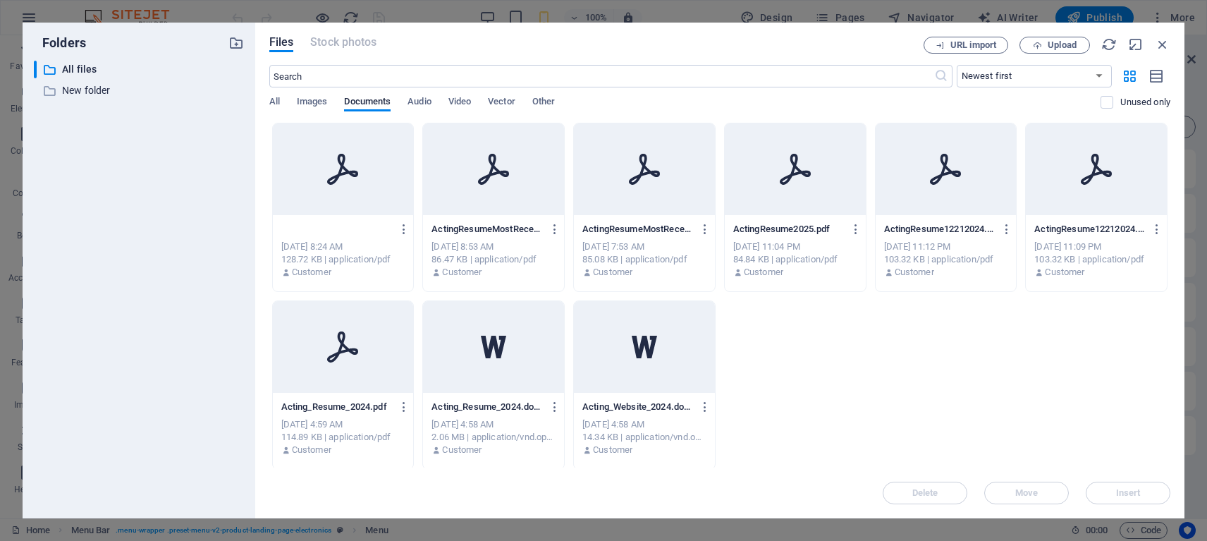
click at [371, 224] on input "[PERSON_NAME]-Actor-Resume-0qORDpw9zUSenmszhPZIjA.pdf" at bounding box center [336, 228] width 111 height 11
drag, startPoint x: 385, startPoint y: 226, endPoint x: 348, endPoint y: 227, distance: 37.4
click at [348, 227] on input "[PERSON_NAME]-Actor-Resume-0qORDpw9zUSenmszhPZIjA.pdf" at bounding box center [336, 228] width 111 height 11
click at [375, 228] on input "[PERSON_NAME]-Actor-Resume-0qORDpw9zUSenmszhPZIjA.pdf" at bounding box center [336, 228] width 111 height 11
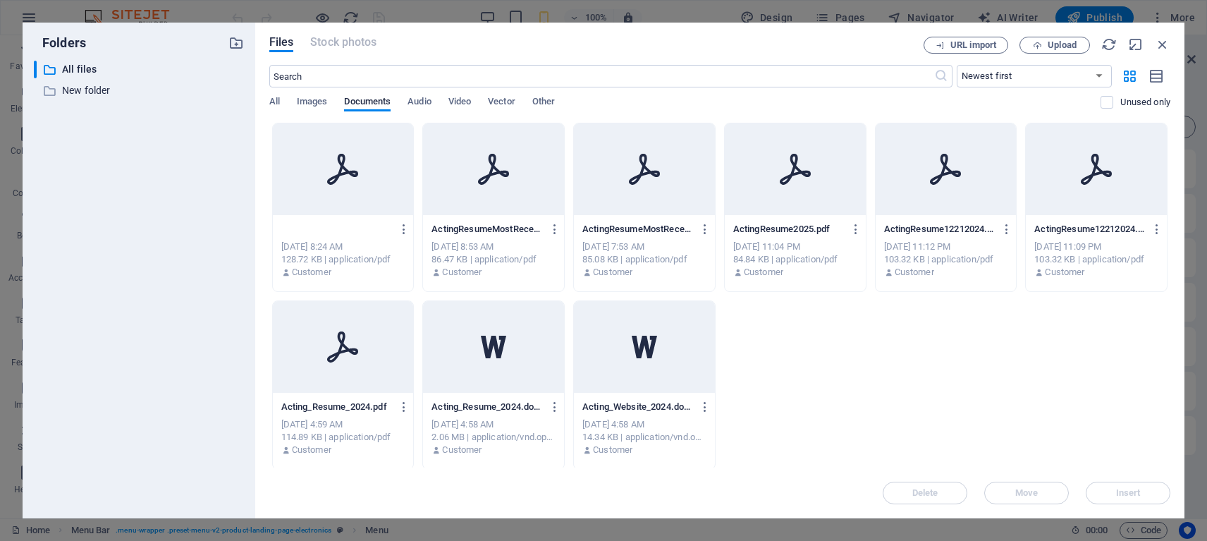
drag, startPoint x: 376, startPoint y: 230, endPoint x: 334, endPoint y: 226, distance: 41.7
click at [334, 226] on input "[PERSON_NAME]-Actor-Resume-0qORDpw9zUSenmszhPZIjA.pdf" at bounding box center [336, 228] width 111 height 11
type input "[PERSON_NAME]-Actor-Resume.pdf"
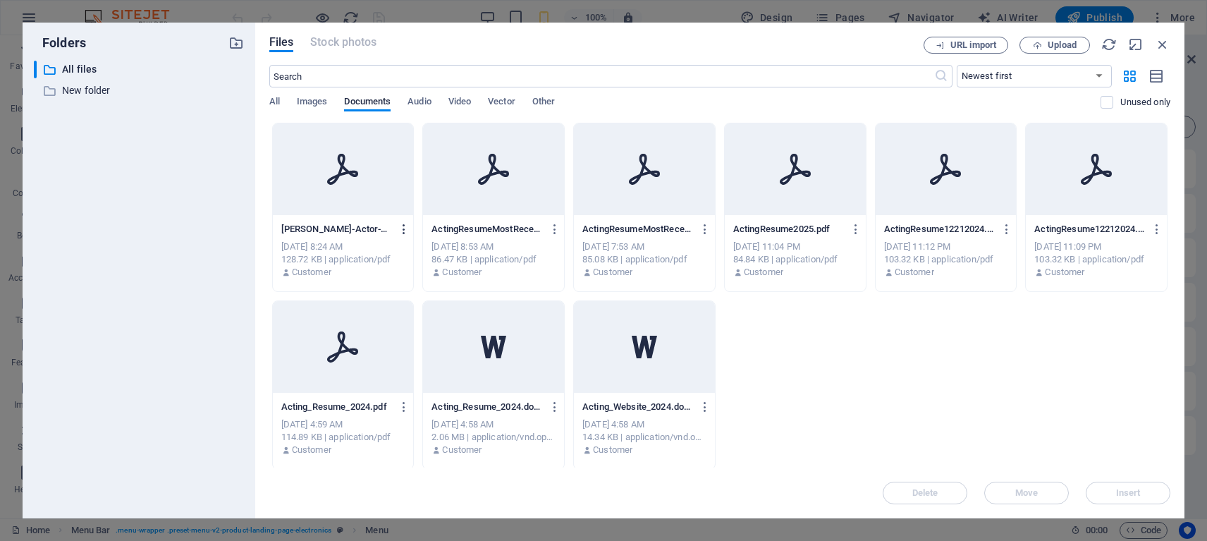
click at [401, 228] on icon "button" at bounding box center [404, 229] width 13 height 13
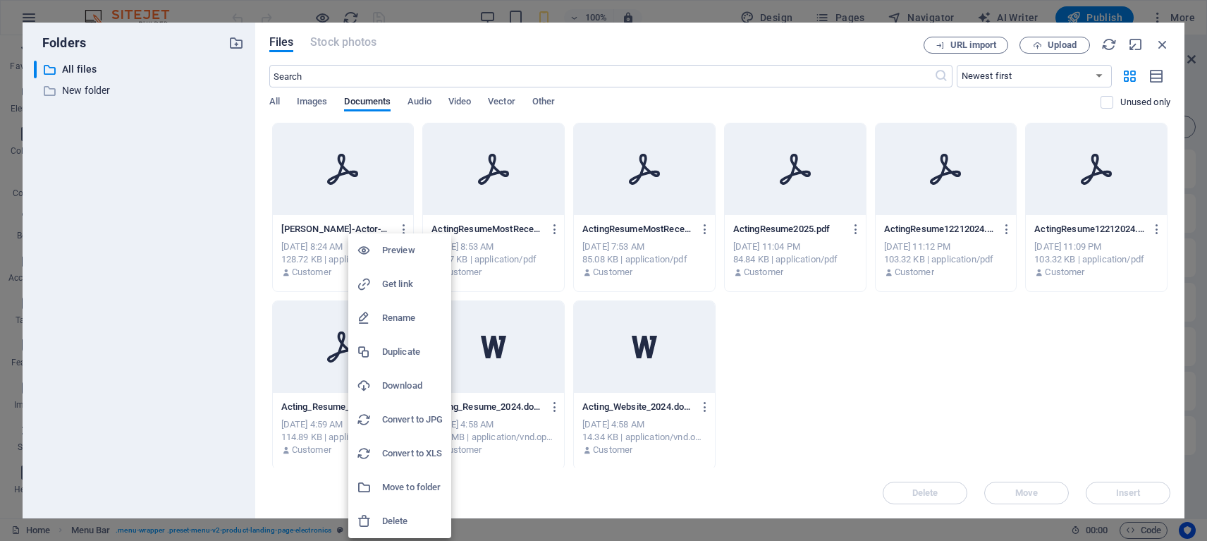
click at [390, 318] on h6 "Rename" at bounding box center [412, 317] width 61 height 17
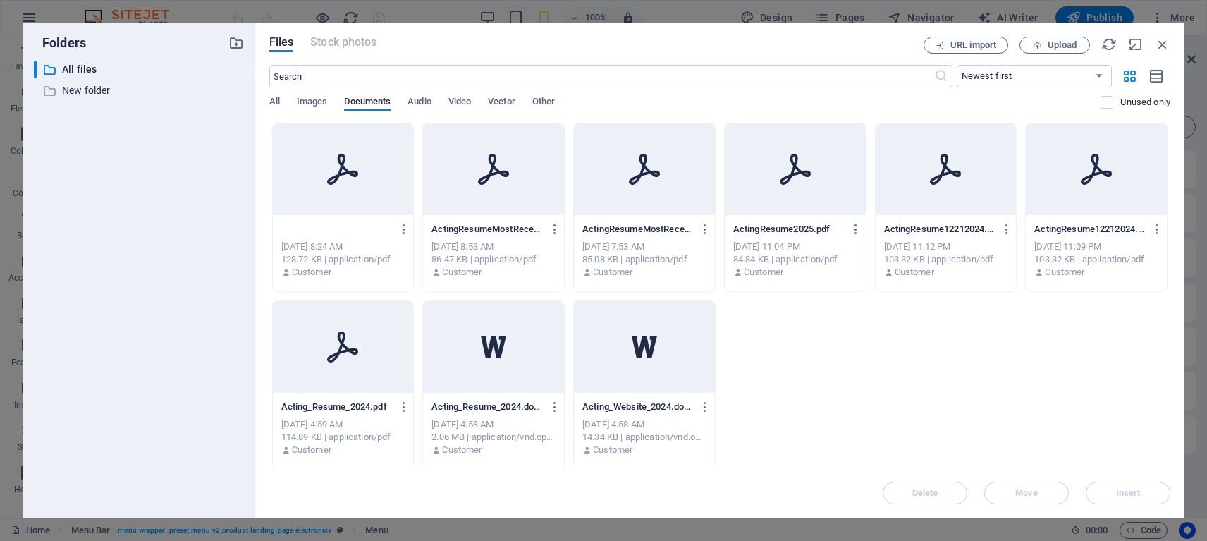
scroll to position [0, 125]
click at [376, 227] on input "[PERSON_NAME]-Actor-Resume-m3Wv4l-S52g4AkQNflh1Ig.pdf" at bounding box center [336, 228] width 111 height 11
click at [399, 227] on icon "button" at bounding box center [404, 229] width 13 height 13
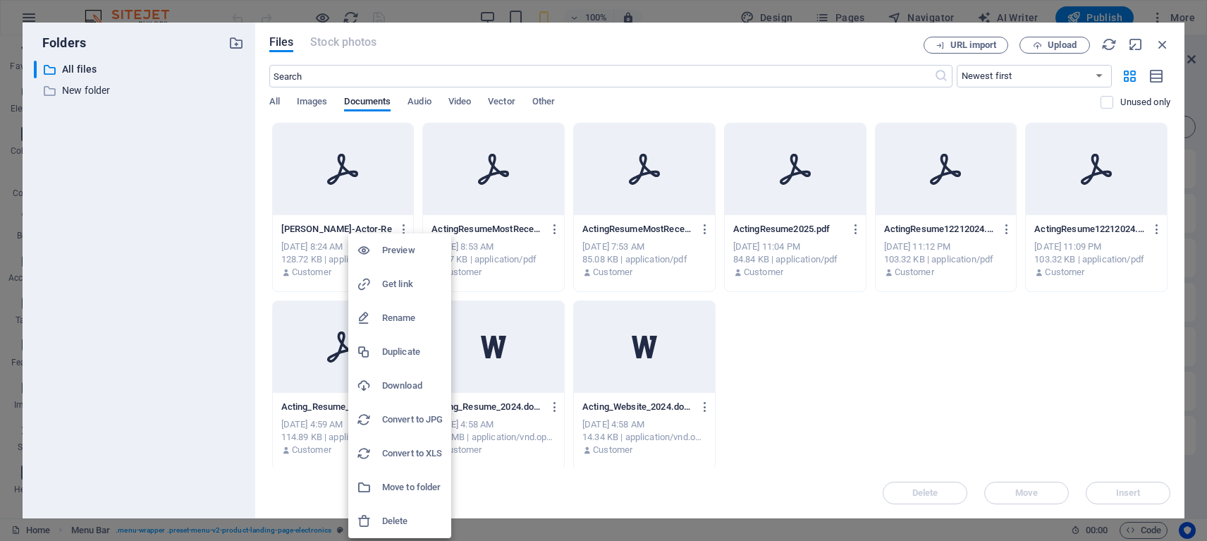
click at [393, 254] on h6 "Preview" at bounding box center [412, 250] width 61 height 17
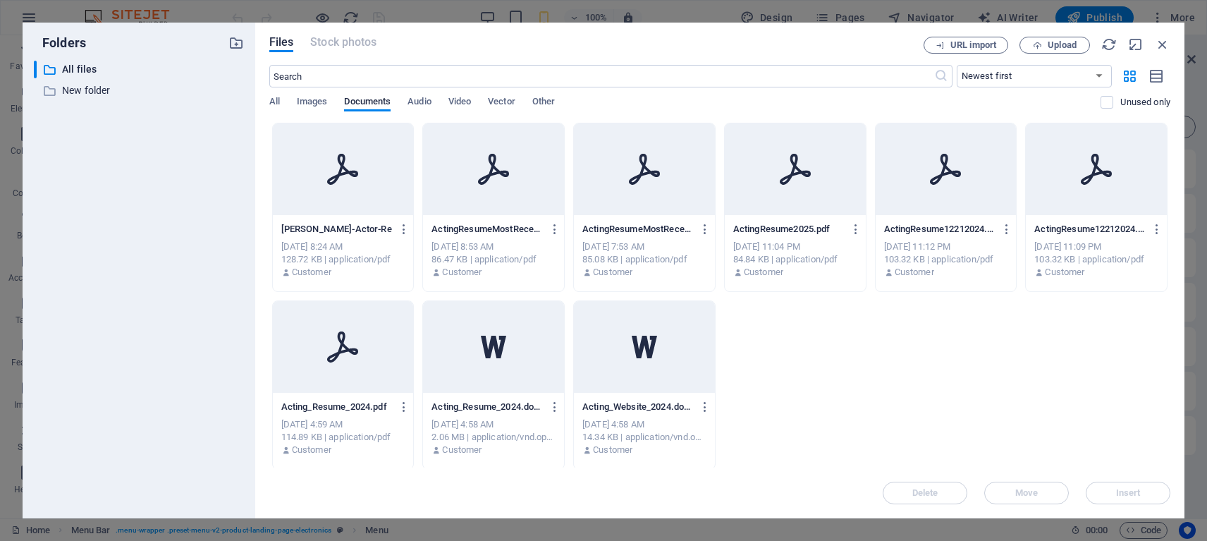
click at [352, 182] on icon at bounding box center [343, 169] width 34 height 34
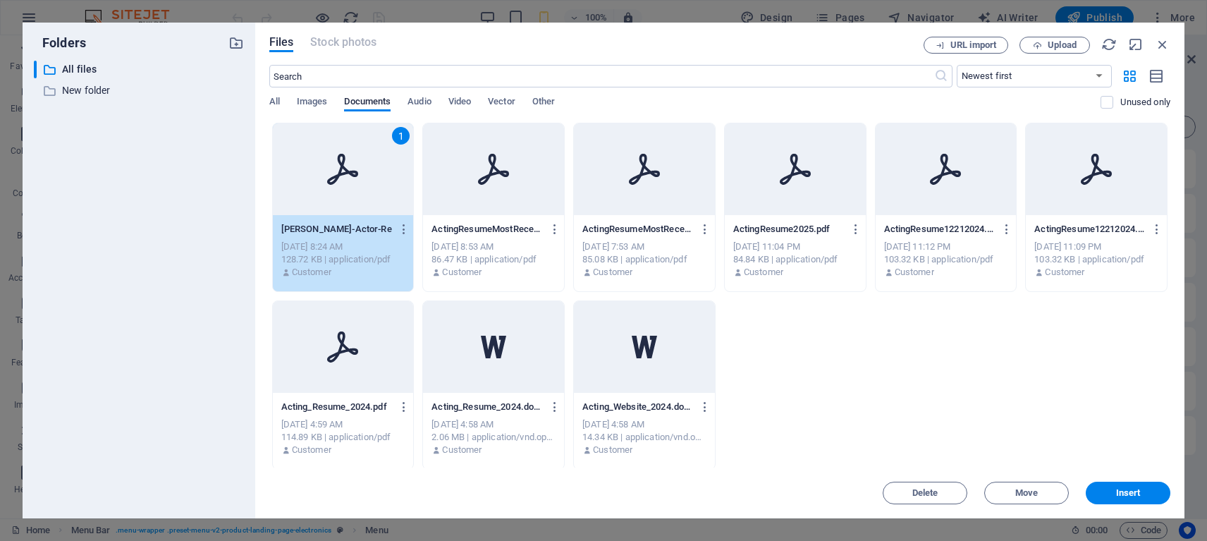
click at [334, 189] on div "1" at bounding box center [343, 169] width 141 height 92
select select
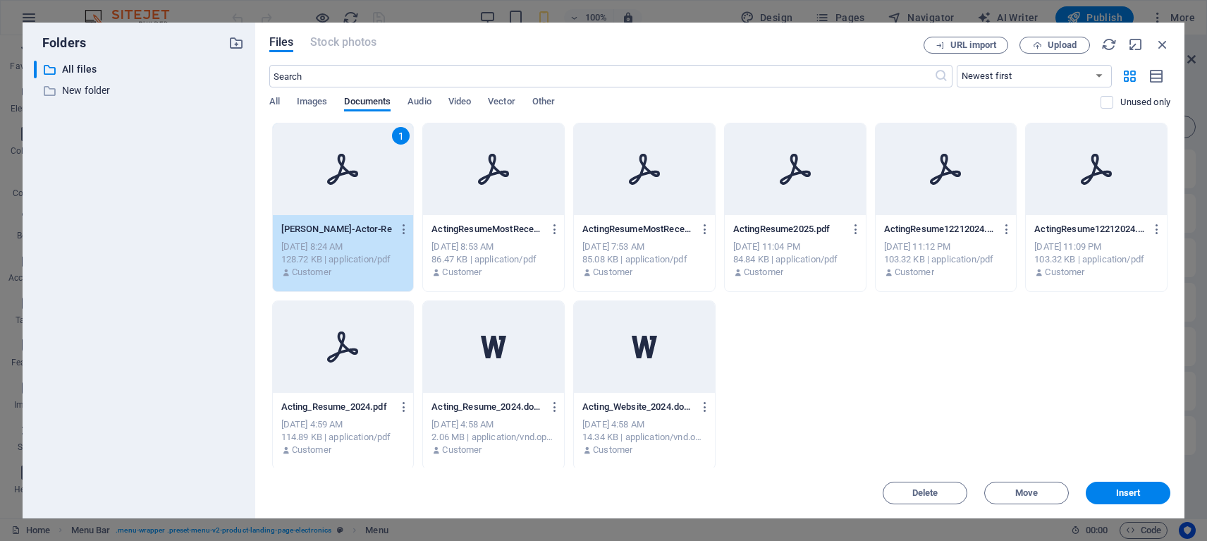
type input "[URL][DOMAIN_NAME][PERSON_NAME]"
select select
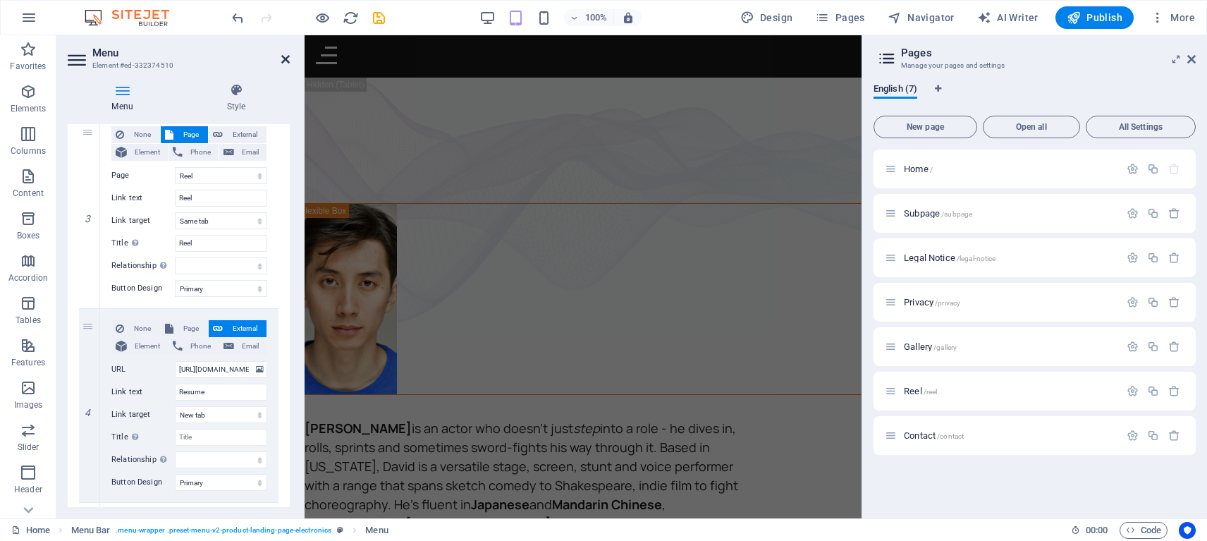
click at [288, 63] on icon at bounding box center [285, 59] width 8 height 11
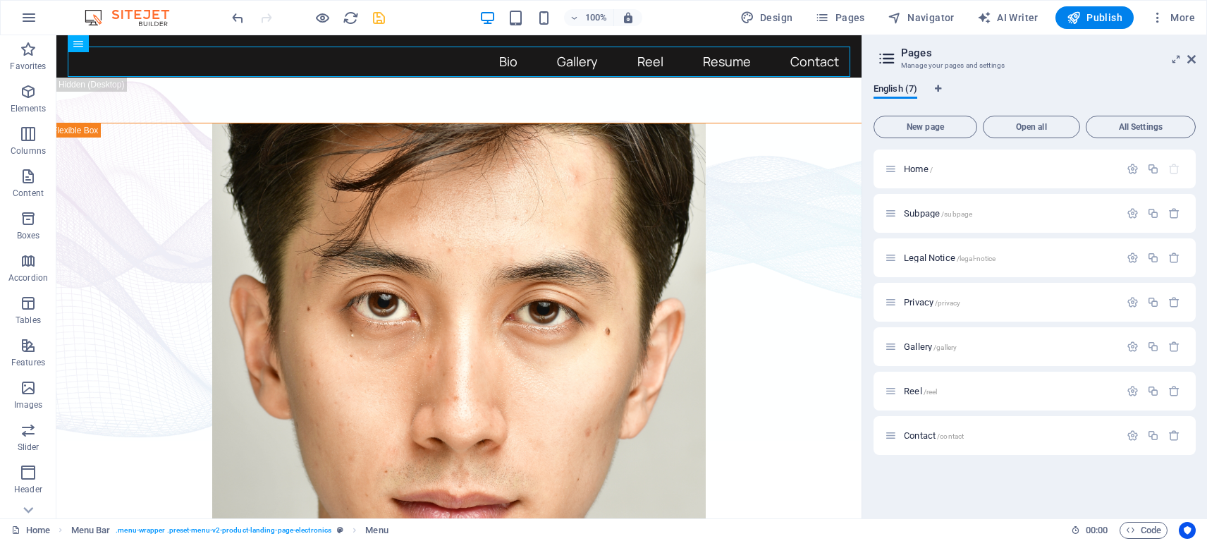
click at [379, 20] on icon "save" at bounding box center [379, 18] width 16 height 16
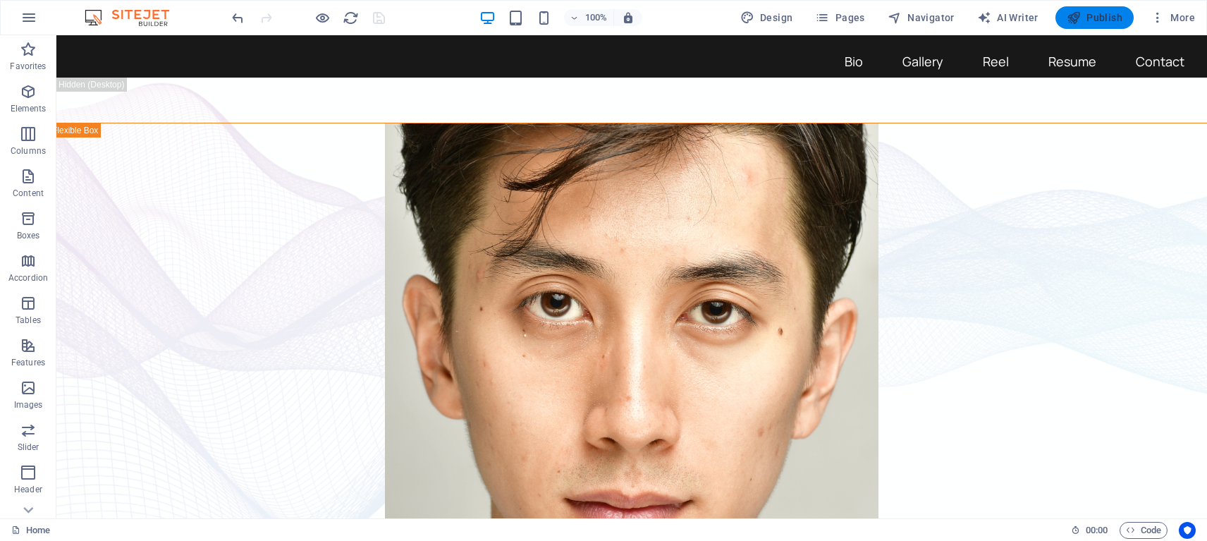
click at [1085, 17] on span "Publish" at bounding box center [1094, 18] width 56 height 14
